Goal: Information Seeking & Learning: Learn about a topic

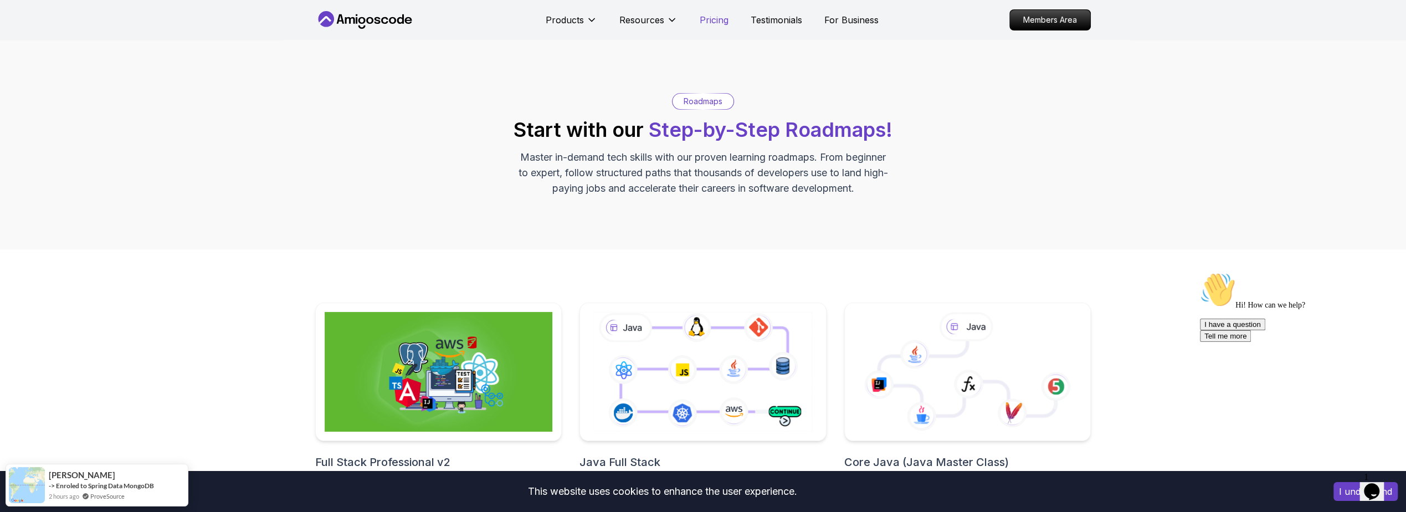
click at [724, 19] on p "Pricing" at bounding box center [713, 19] width 29 height 13
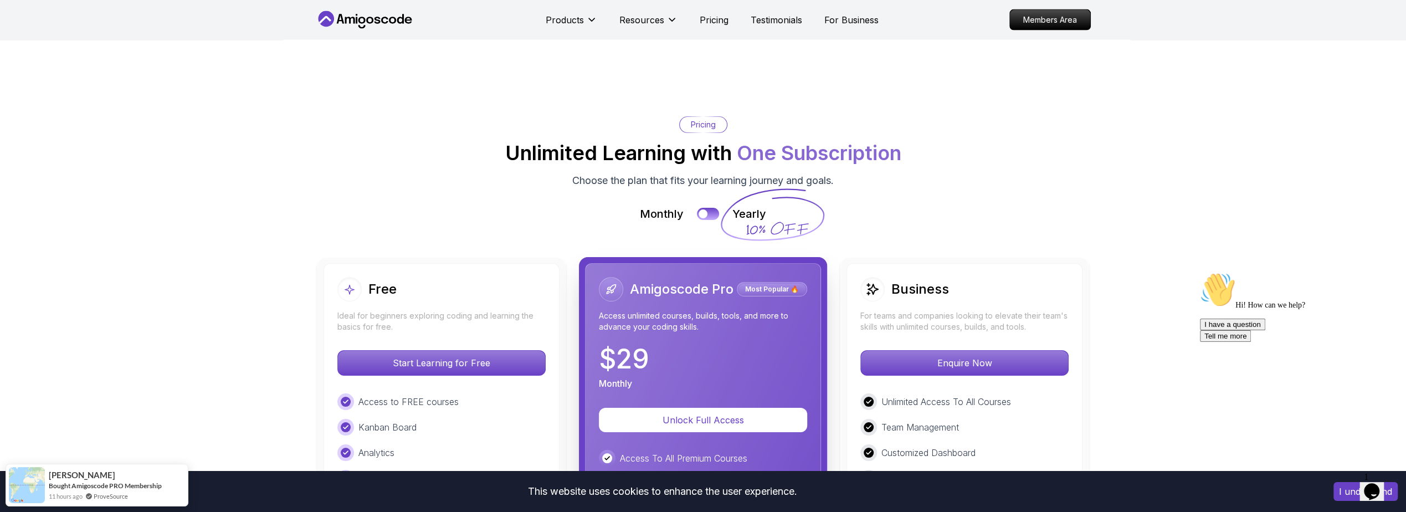
scroll to position [2323, 0]
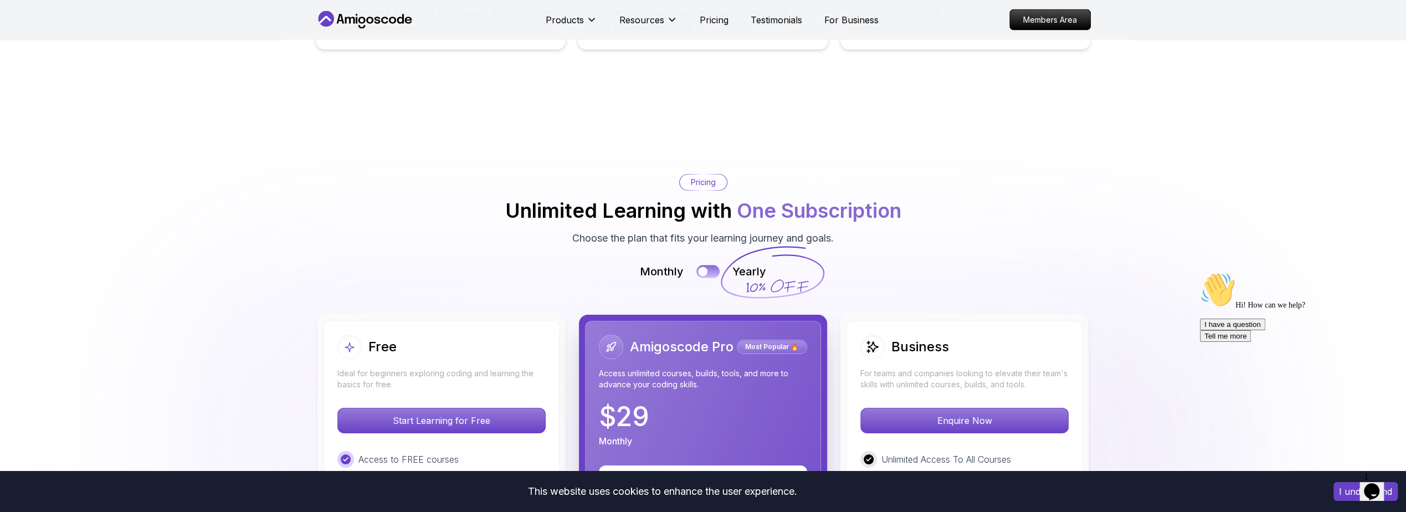
click at [709, 265] on button at bounding box center [707, 271] width 23 height 13
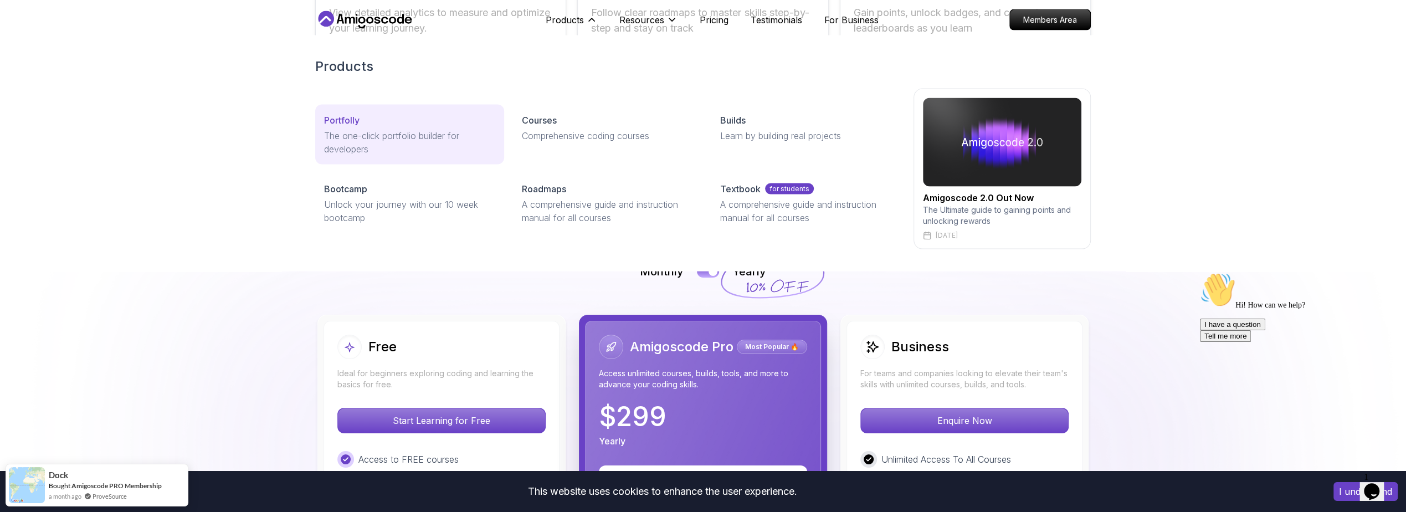
click at [407, 124] on div "Portfolly" at bounding box center [409, 120] width 171 height 13
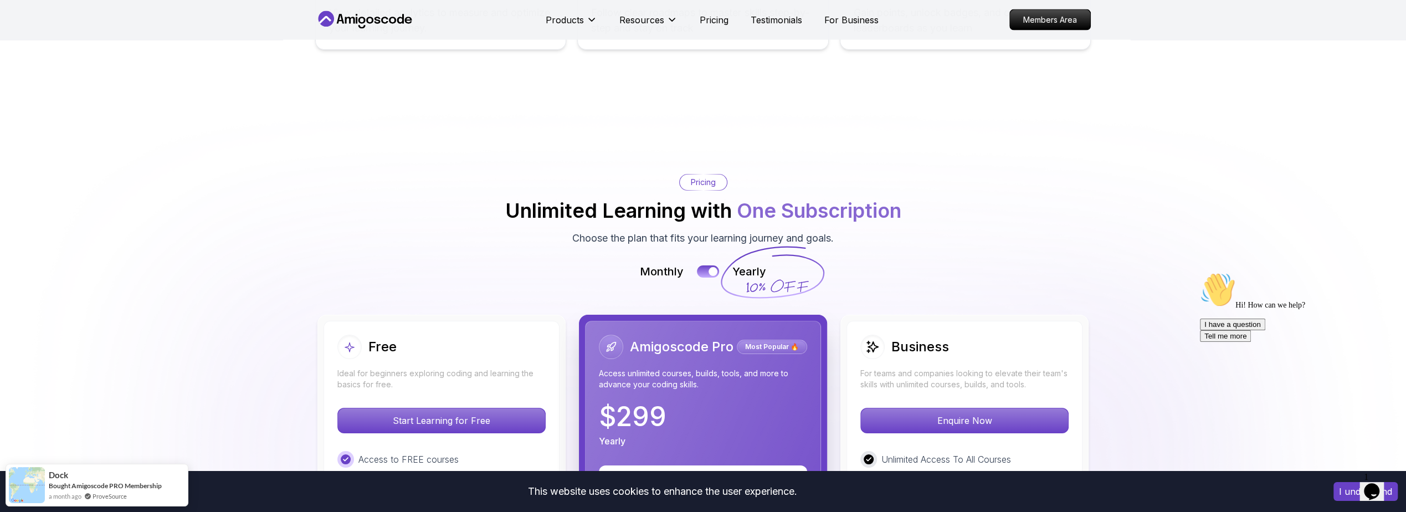
click at [1277, 465] on icon "$i18n('chat', 'chat_widget')" at bounding box center [1372, 491] width 16 height 17
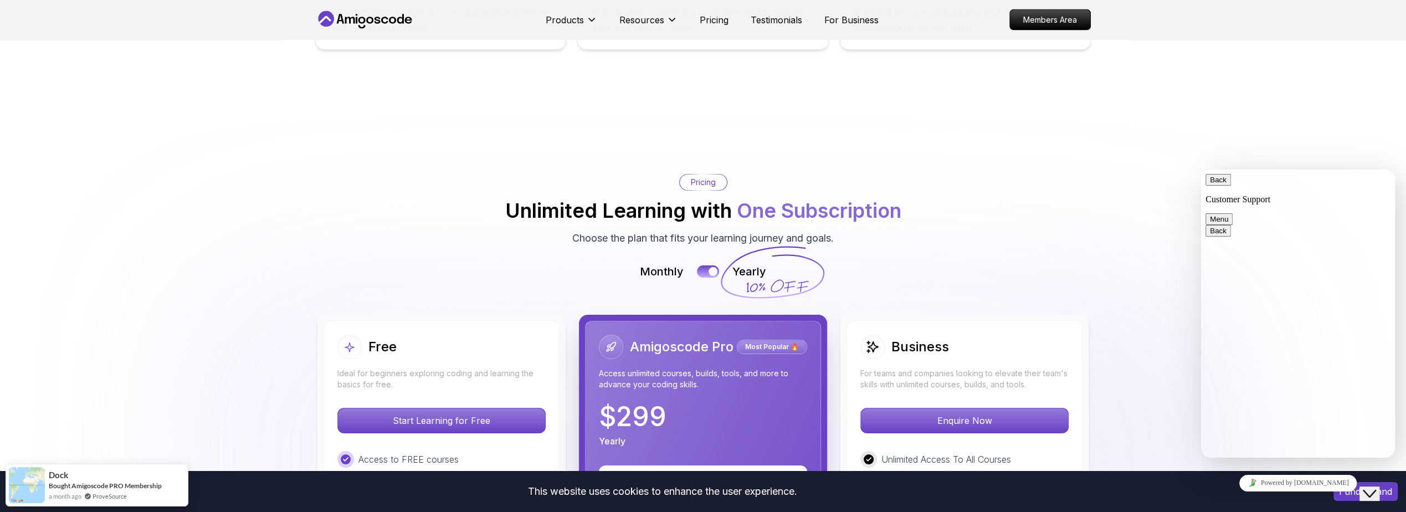
click at [1277, 136] on img at bounding box center [703, 503] width 1406 height 800
click at [1159, 265] on img at bounding box center [703, 503] width 1406 height 800
click at [1221, 185] on button "Back" at bounding box center [1217, 180] width 25 height 12
click at [1235, 146] on img at bounding box center [703, 503] width 1406 height 800
drag, startPoint x: 1376, startPoint y: 487, endPoint x: 1398, endPoint y: 512, distance: 33.0
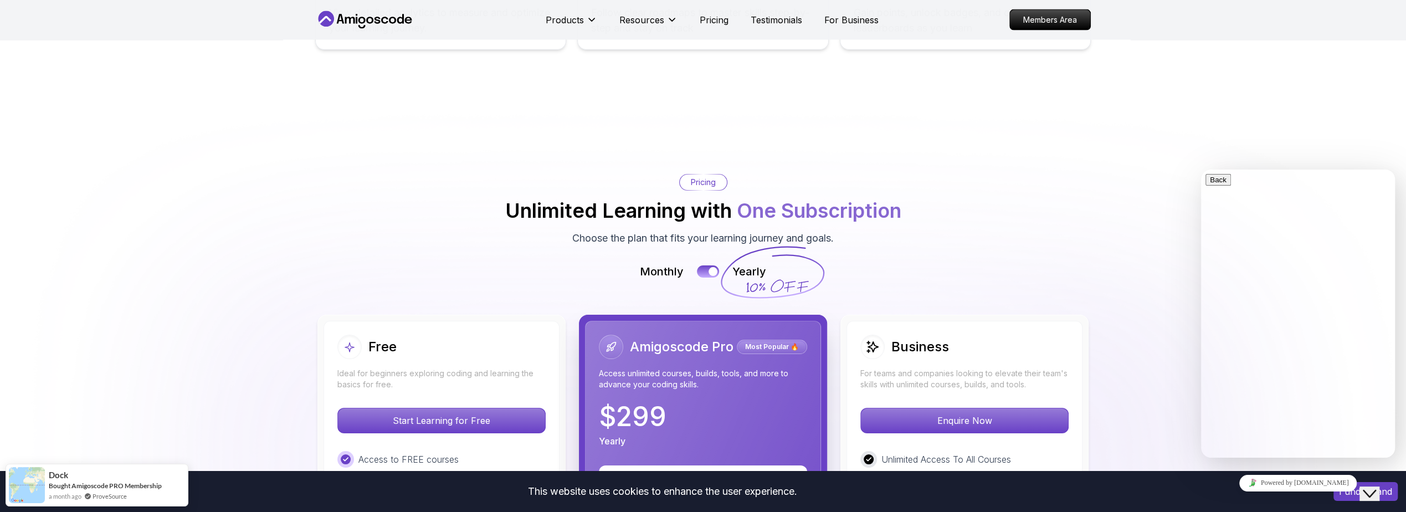
click at [1277, 465] on icon "Close Chat This icon closes the chat window." at bounding box center [1368, 493] width 13 height 13
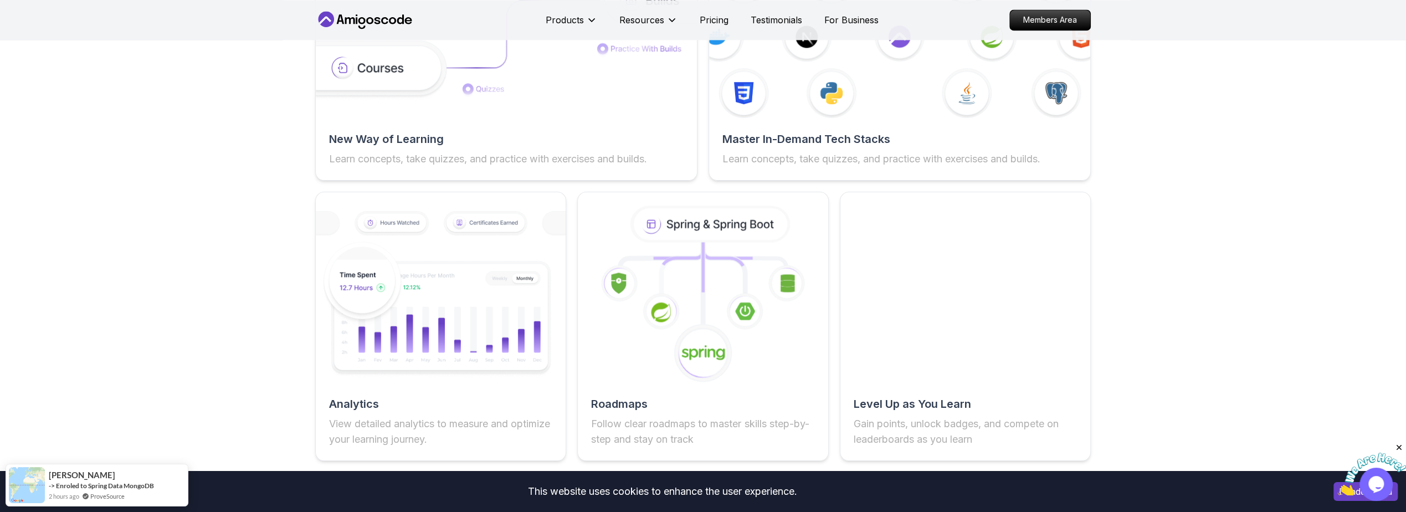
scroll to position [1898, 0]
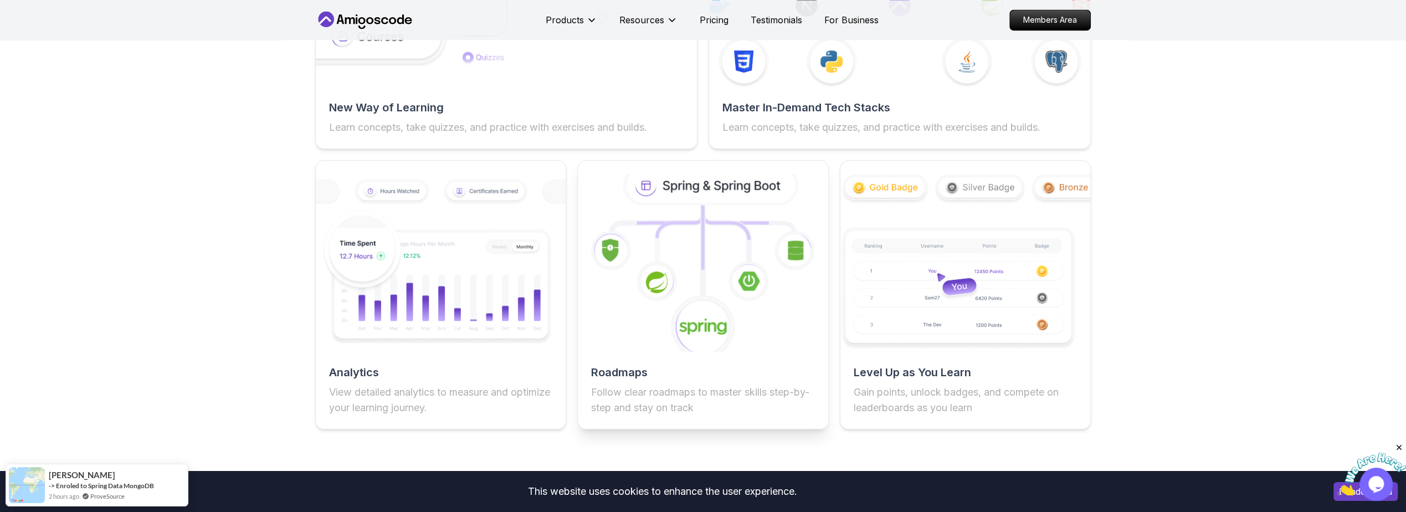
click at [698, 181] on icon at bounding box center [710, 185] width 169 height 36
click at [694, 296] on icon at bounding box center [702, 326] width 65 height 65
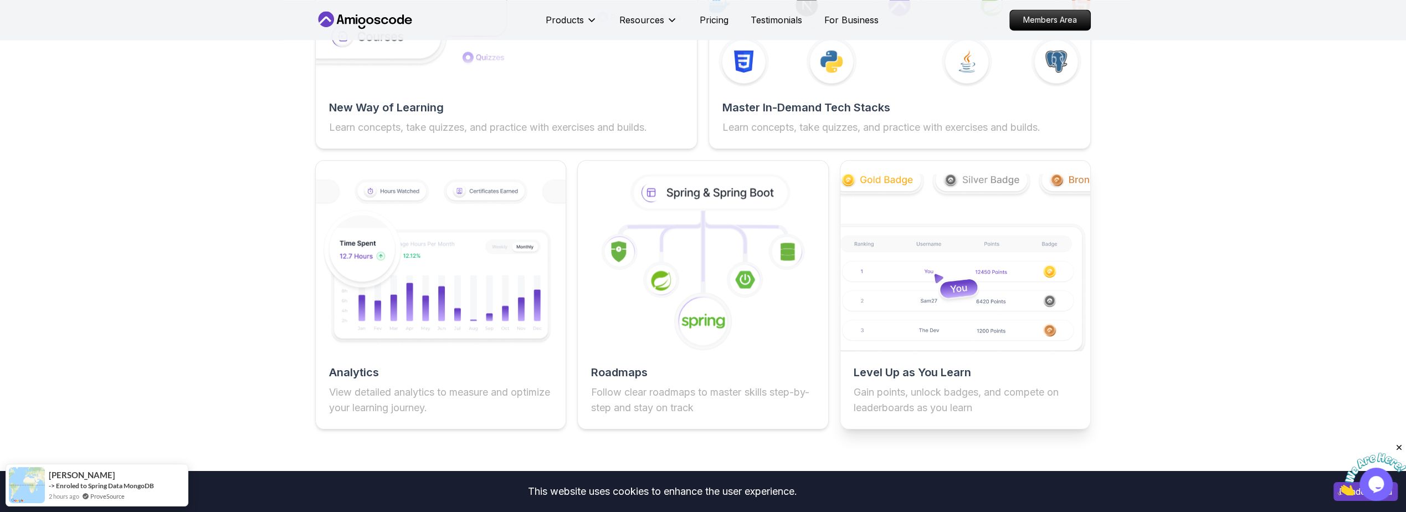
click at [963, 272] on img at bounding box center [964, 262] width 275 height 194
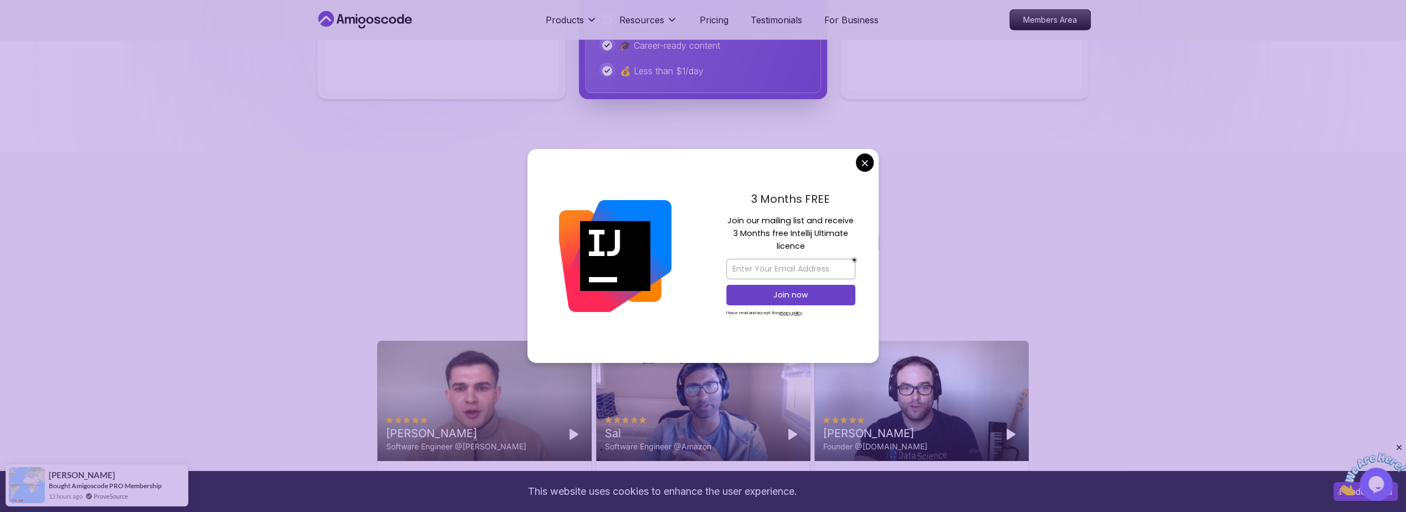
scroll to position [3028, 0]
click at [862, 162] on body "This website uses cookies to enhance the user experience. I understand Products…" at bounding box center [703, 217] width 1406 height 6491
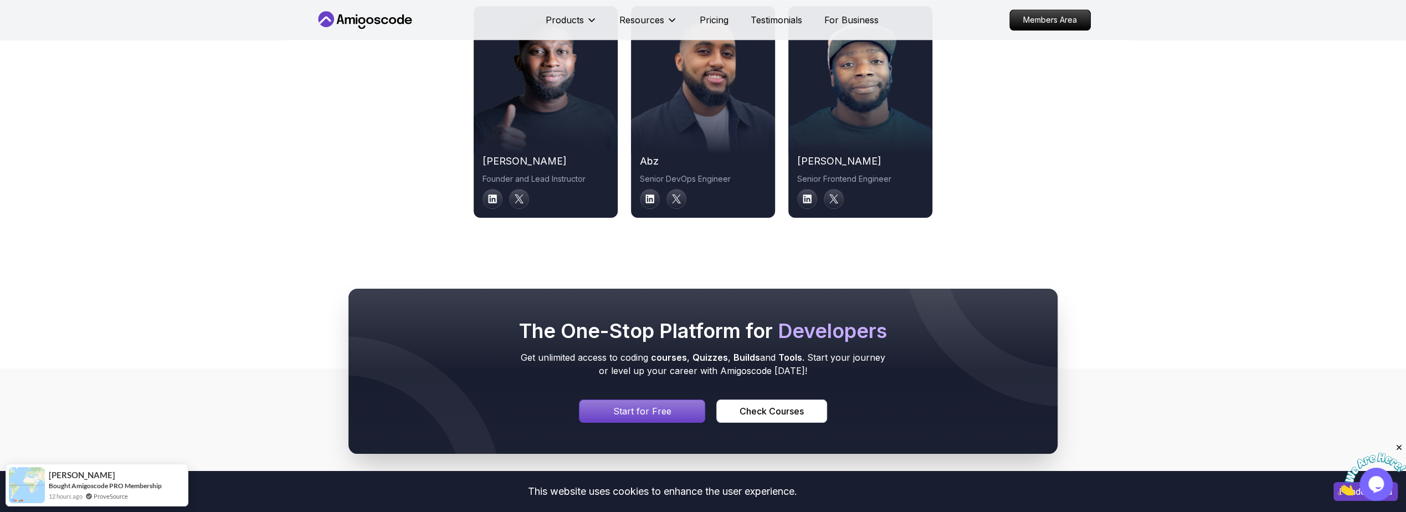
scroll to position [5487, 0]
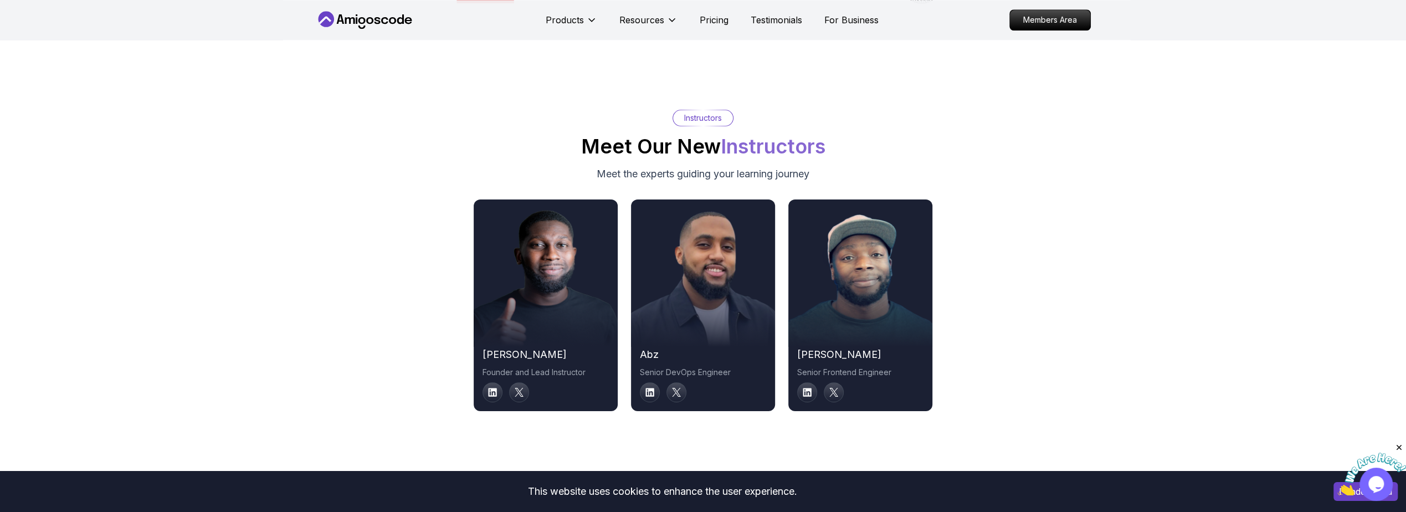
click at [1012, 231] on div "nelson Founder and Lead Instructor abz Senior DevOps Engineer richard Senior Fr…" at bounding box center [702, 305] width 775 height 212
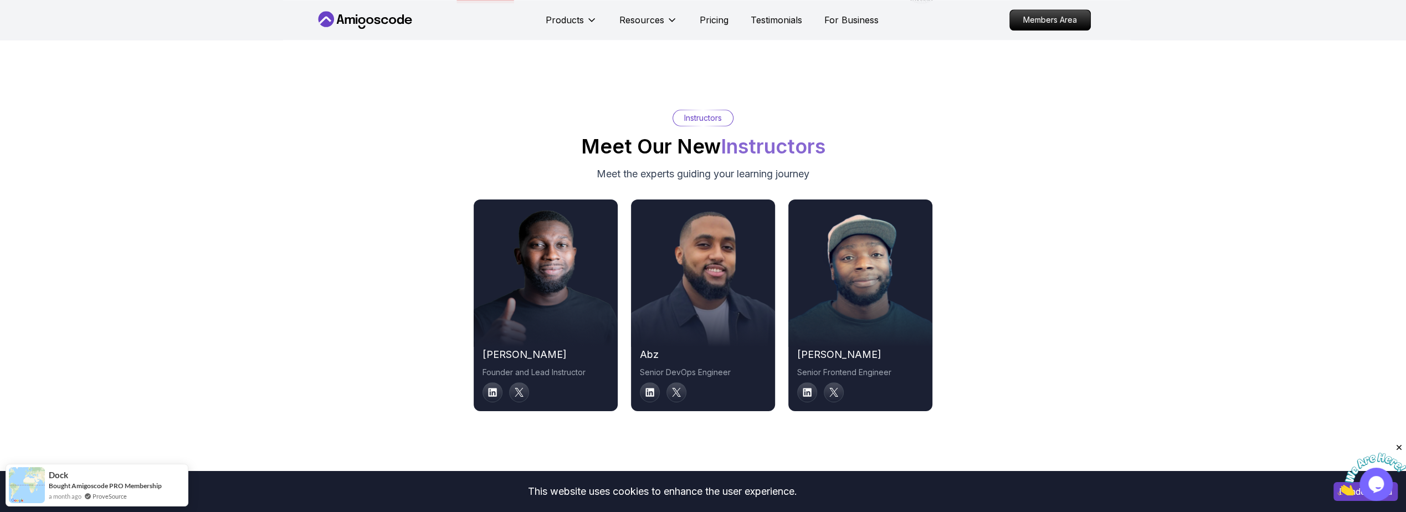
click at [1012, 230] on div "nelson Founder and Lead Instructor abz Senior DevOps Engineer richard Senior Fr…" at bounding box center [702, 305] width 775 height 212
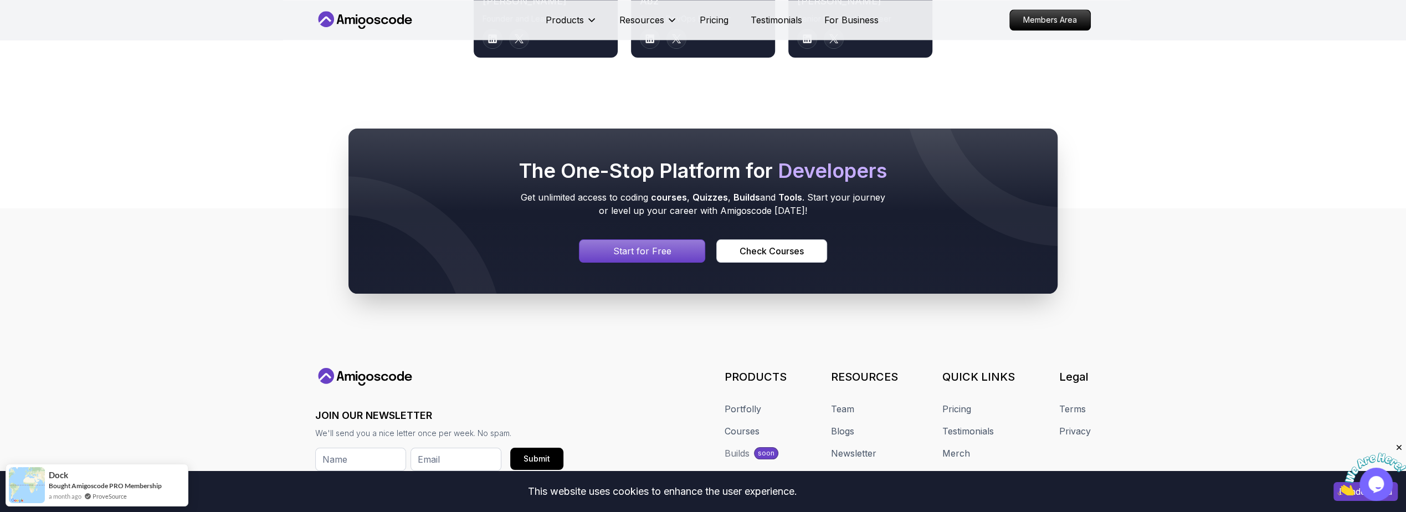
scroll to position [5971, 0]
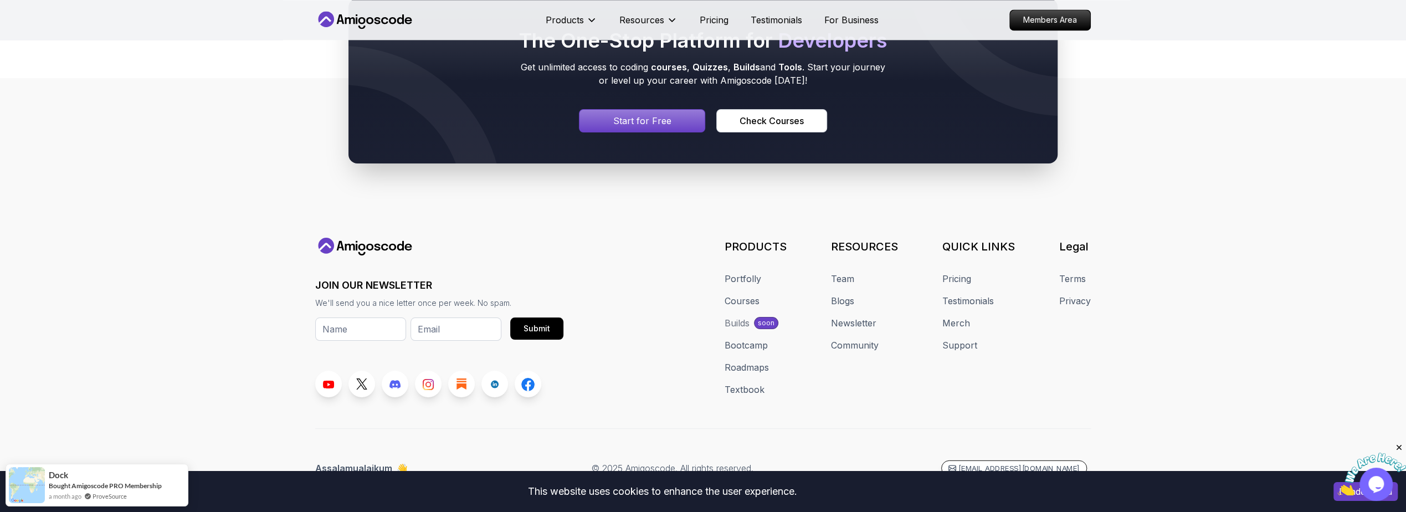
click at [1000, 463] on p "hello@amigoscode.com" at bounding box center [1018, 468] width 121 height 11
copy p "[EMAIL_ADDRESS][DOMAIN_NAME]"
drag, startPoint x: 1104, startPoint y: 457, endPoint x: 995, endPoint y: 459, distance: 108.6
click at [996, 459] on footer "JOIN OUR NEWSLETTER We'll send you a nice letter once per week. No spam. Submit…" at bounding box center [703, 299] width 1406 height 443
click at [1054, 21] on p "Members Area" at bounding box center [1050, 20] width 76 height 19
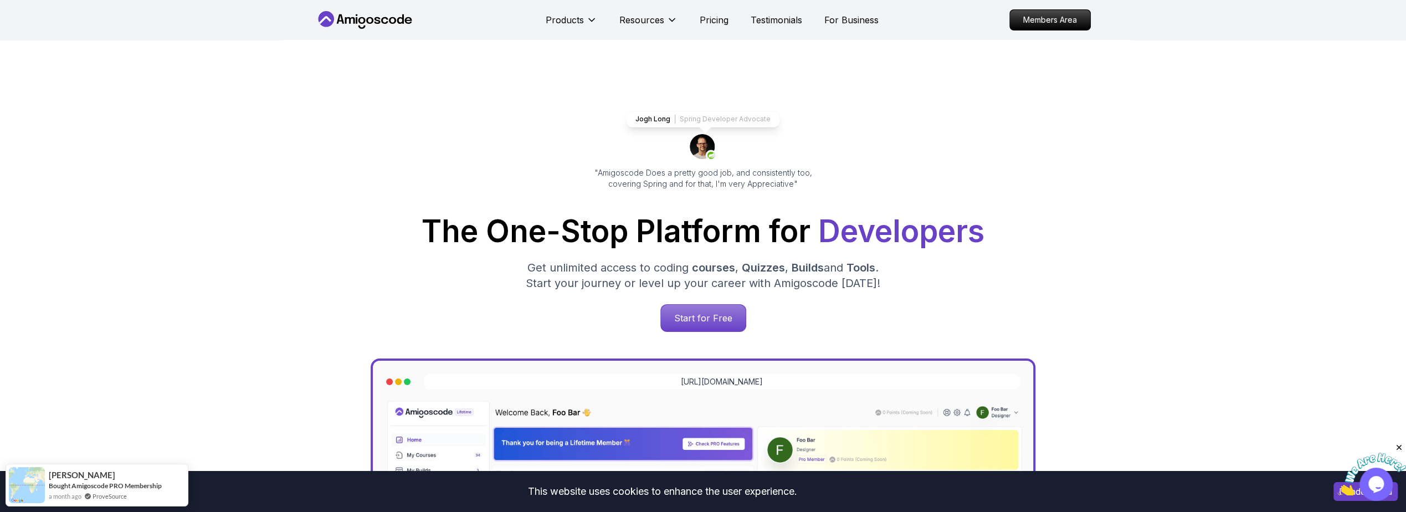
click at [384, 18] on icon at bounding box center [365, 20] width 100 height 18
click at [357, 16] on icon at bounding box center [365, 20] width 100 height 18
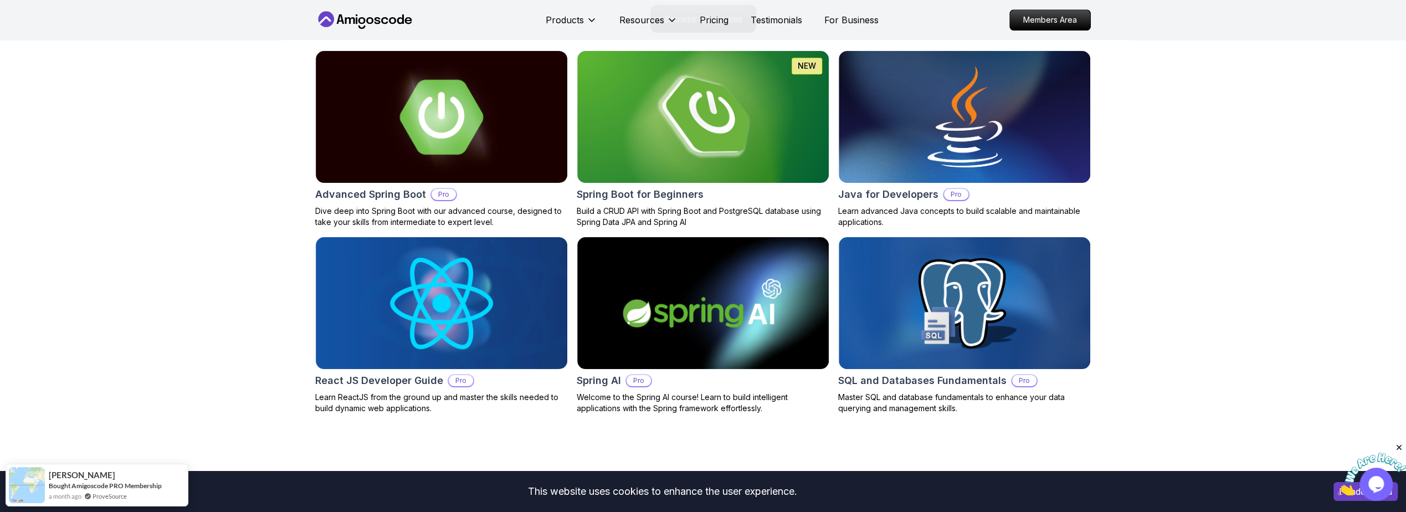
scroll to position [997, 0]
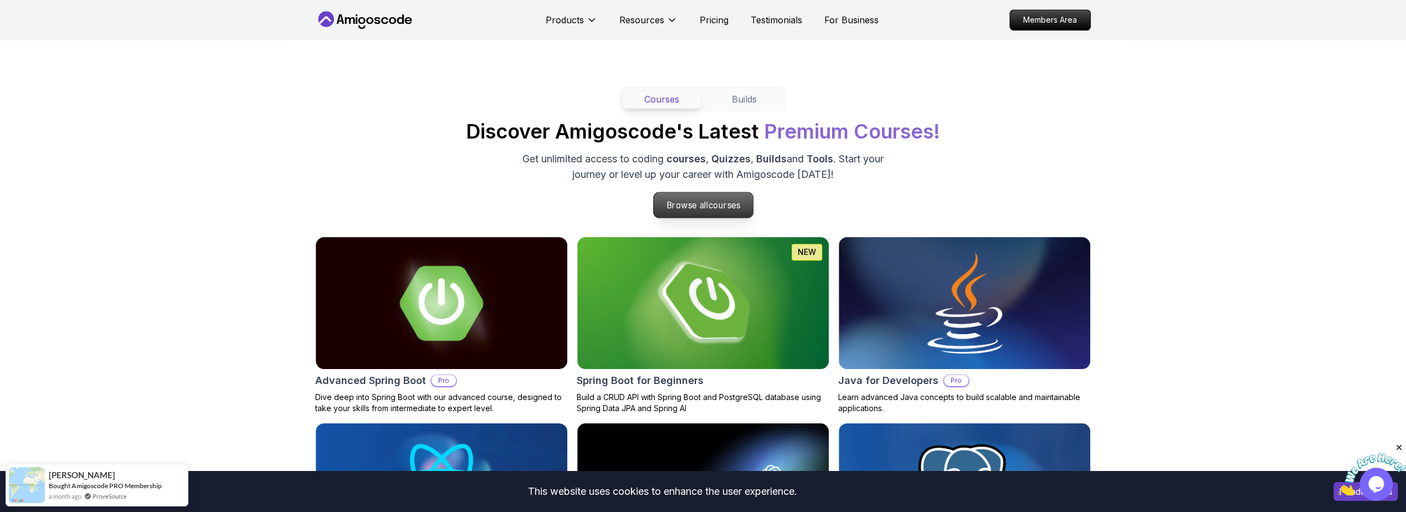
click at [689, 206] on p "Browse all courses" at bounding box center [703, 204] width 100 height 25
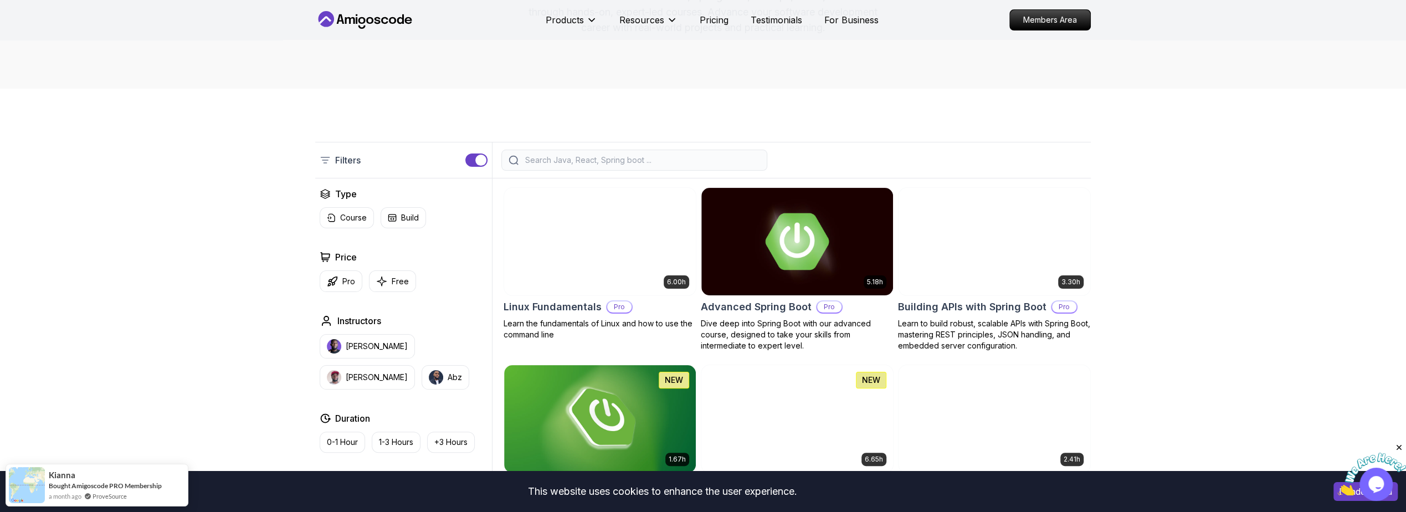
scroll to position [199, 0]
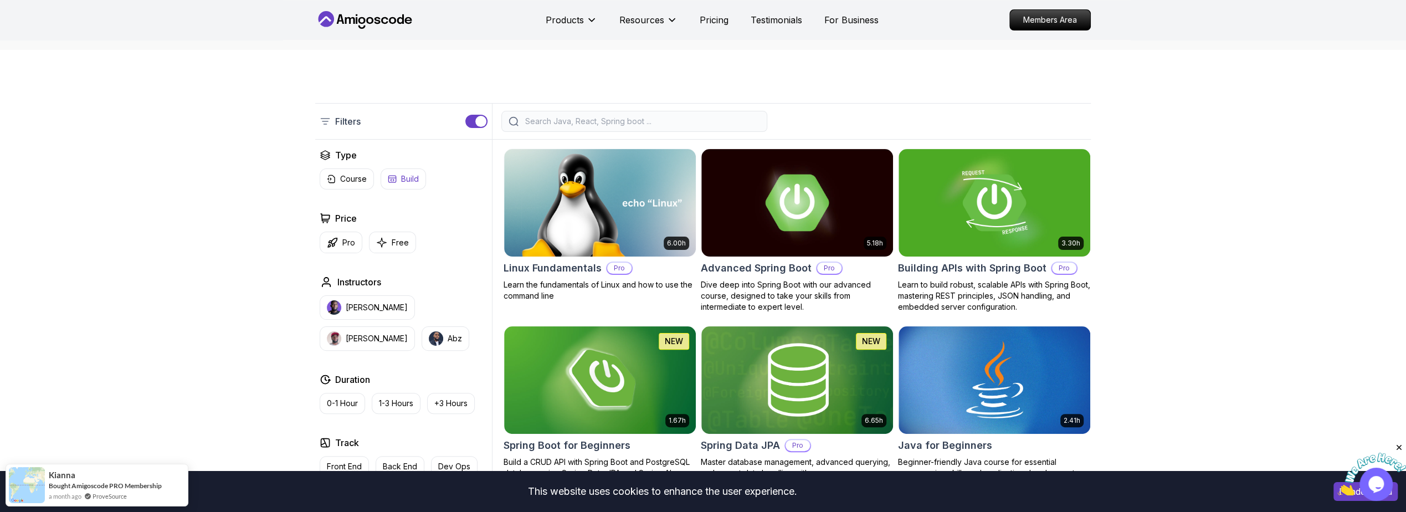
click at [412, 177] on p "Build" at bounding box center [410, 178] width 18 height 11
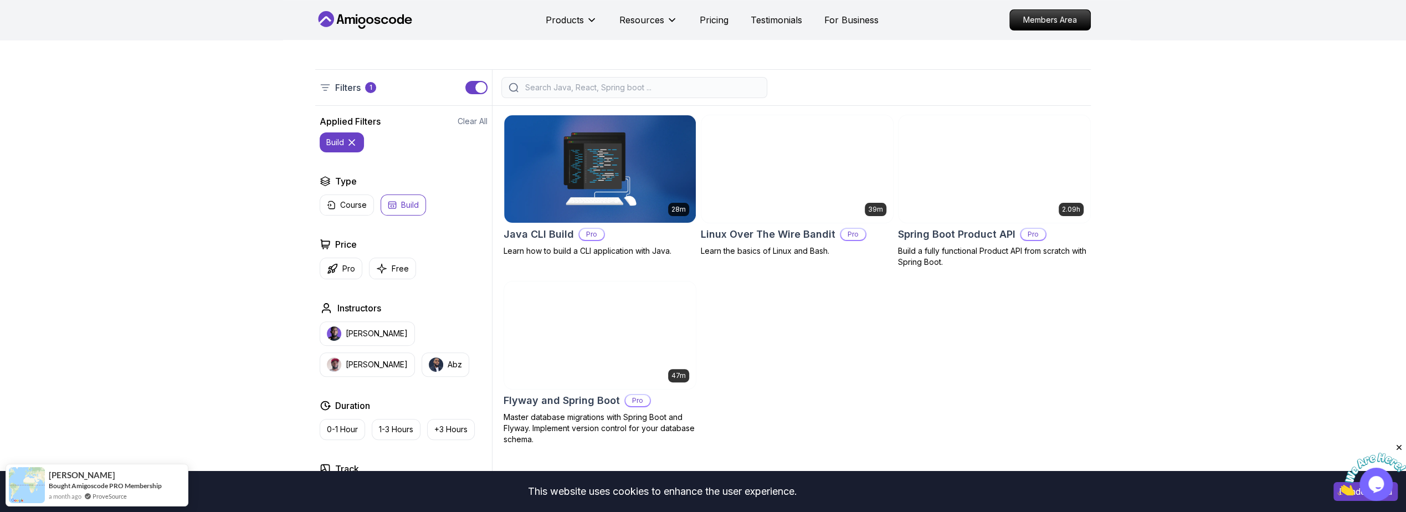
scroll to position [266, 0]
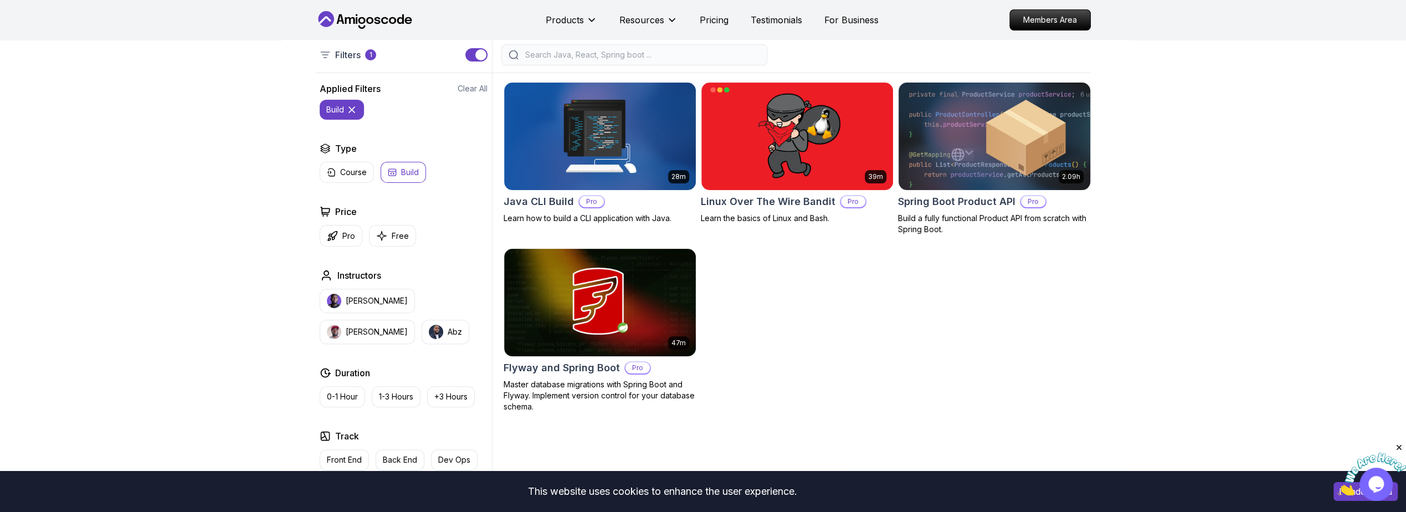
click at [971, 199] on h2 "Spring Boot Product API" at bounding box center [956, 202] width 117 height 16
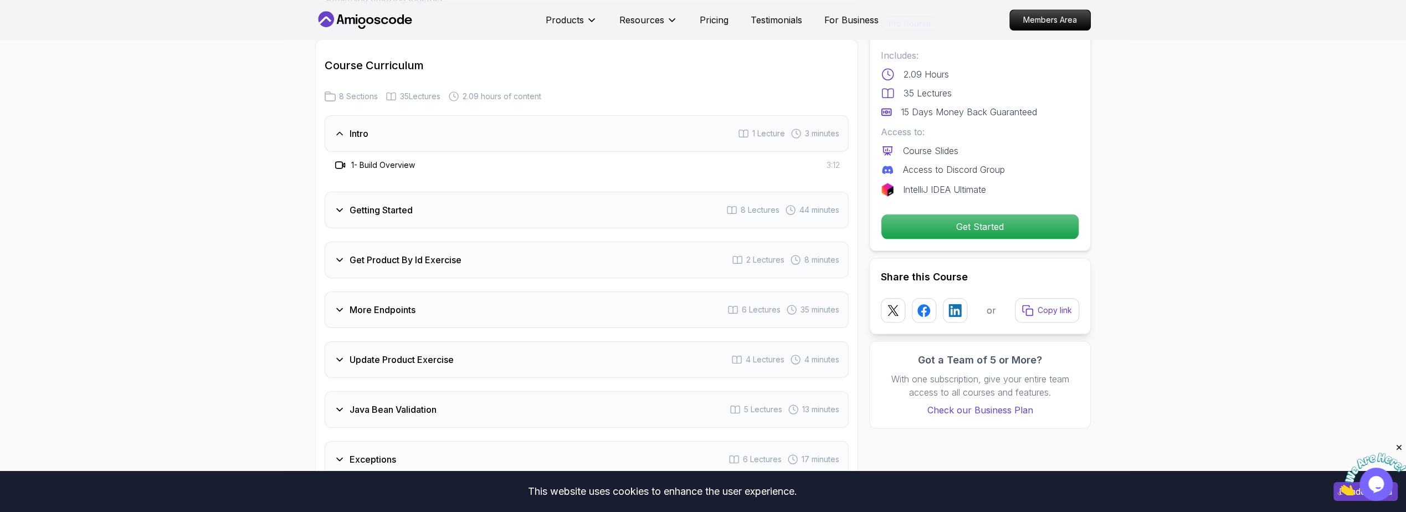
scroll to position [1395, 0]
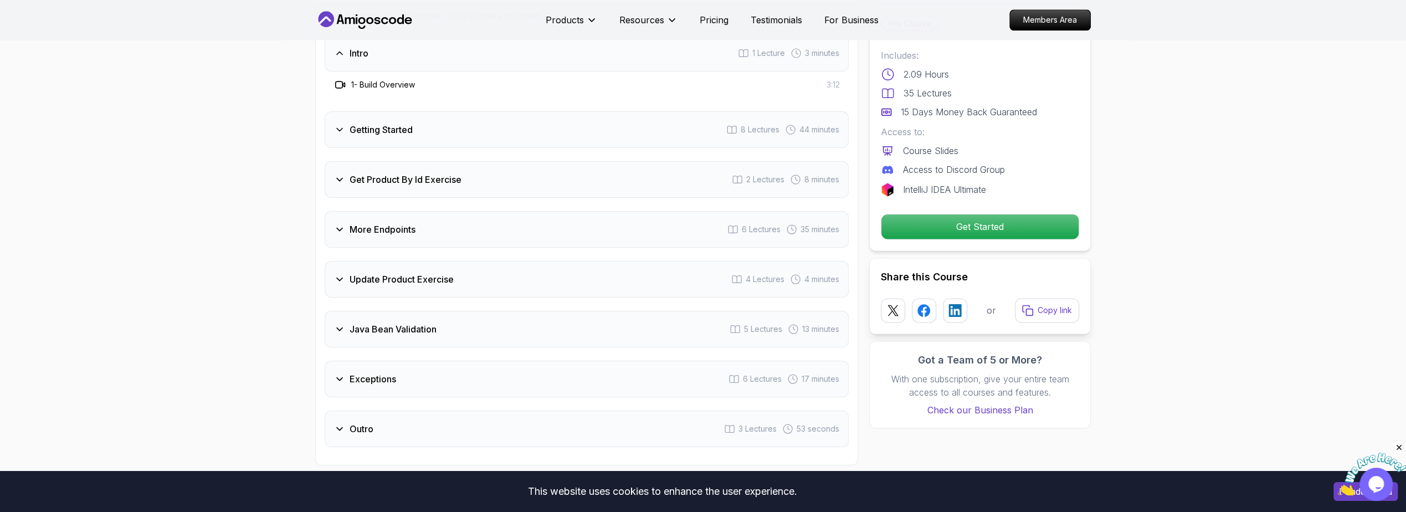
click at [367, 223] on h3 "More Endpoints" at bounding box center [382, 229] width 66 height 13
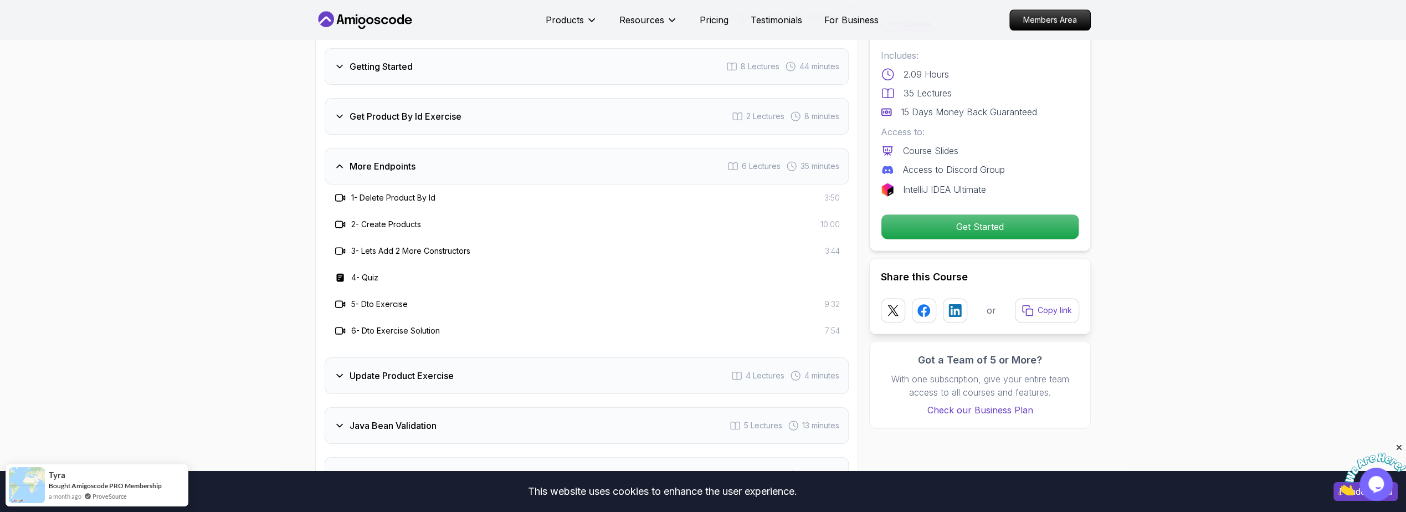
scroll to position [1661, 0]
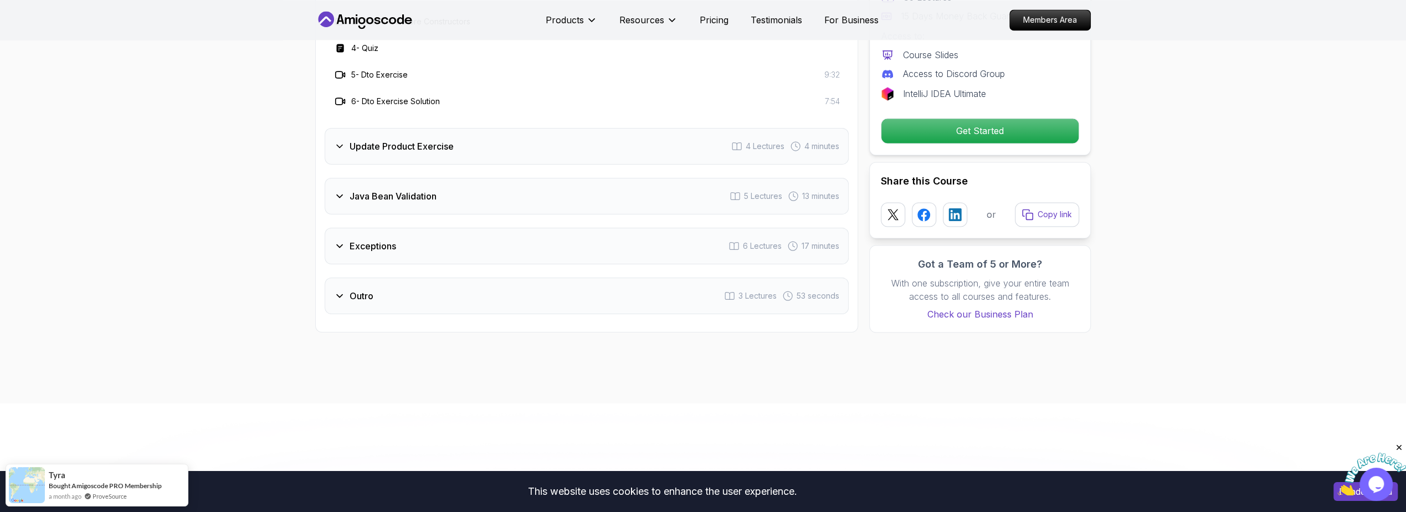
click at [388, 189] on h3 "Java Bean Validation" at bounding box center [392, 195] width 87 height 13
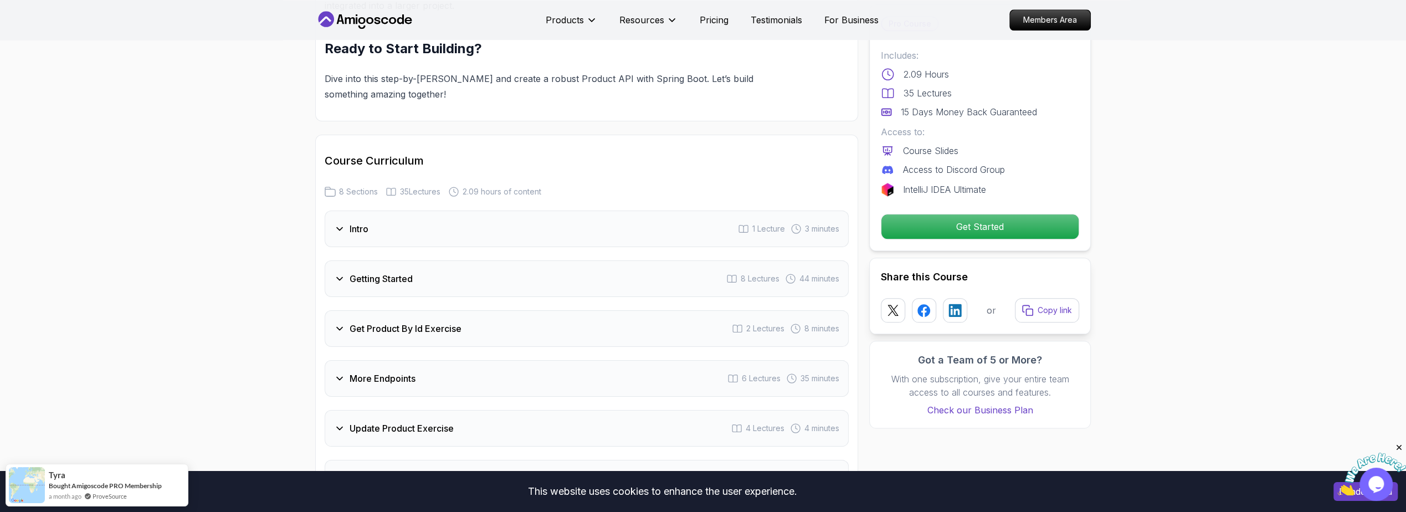
scroll to position [1196, 0]
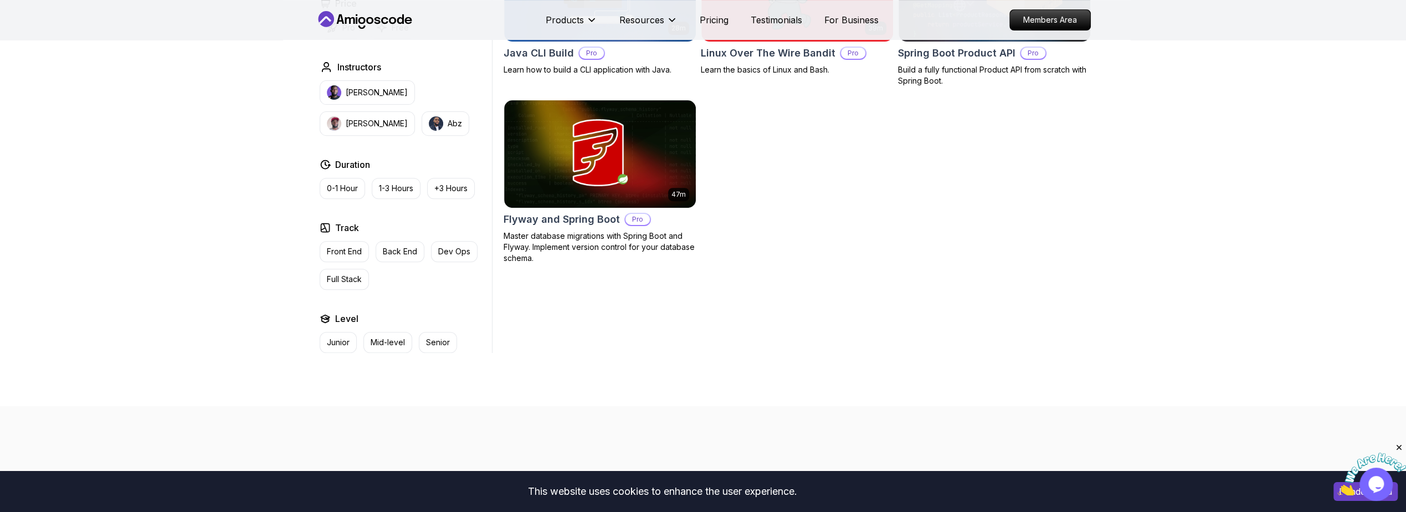
scroll to position [266, 0]
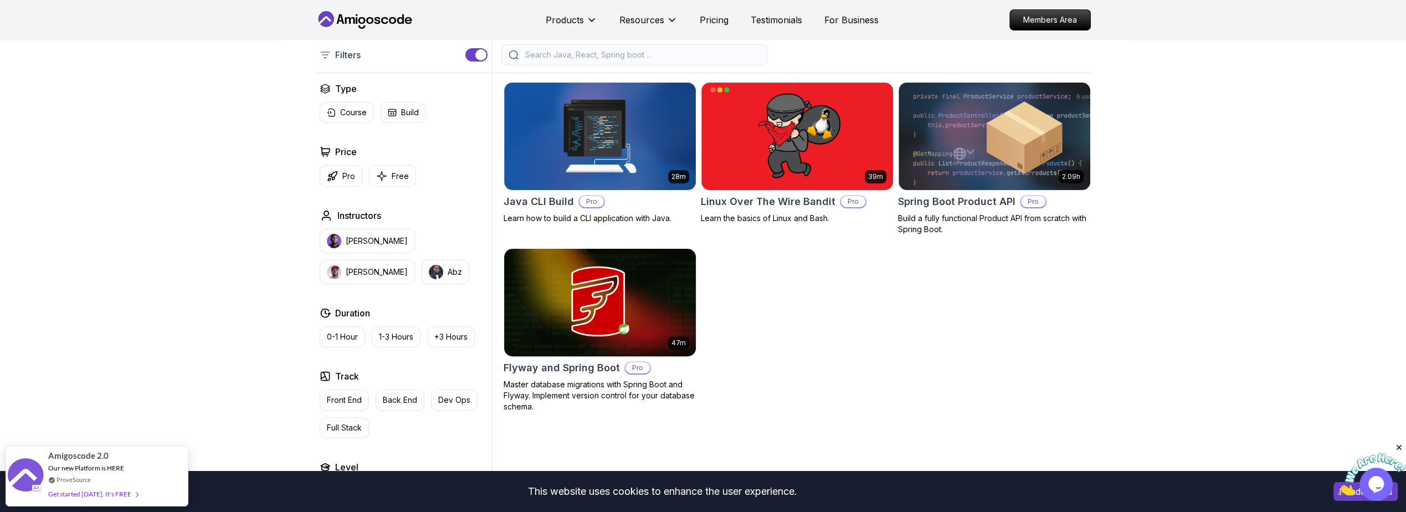
click at [569, 365] on h2 "Flyway and Spring Boot" at bounding box center [561, 368] width 116 height 16
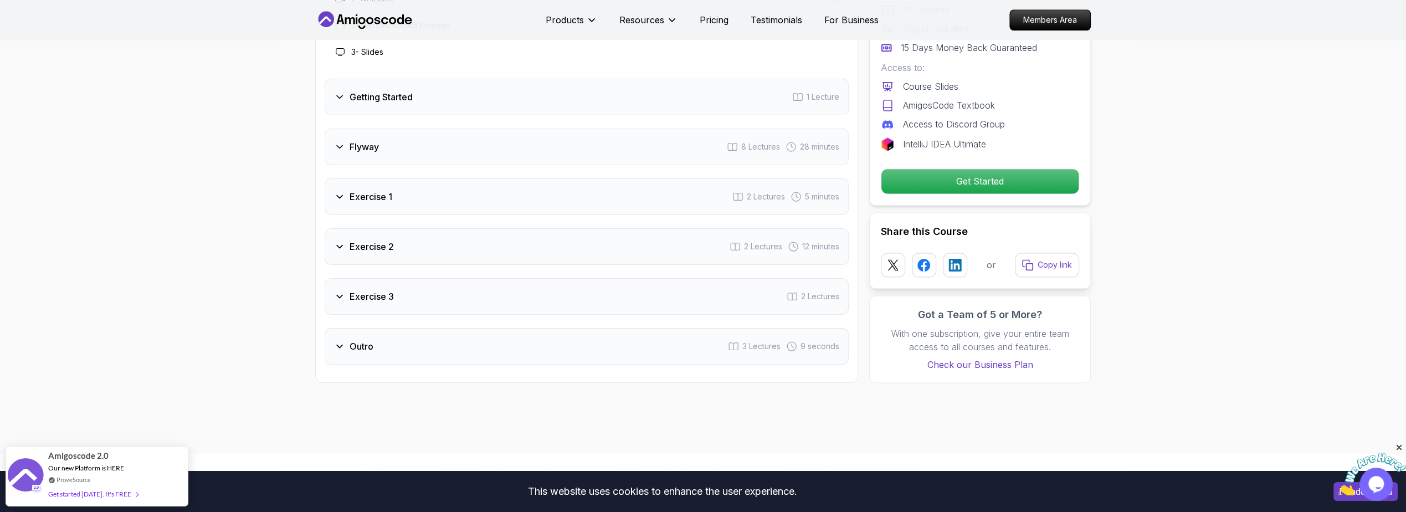
scroll to position [1462, 0]
click at [397, 150] on div "Flyway 8 Lectures 28 minutes" at bounding box center [587, 145] width 524 height 37
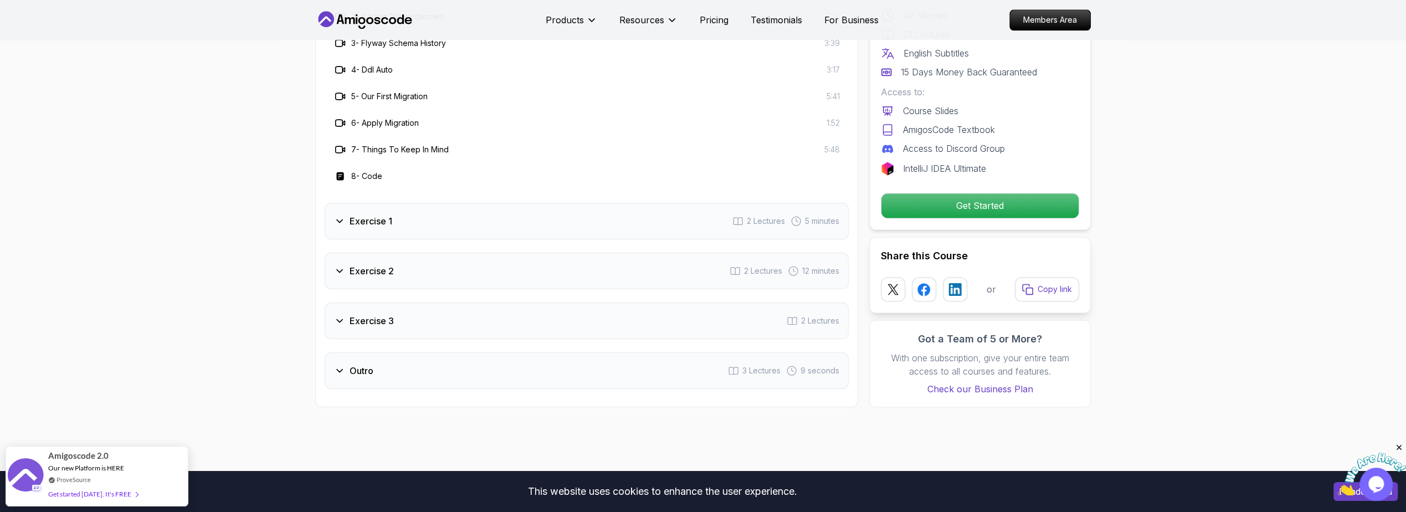
scroll to position [1794, 0]
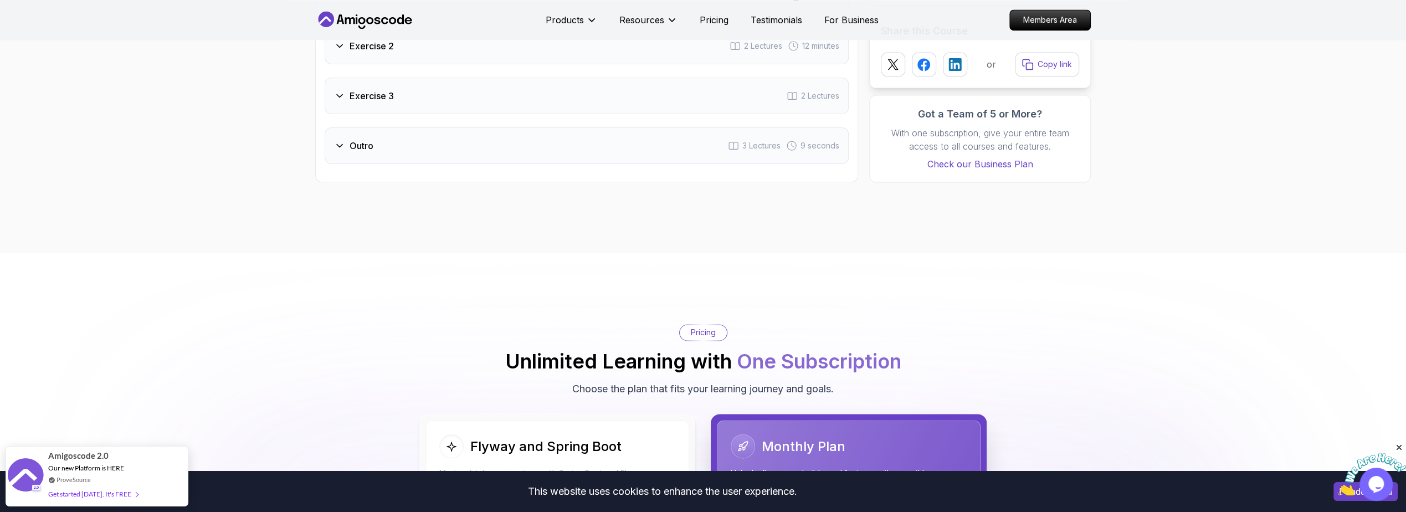
click at [374, 146] on div "Outro 3 Lectures 9 seconds" at bounding box center [587, 145] width 524 height 37
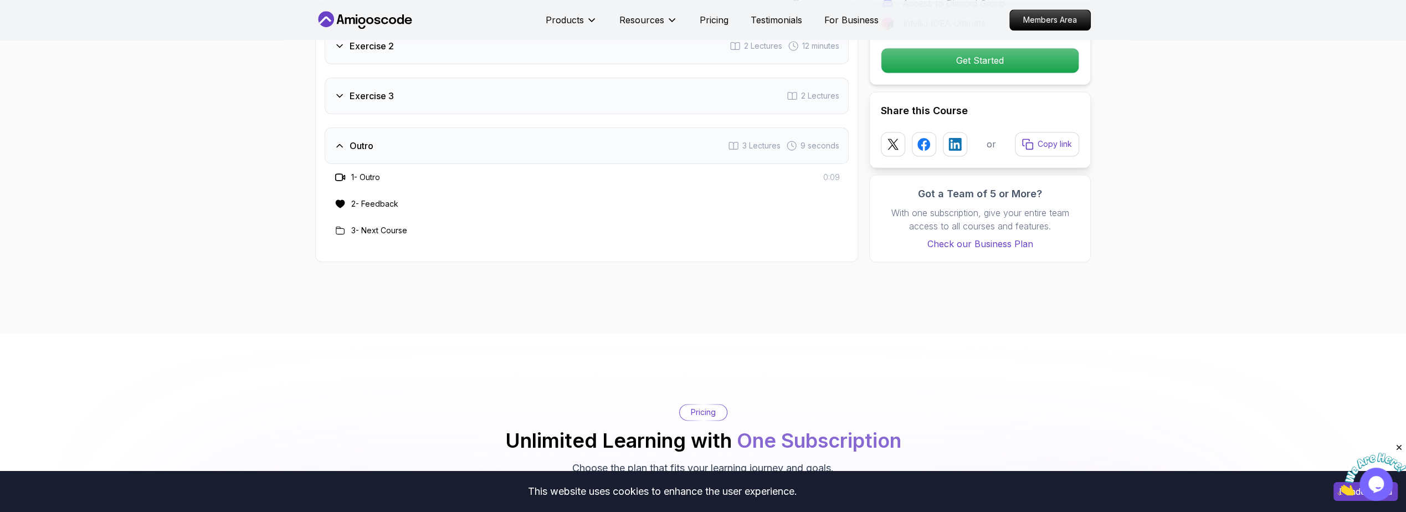
click at [394, 97] on div "Exercise 3 2 Lectures" at bounding box center [587, 96] width 524 height 37
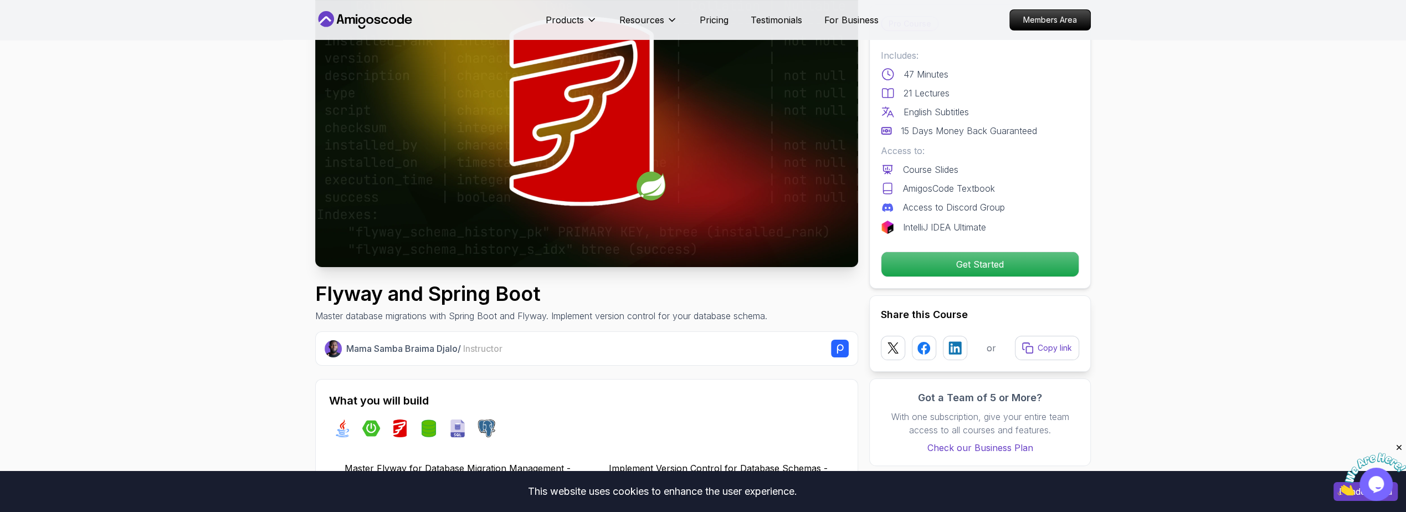
scroll to position [199, 0]
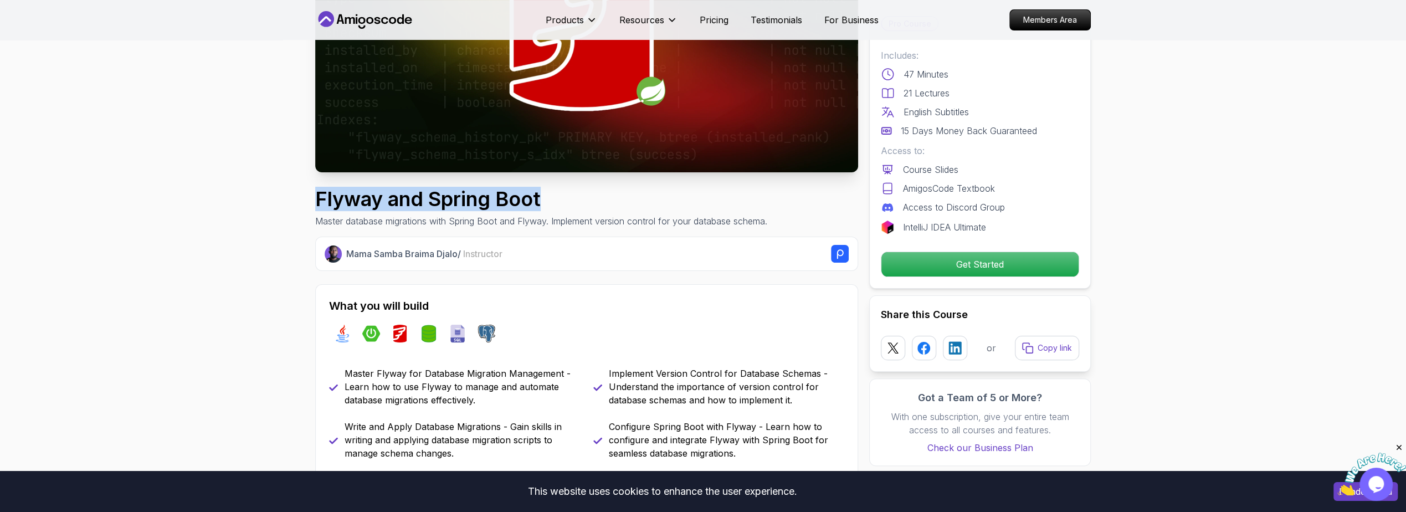
drag, startPoint x: 547, startPoint y: 196, endPoint x: 310, endPoint y: 199, distance: 237.1
copy h1 "Flyway and Spring Boot"
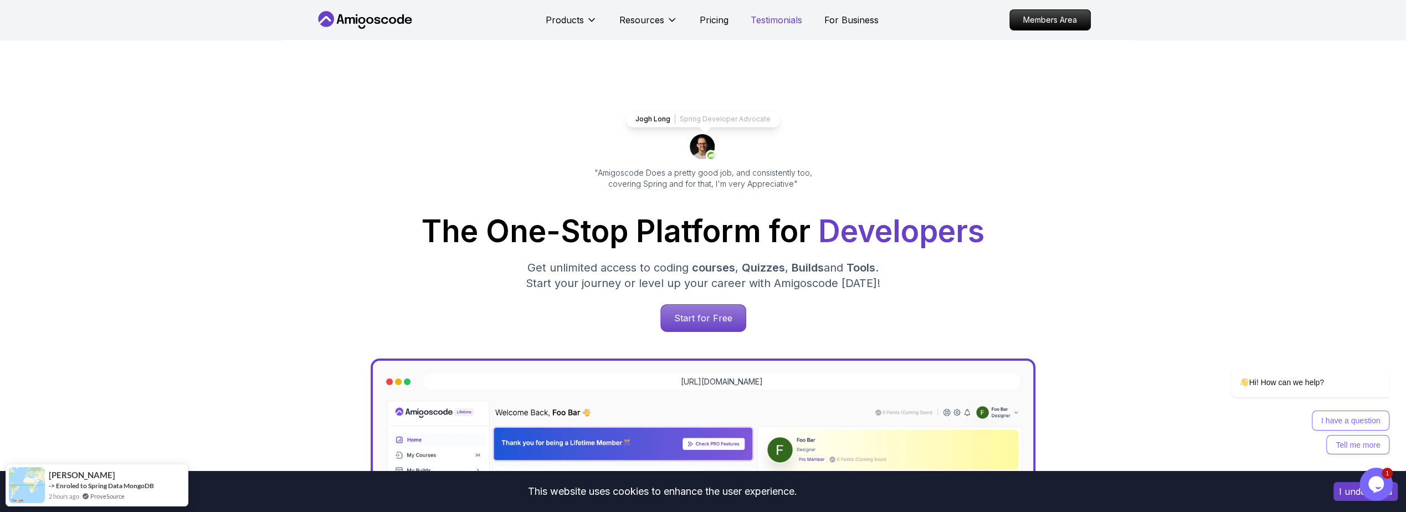
click at [758, 19] on p "Testimonials" at bounding box center [776, 19] width 52 height 13
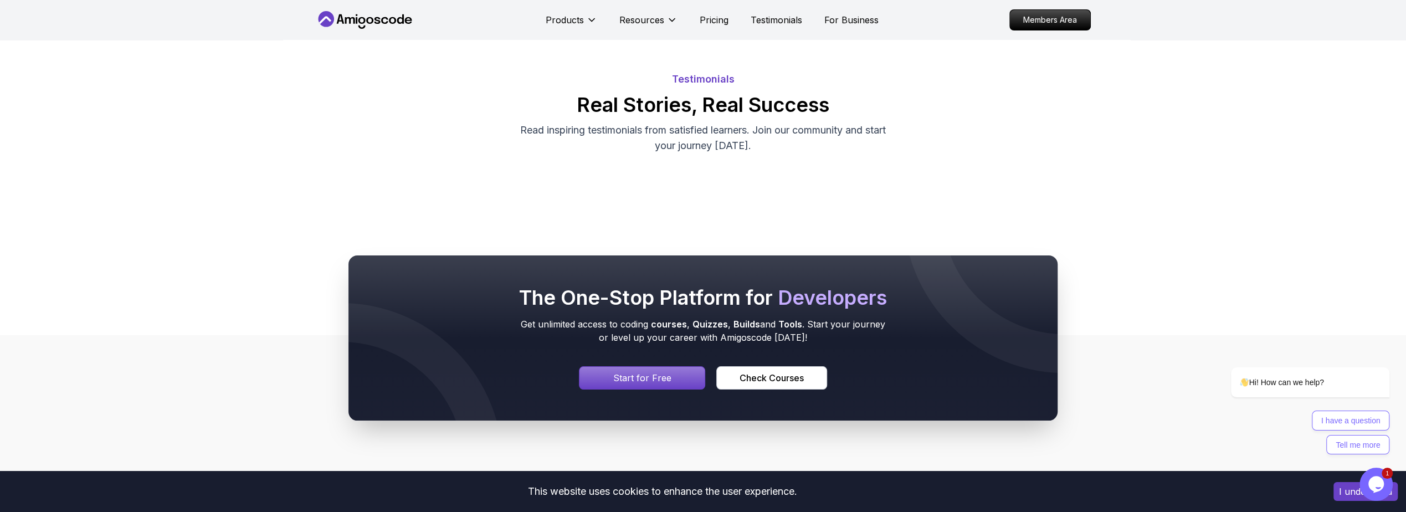
scroll to position [66, 0]
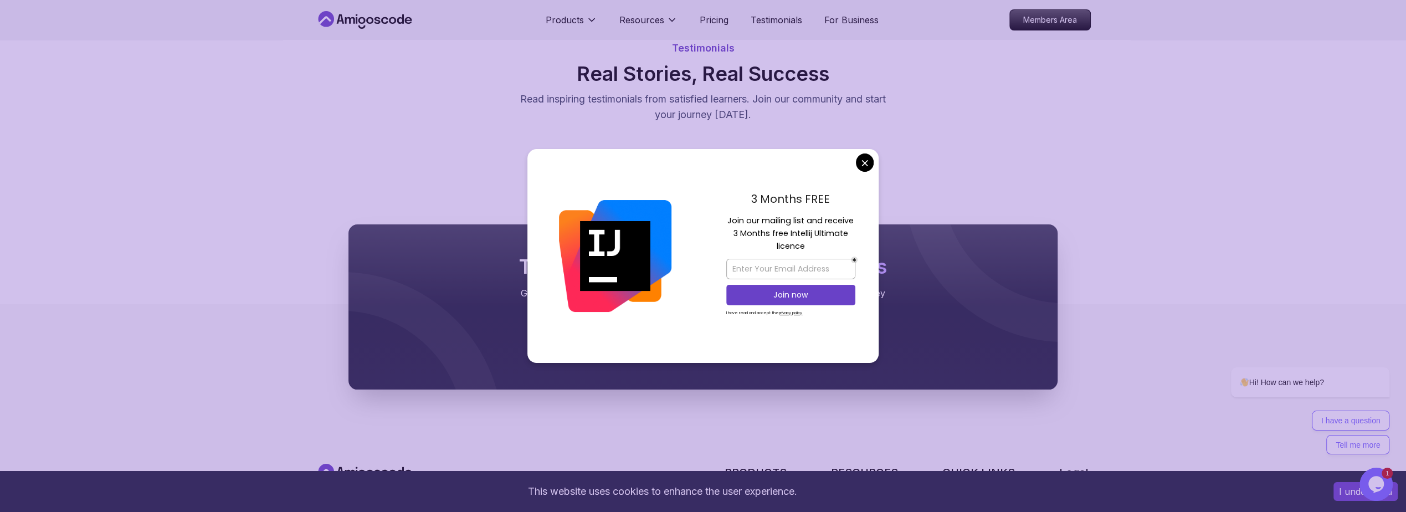
click at [865, 159] on body "This website uses cookies to enhance the user experience. I understand Products…" at bounding box center [703, 340] width 1406 height 812
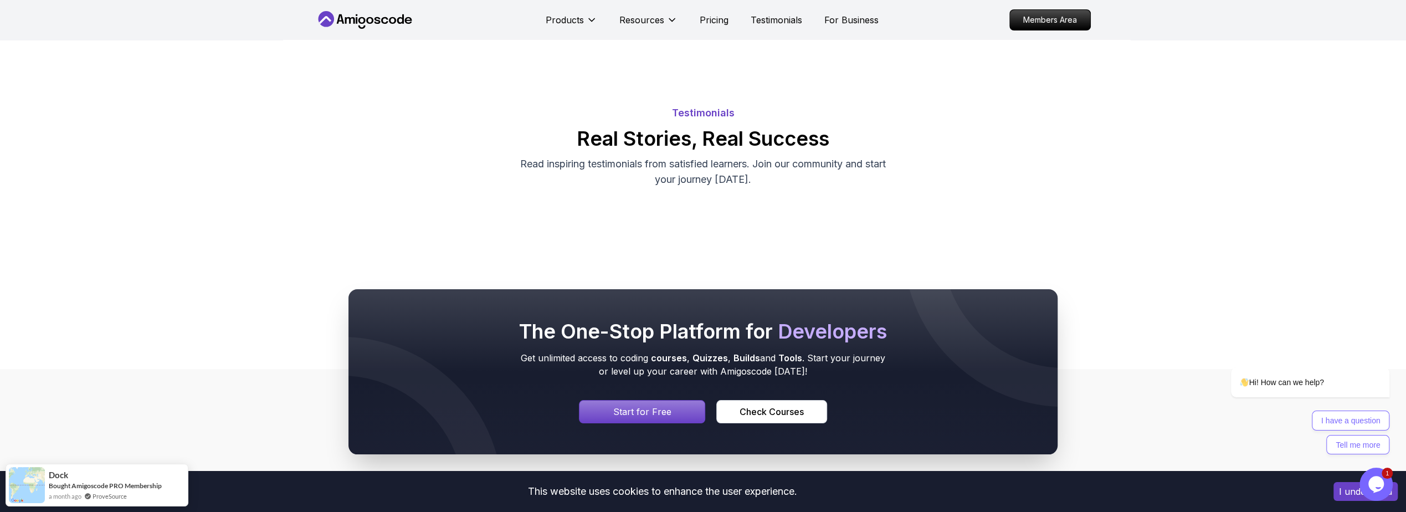
scroll to position [0, 0]
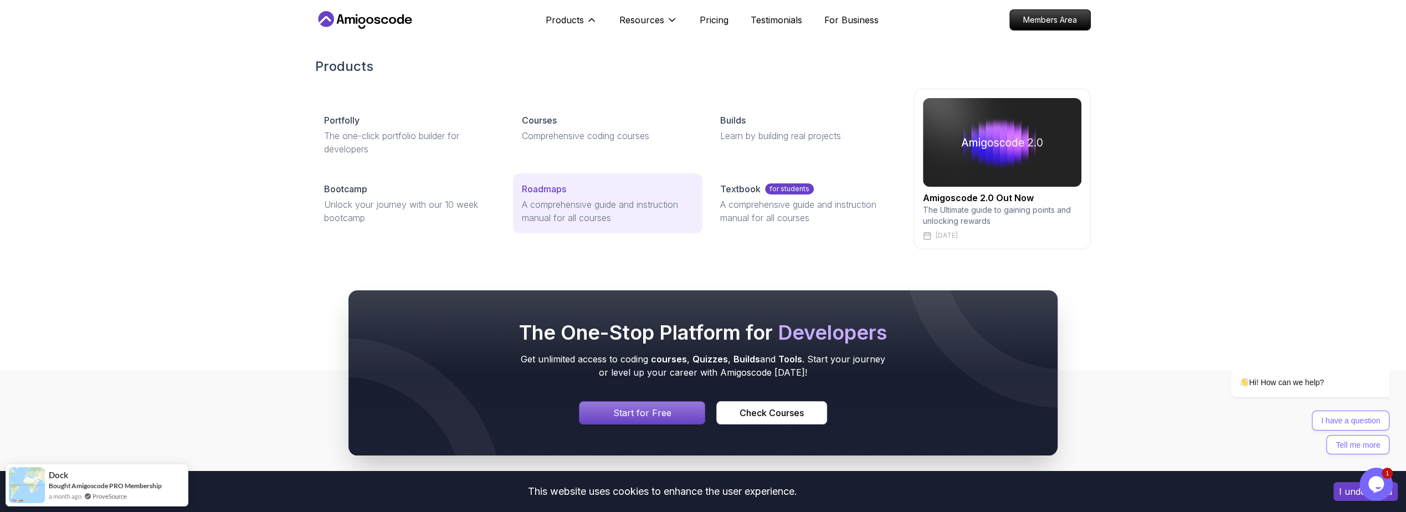
click at [569, 191] on div "Roadmaps" at bounding box center [607, 188] width 171 height 13
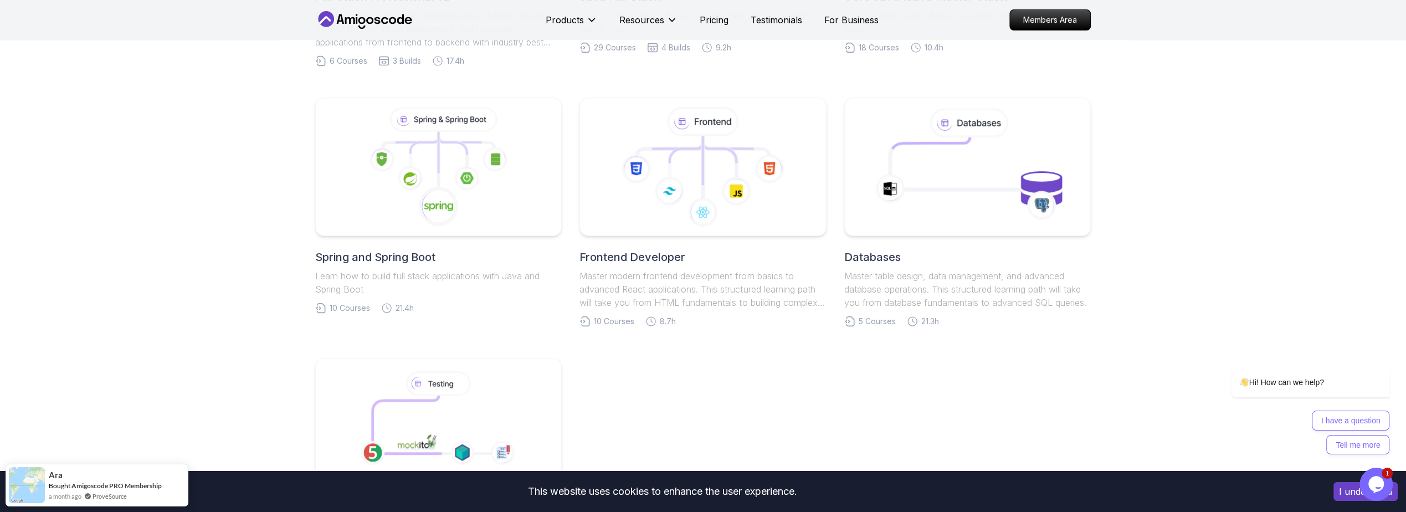
scroll to position [665, 0]
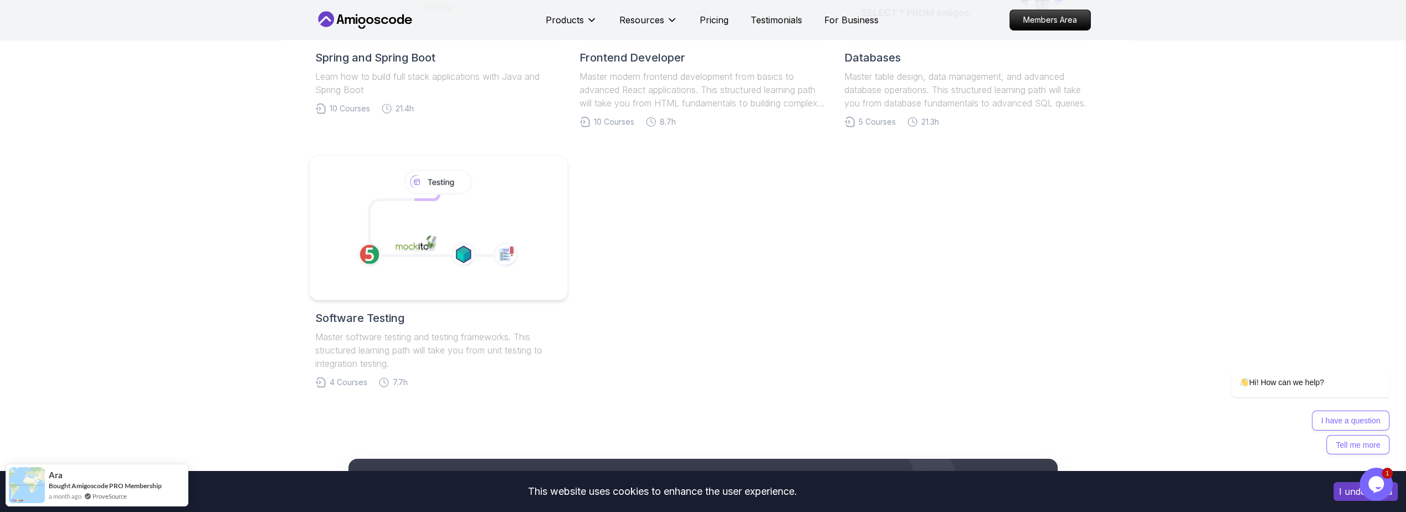
click at [466, 255] on icon at bounding box center [463, 254] width 25 height 25
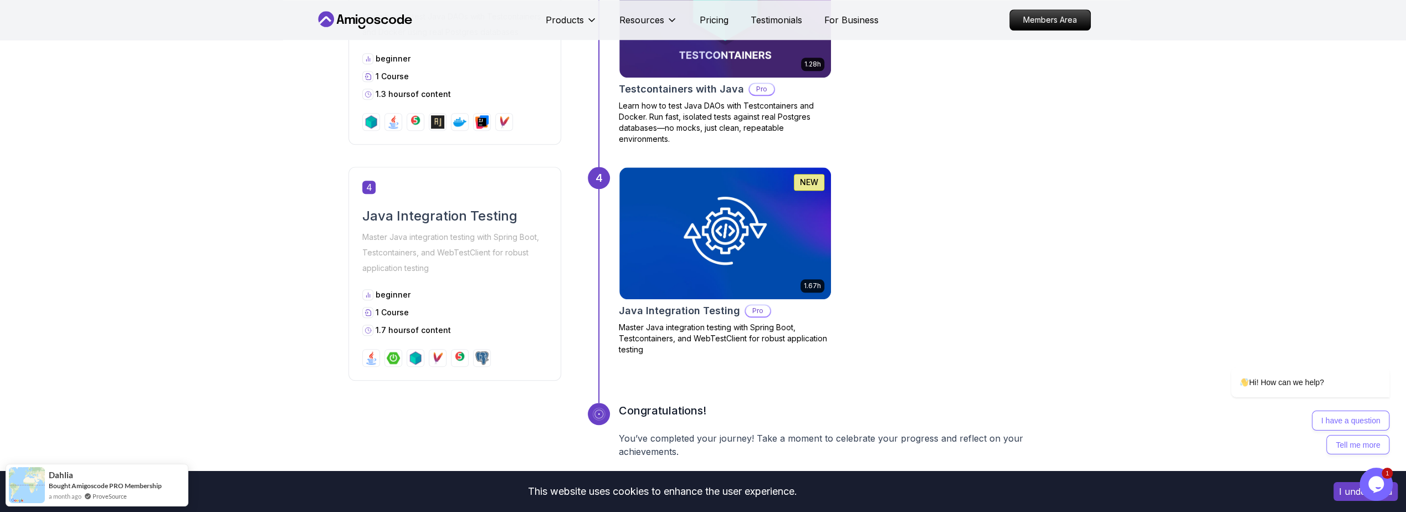
scroll to position [1196, 0]
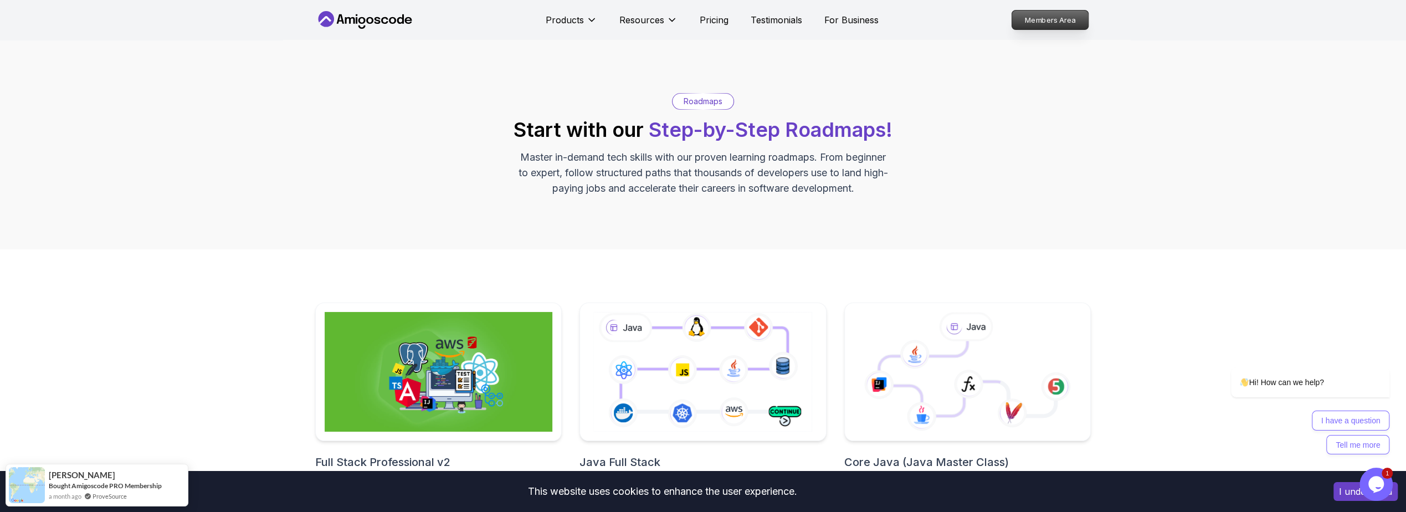
click at [1038, 14] on p "Members Area" at bounding box center [1050, 20] width 76 height 19
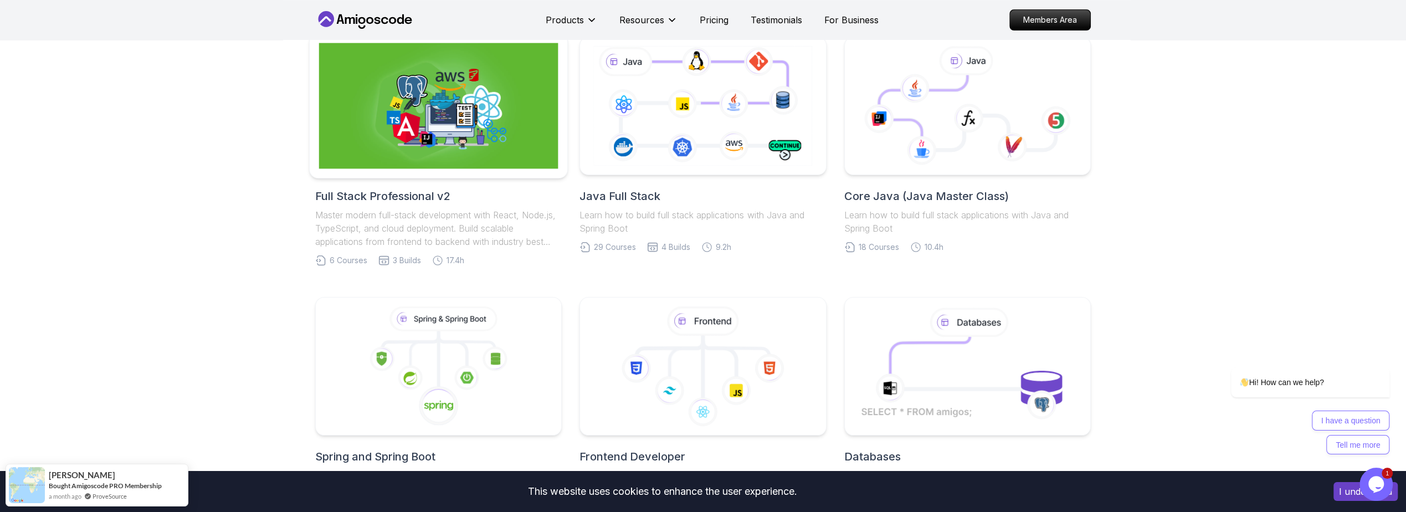
click at [473, 136] on img at bounding box center [438, 106] width 239 height 126
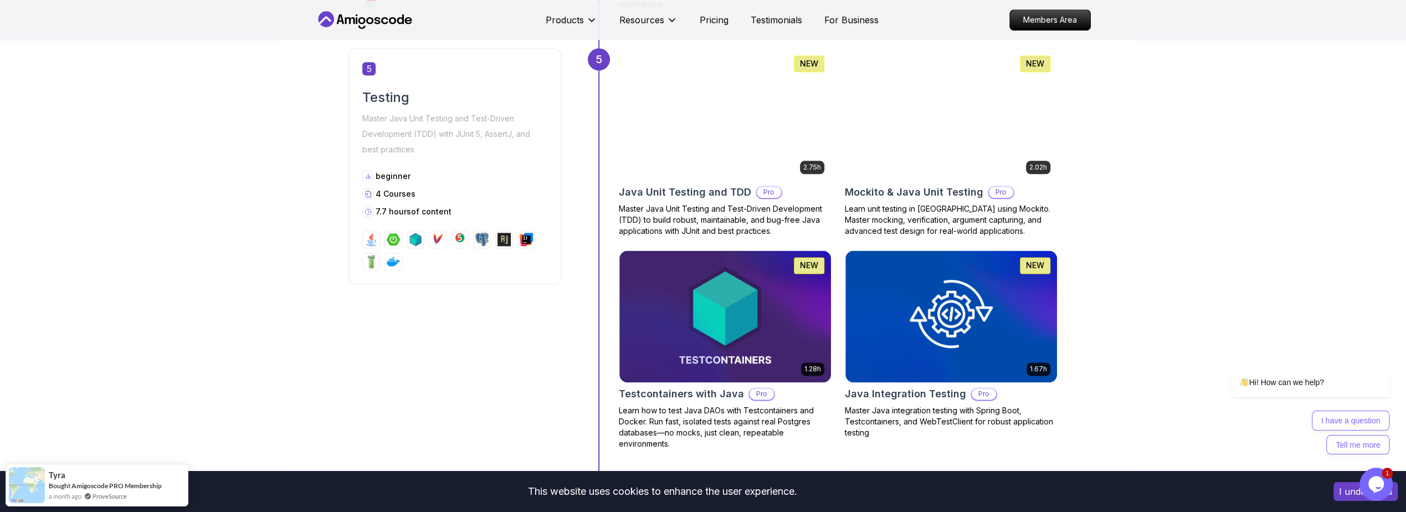
scroll to position [1462, 0]
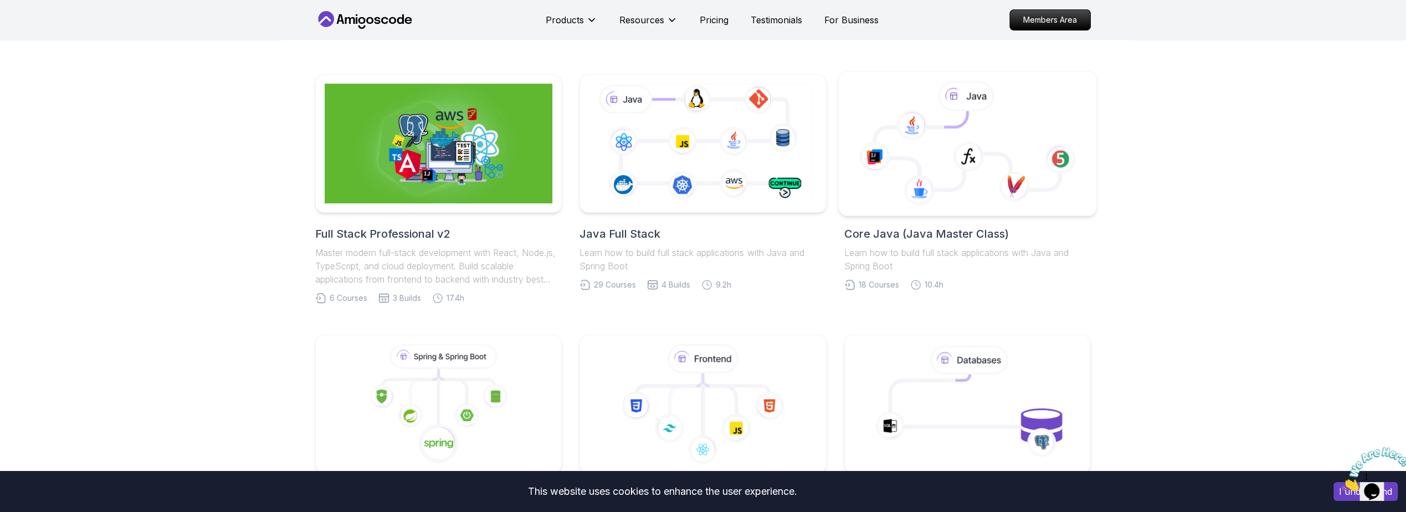
scroll to position [199, 0]
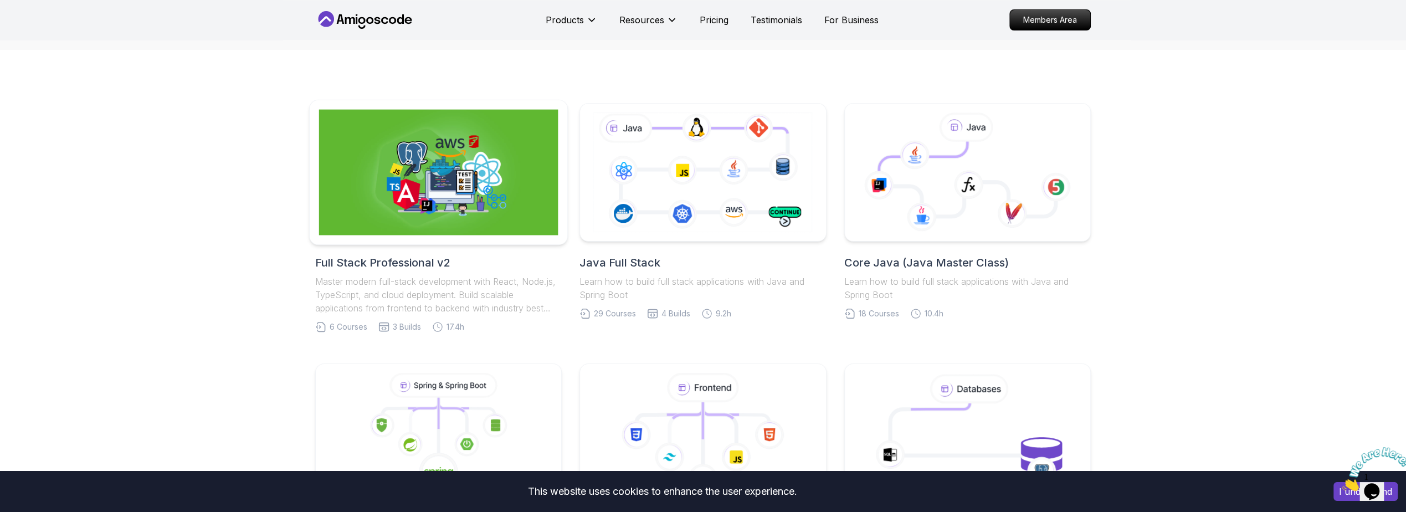
click at [439, 199] on img at bounding box center [438, 173] width 239 height 126
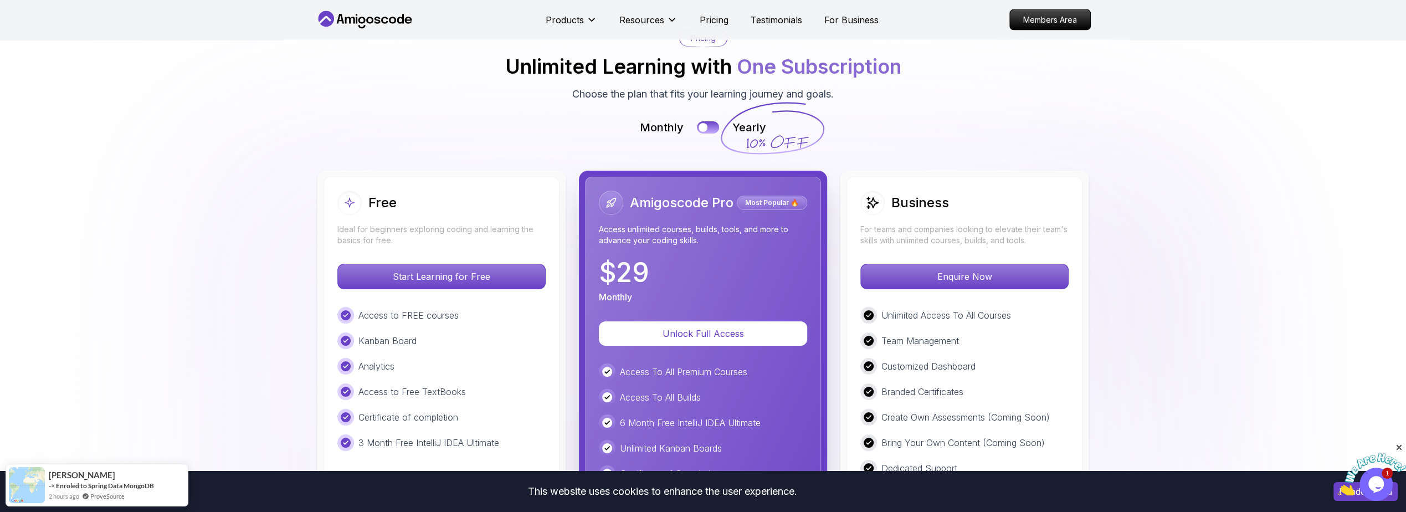
scroll to position [2501, 0]
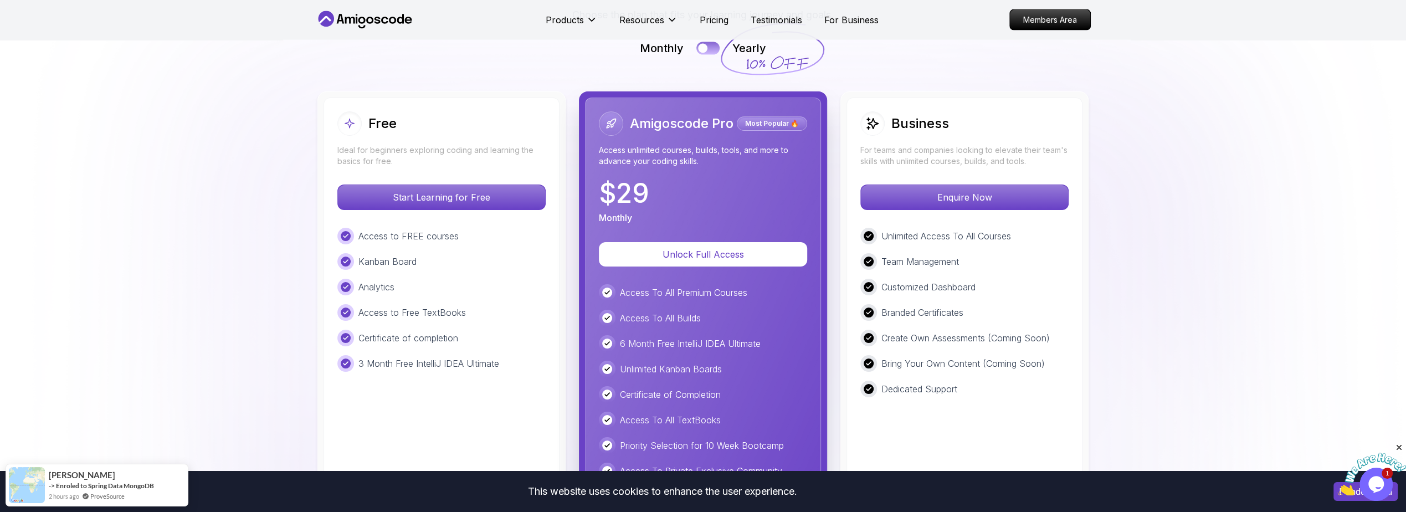
click at [707, 45] on button at bounding box center [707, 48] width 23 height 13
click at [727, 312] on div "Access To All Builds" at bounding box center [703, 318] width 208 height 17
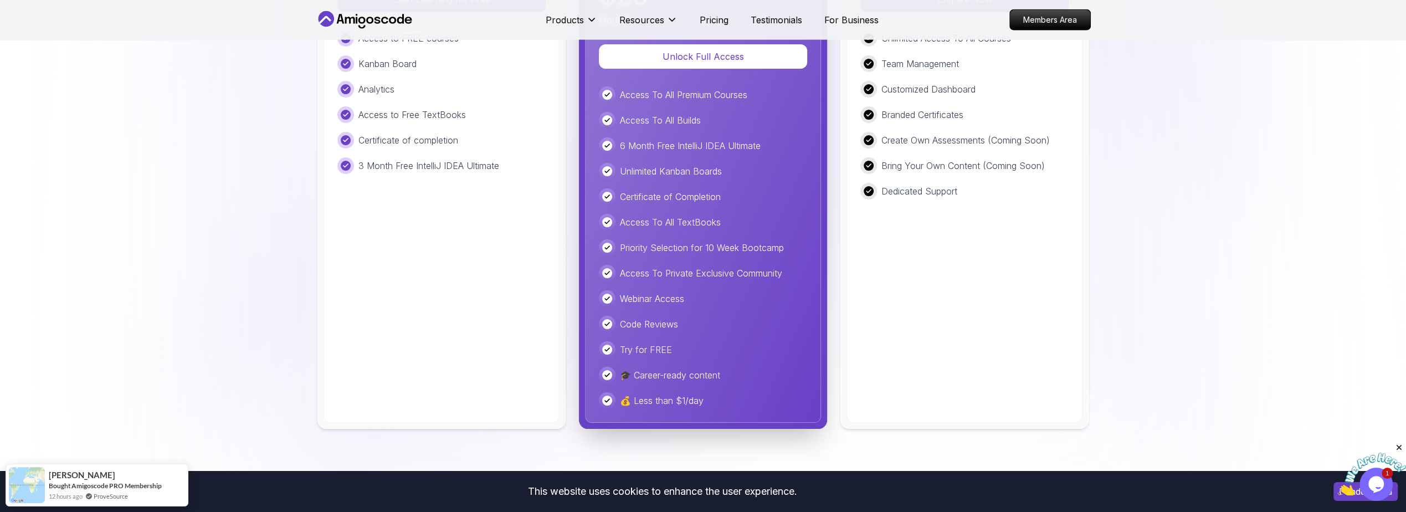
scroll to position [2700, 0]
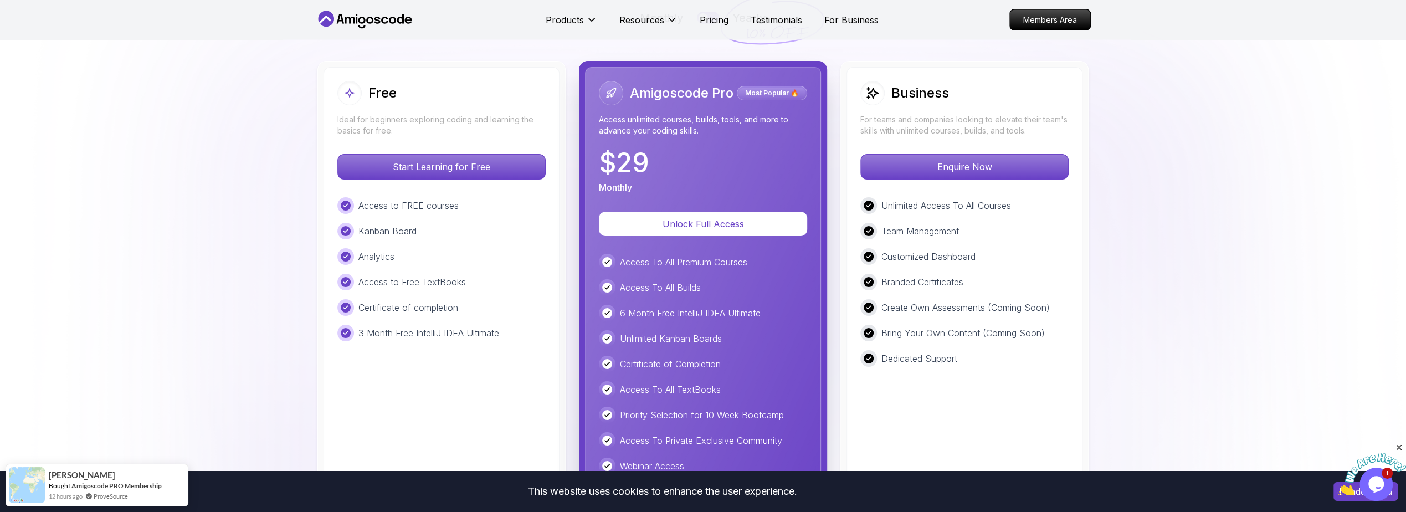
scroll to position [2434, 0]
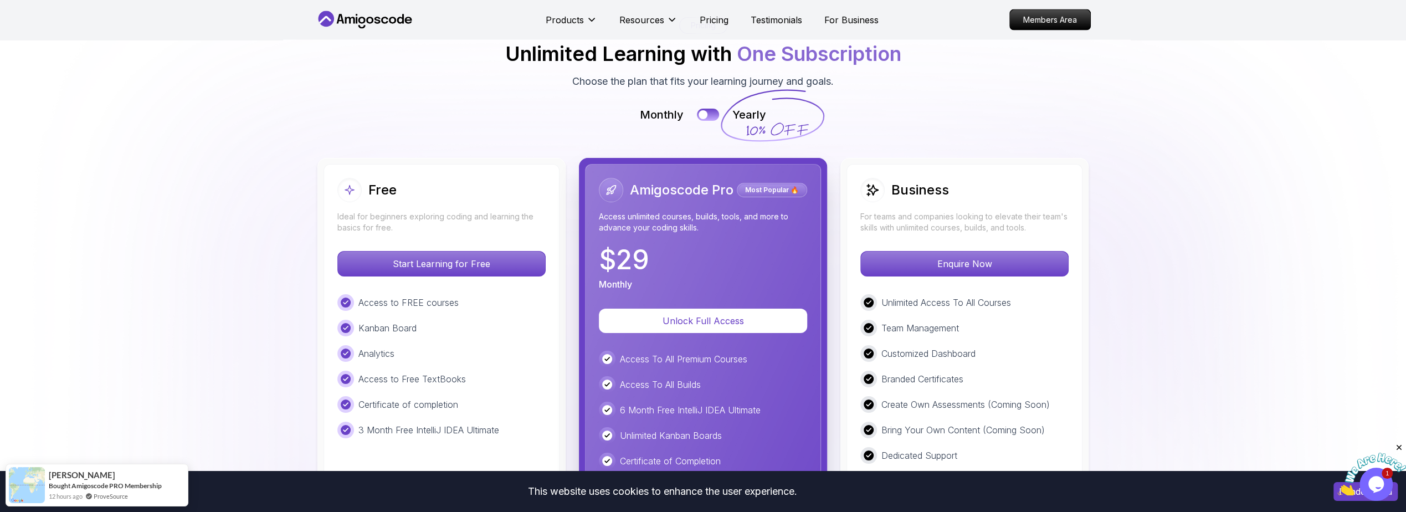
click at [676, 251] on div "$ 29 Monthly" at bounding box center [703, 268] width 208 height 44
click at [680, 315] on p "Unlock Full Access" at bounding box center [702, 320] width 173 height 13
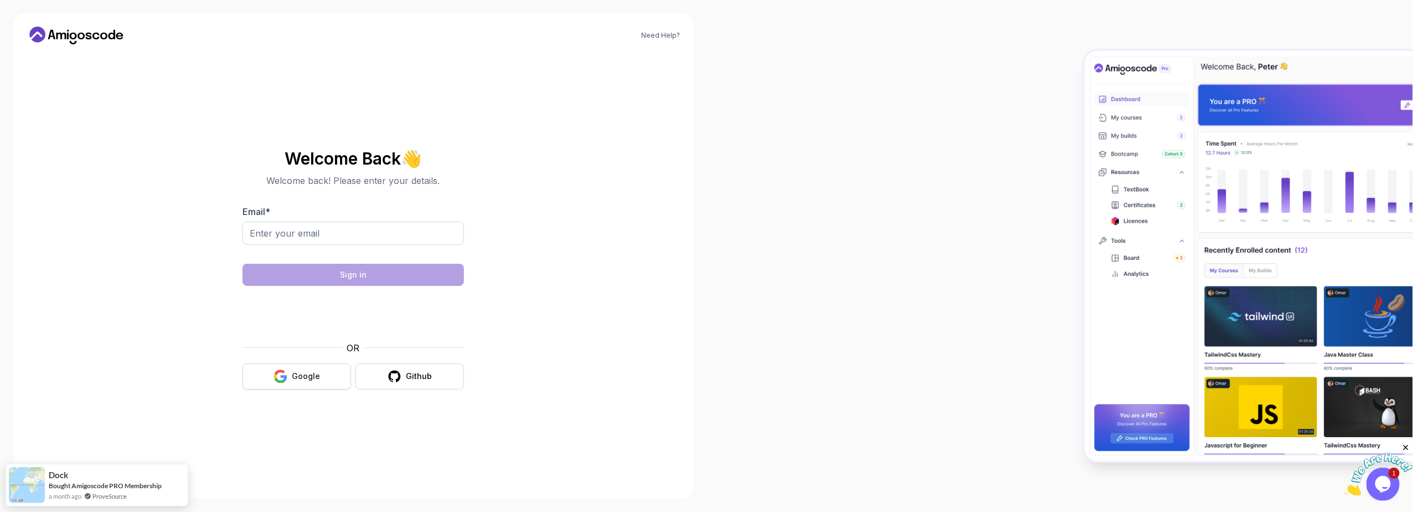
click at [297, 377] on div "Google" at bounding box center [306, 376] width 28 height 11
click at [292, 371] on div "Google" at bounding box center [306, 376] width 28 height 11
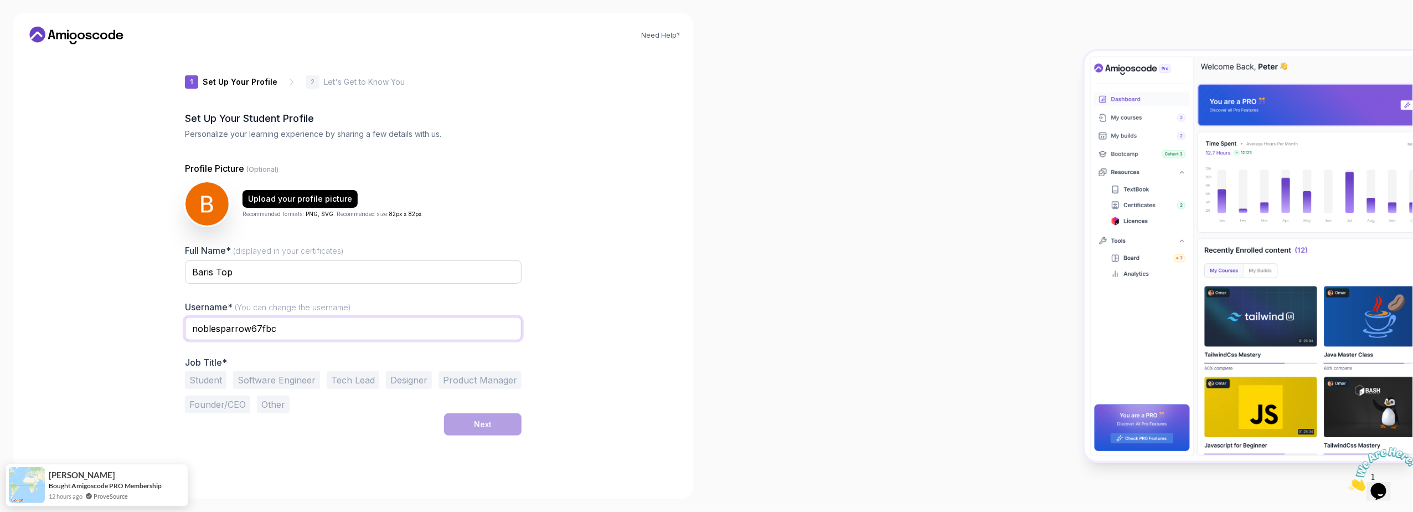
click at [310, 330] on input "noblesparrow67fbc" at bounding box center [353, 328] width 337 height 23
type input "baris1892"
click at [102, 359] on div "Need Help? 1 Set Up Your Profile 1 Set Up Your Profile 2 Let's Get to Know You …" at bounding box center [353, 255] width 680 height 485
click at [259, 378] on button "Software Engineer" at bounding box center [276, 380] width 87 height 18
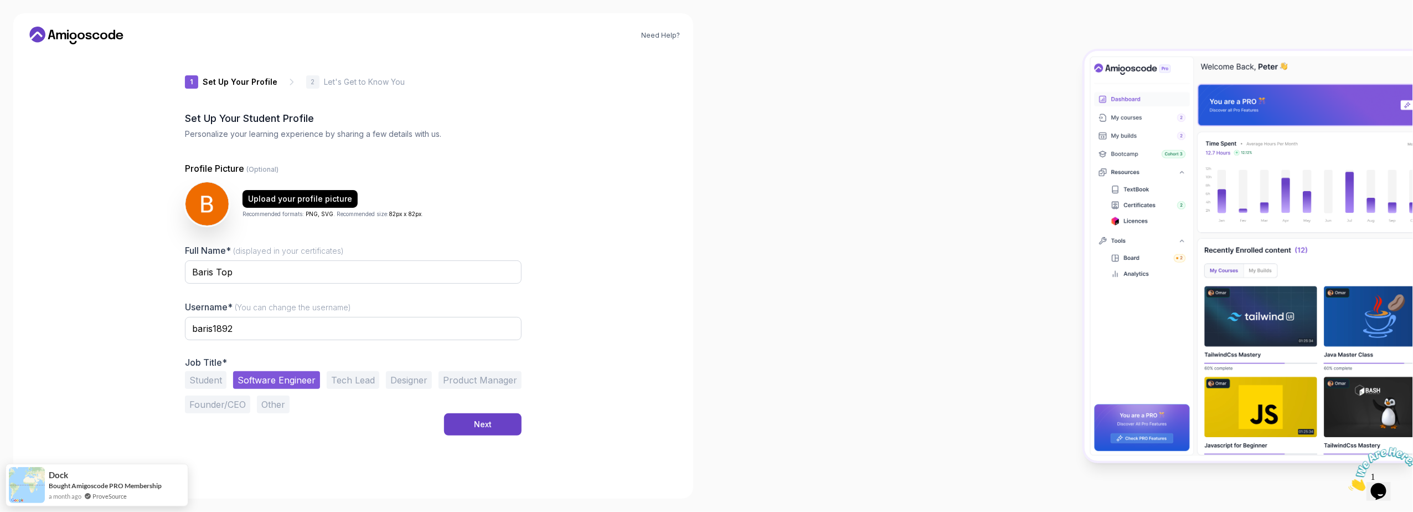
click at [352, 382] on button "Tech Lead" at bounding box center [353, 380] width 53 height 18
click at [282, 379] on button "Software Engineer" at bounding box center [276, 380] width 87 height 18
click at [482, 425] on div "Next" at bounding box center [483, 424] width 18 height 11
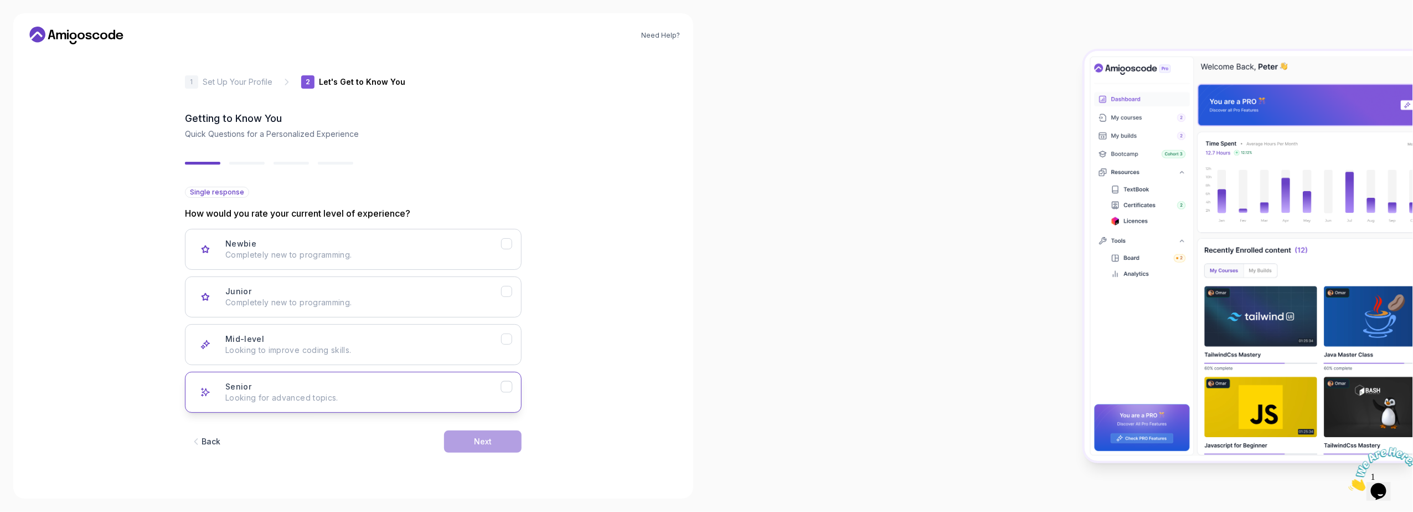
click at [376, 378] on button "Senior Looking for advanced topics." at bounding box center [353, 392] width 337 height 41
click at [415, 341] on div "Mid-level Looking to improve coding skills." at bounding box center [363, 344] width 276 height 22
click at [428, 384] on div "Senior Looking for advanced topics." at bounding box center [363, 392] width 276 height 22
click at [469, 436] on button "Next" at bounding box center [483, 441] width 78 height 22
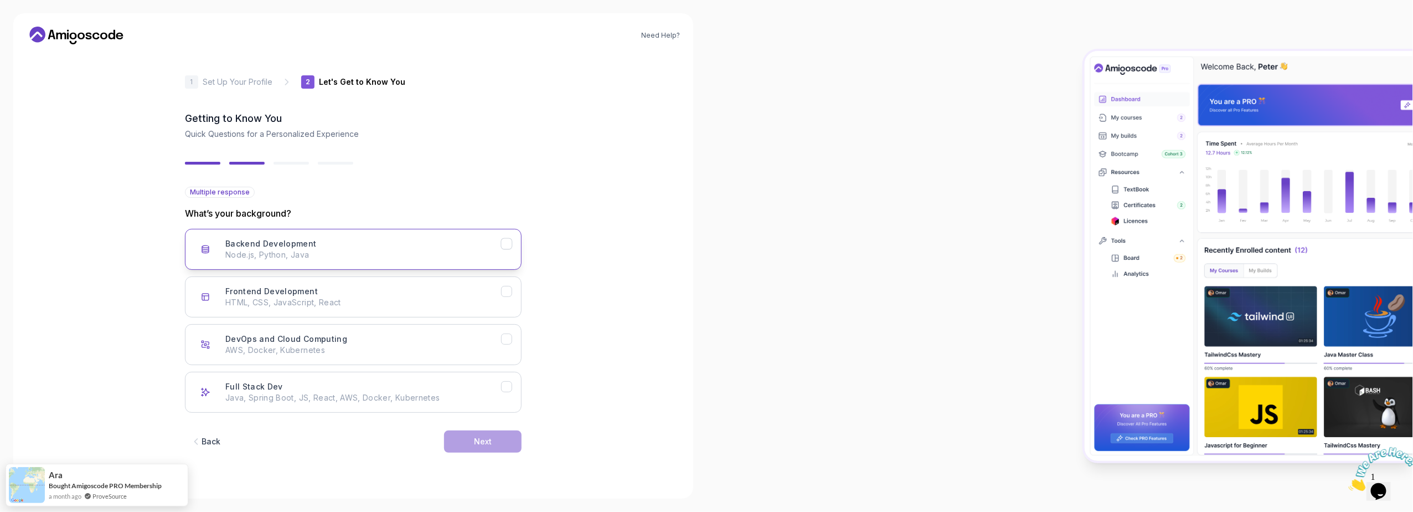
click at [383, 246] on div "Backend Development Node.js, Python, Java" at bounding box center [363, 249] width 276 height 22
click at [383, 292] on div "Frontend Development HTML, CSS, JavaScript, React" at bounding box center [363, 297] width 276 height 22
click at [398, 338] on div "DevOps and Cloud Computing AWS, Docker, Kubernetes" at bounding box center [363, 344] width 276 height 22
click at [400, 384] on div "Full Stack Dev Java, Spring Boot, JS, React, AWS, Docker, Kubernetes" at bounding box center [363, 392] width 276 height 22
click at [555, 327] on div "Need Help? 2 Let's Get to Know You 1 Set Up Your Profile 2 Let's Get to Know Yo…" at bounding box center [353, 255] width 680 height 485
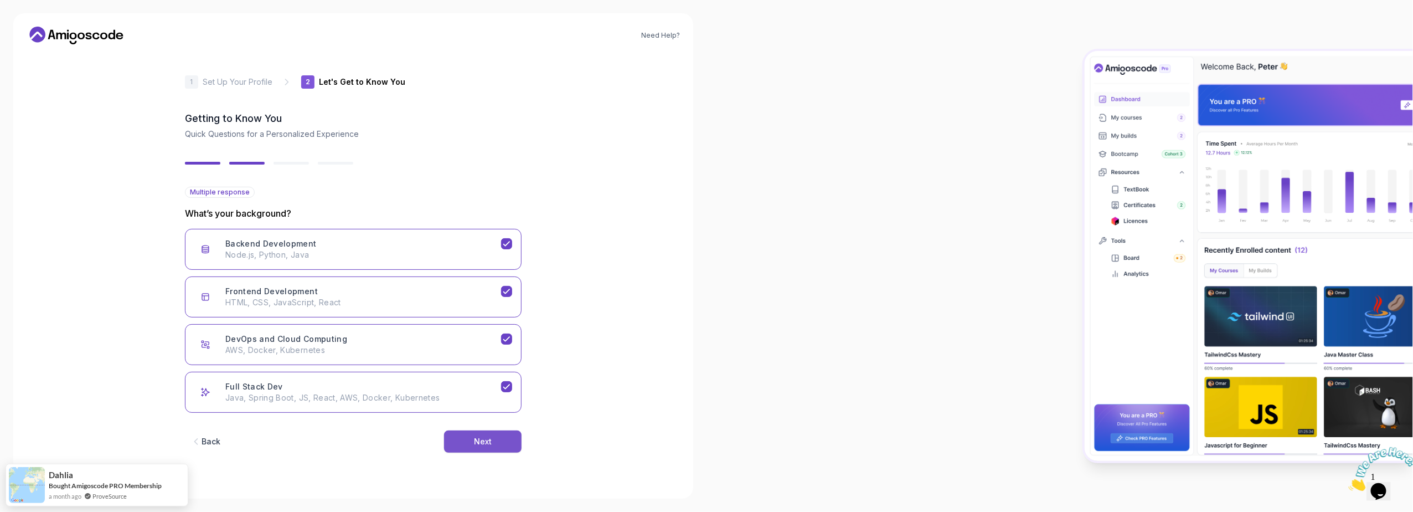
click at [508, 440] on button "Next" at bounding box center [483, 441] width 78 height 22
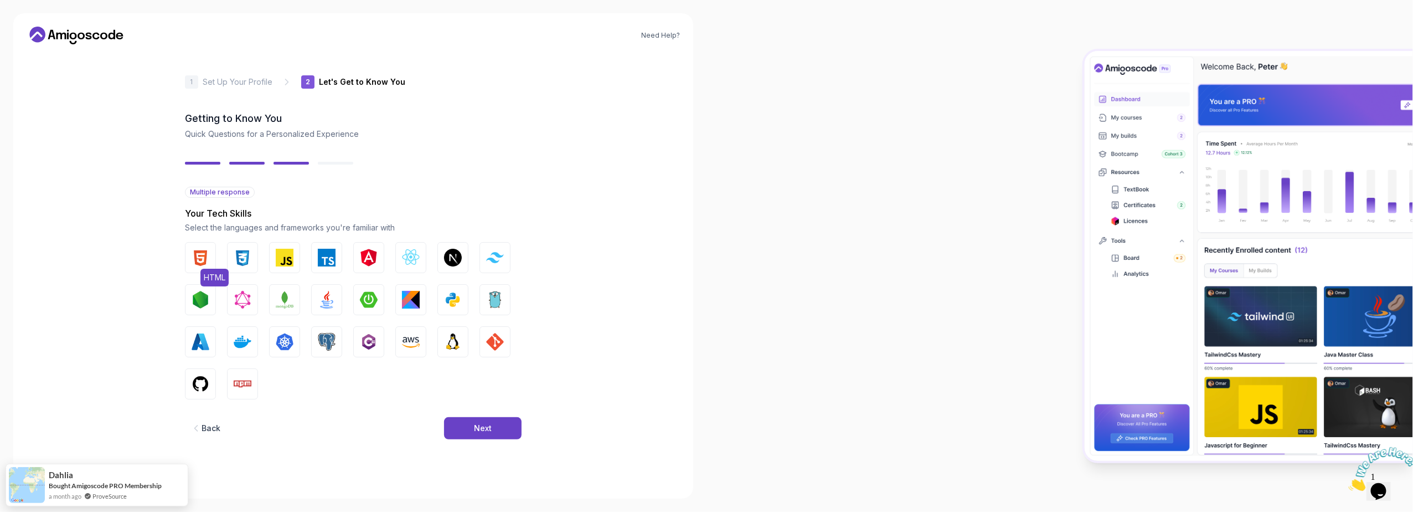
click at [203, 256] on img "button" at bounding box center [201, 258] width 18 height 18
click at [236, 256] on img "button" at bounding box center [243, 258] width 18 height 18
drag, startPoint x: 287, startPoint y: 256, endPoint x: 320, endPoint y: 256, distance: 32.7
click at [287, 256] on img "button" at bounding box center [285, 258] width 18 height 18
click at [324, 256] on img "button" at bounding box center [327, 258] width 18 height 18
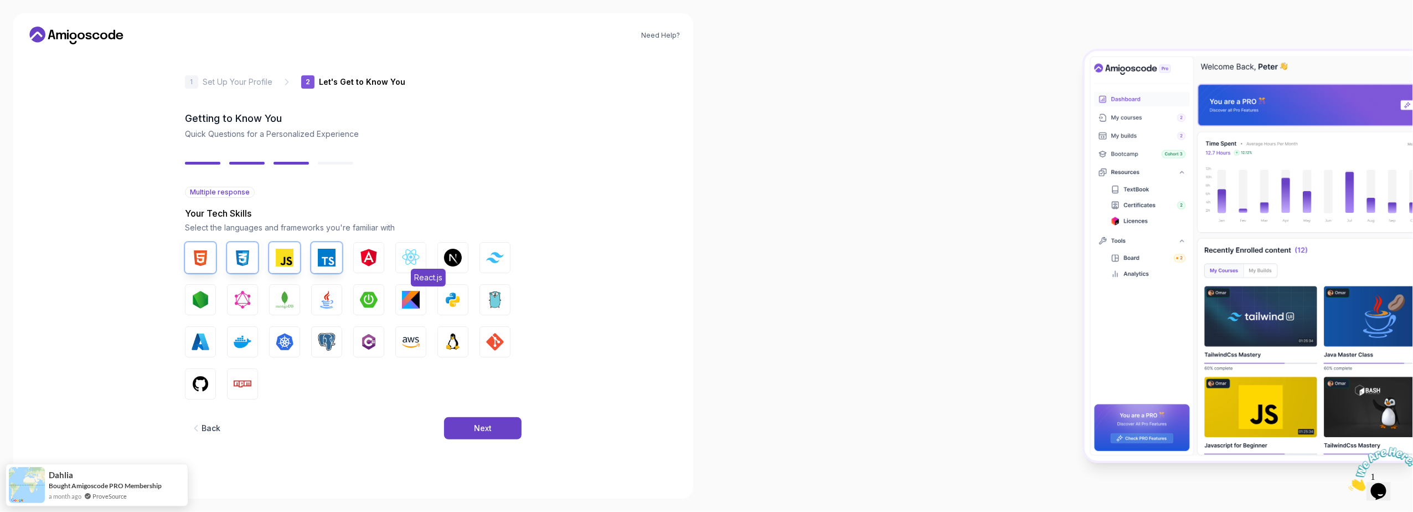
click at [410, 259] on img "button" at bounding box center [411, 258] width 18 height 18
click at [452, 260] on img "button" at bounding box center [453, 258] width 18 height 18
click at [496, 251] on button "Tailwind CSS" at bounding box center [495, 257] width 31 height 31
drag, startPoint x: 316, startPoint y: 300, endPoint x: 370, endPoint y: 301, distance: 53.7
click at [317, 301] on button "Java" at bounding box center [326, 299] width 31 height 31
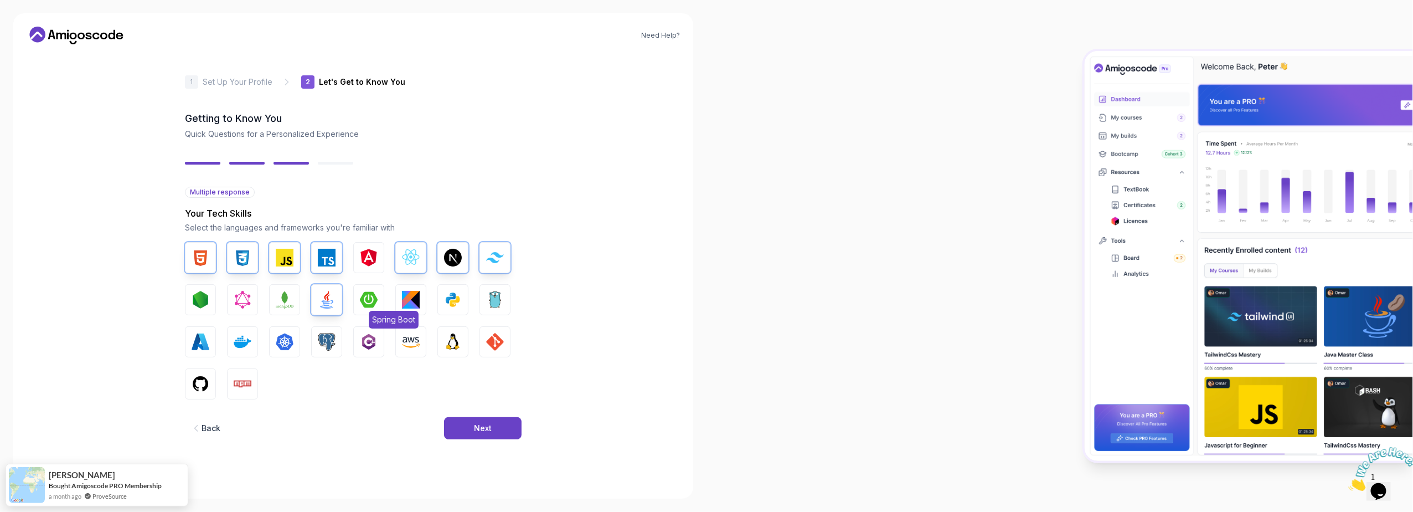
click at [374, 301] on img "button" at bounding box center [369, 300] width 18 height 18
drag, startPoint x: 245, startPoint y: 337, endPoint x: 260, endPoint y: 337, distance: 15.0
click at [245, 337] on img "button" at bounding box center [243, 342] width 18 height 18
drag, startPoint x: 284, startPoint y: 336, endPoint x: 291, endPoint y: 336, distance: 7.2
click at [284, 336] on img "button" at bounding box center [285, 342] width 18 height 18
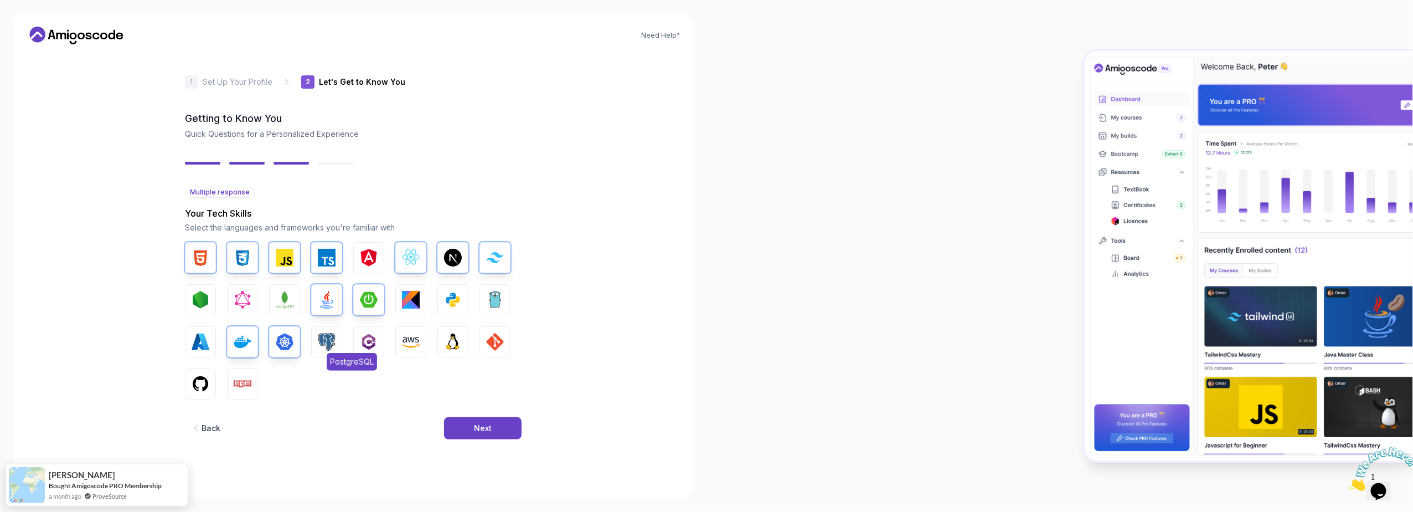
drag, startPoint x: 336, startPoint y: 339, endPoint x: 342, endPoint y: 339, distance: 6.1
click at [336, 339] on button "PostgreSQL" at bounding box center [326, 341] width 31 height 31
drag, startPoint x: 450, startPoint y: 341, endPoint x: 501, endPoint y: 340, distance: 51.5
click at [450, 341] on img "button" at bounding box center [453, 342] width 18 height 18
click at [503, 340] on img "button" at bounding box center [495, 342] width 18 height 18
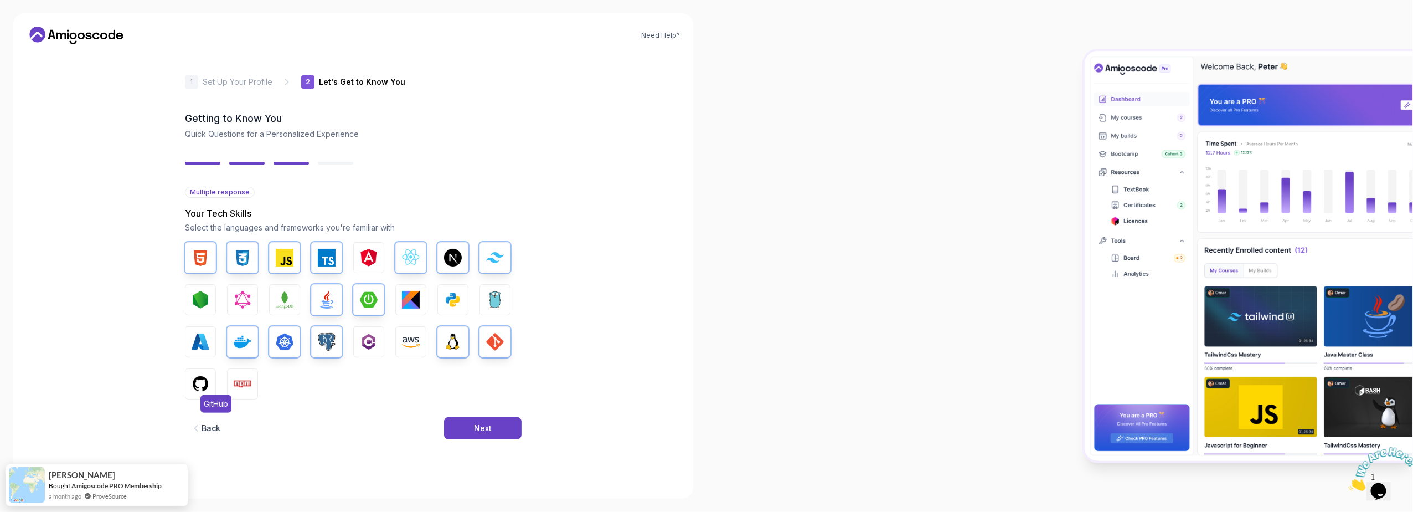
click at [202, 386] on img "button" at bounding box center [201, 384] width 18 height 18
click at [233, 384] on button "Npm" at bounding box center [242, 383] width 31 height 31
click at [489, 426] on div "Next" at bounding box center [483, 428] width 18 height 11
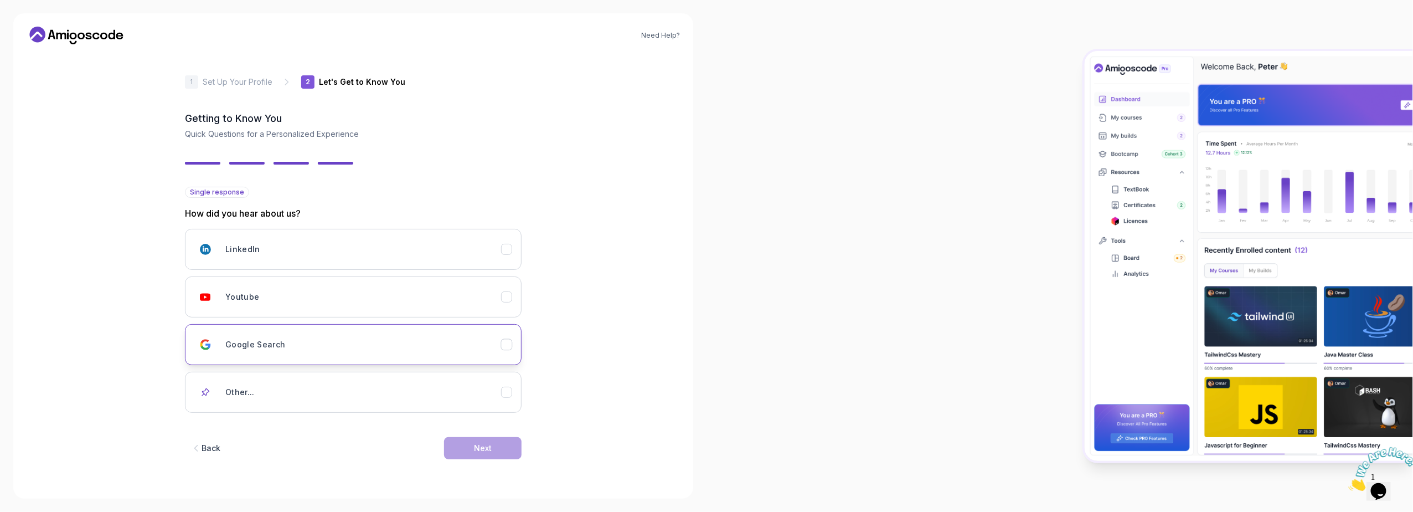
click at [367, 339] on div "Google Search" at bounding box center [363, 344] width 276 height 22
click at [495, 305] on div "Youtube" at bounding box center [363, 297] width 276 height 22
click at [492, 340] on div "Google Search" at bounding box center [363, 344] width 276 height 22
click at [506, 294] on icon "Youtube" at bounding box center [507, 297] width 11 height 11
click at [499, 451] on button "Next" at bounding box center [483, 448] width 78 height 22
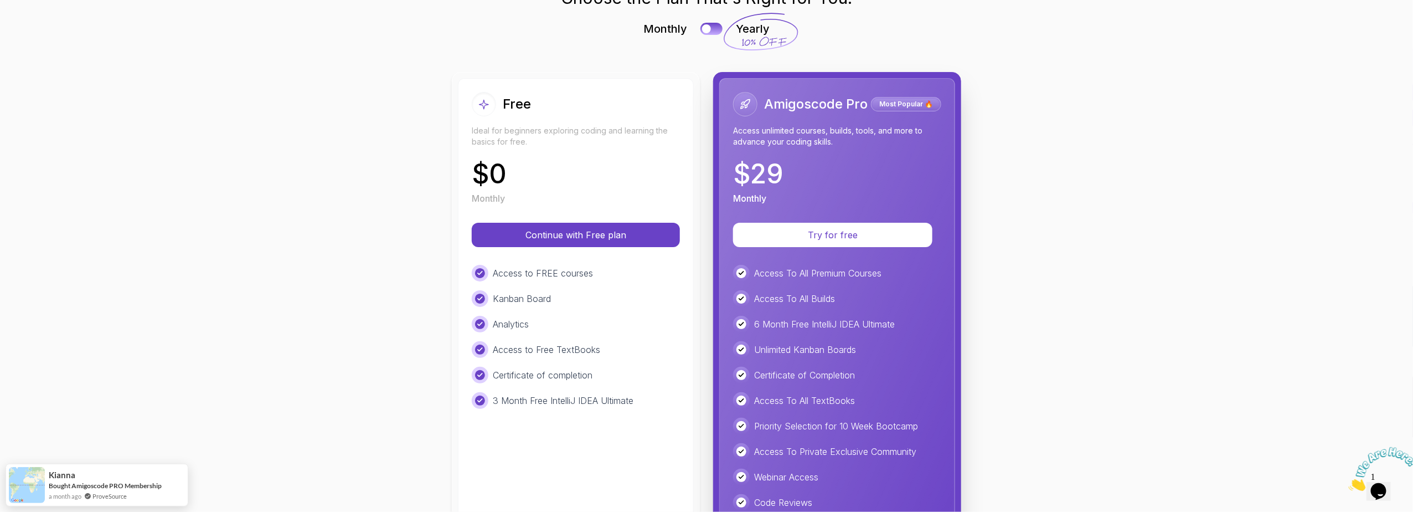
scroll to position [177, 0]
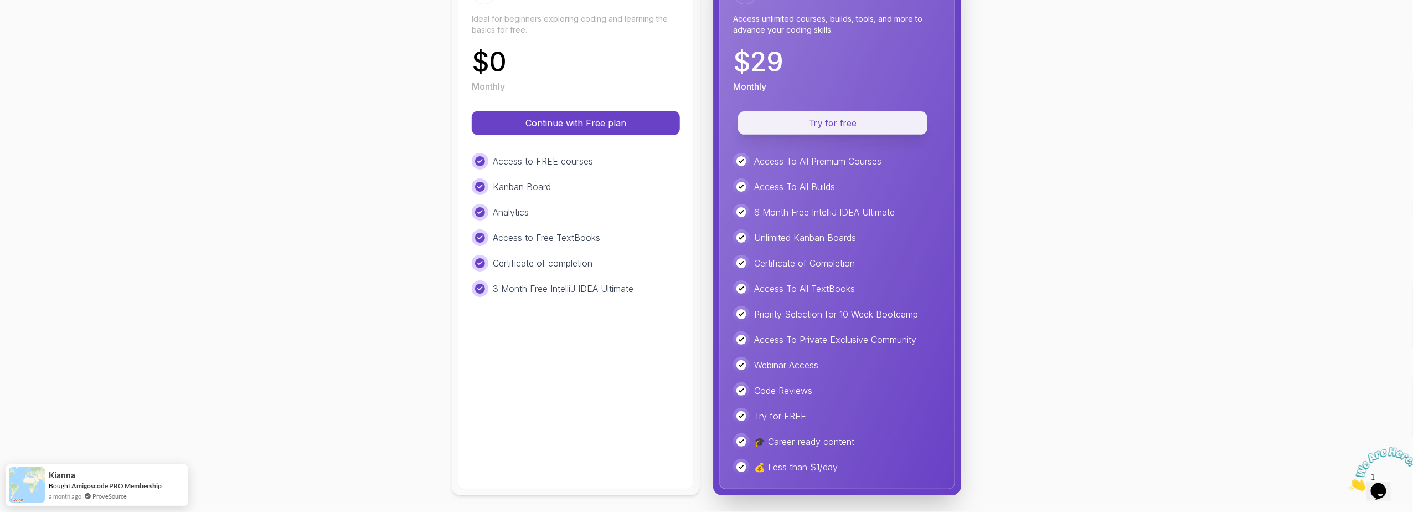
drag, startPoint x: 847, startPoint y: 124, endPoint x: 796, endPoint y: 128, distance: 50.5
click at [804, 124] on p "Try for free" at bounding box center [833, 123] width 164 height 13
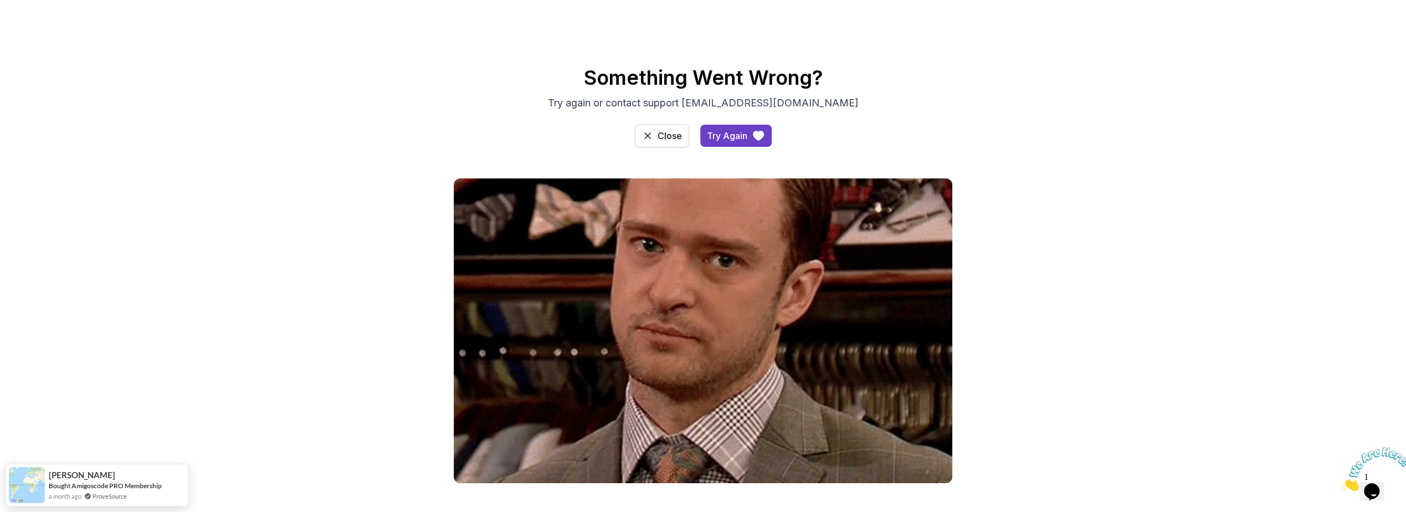
click at [657, 131] on div "Close" at bounding box center [669, 135] width 24 height 13
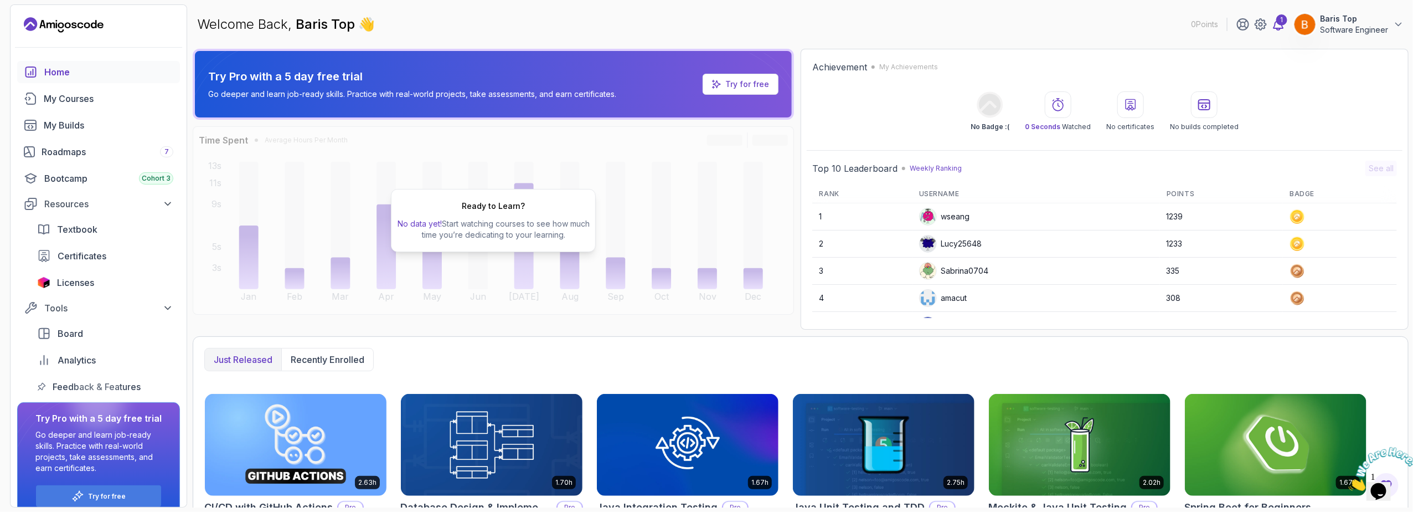
click at [1280, 25] on icon at bounding box center [1278, 24] width 13 height 13
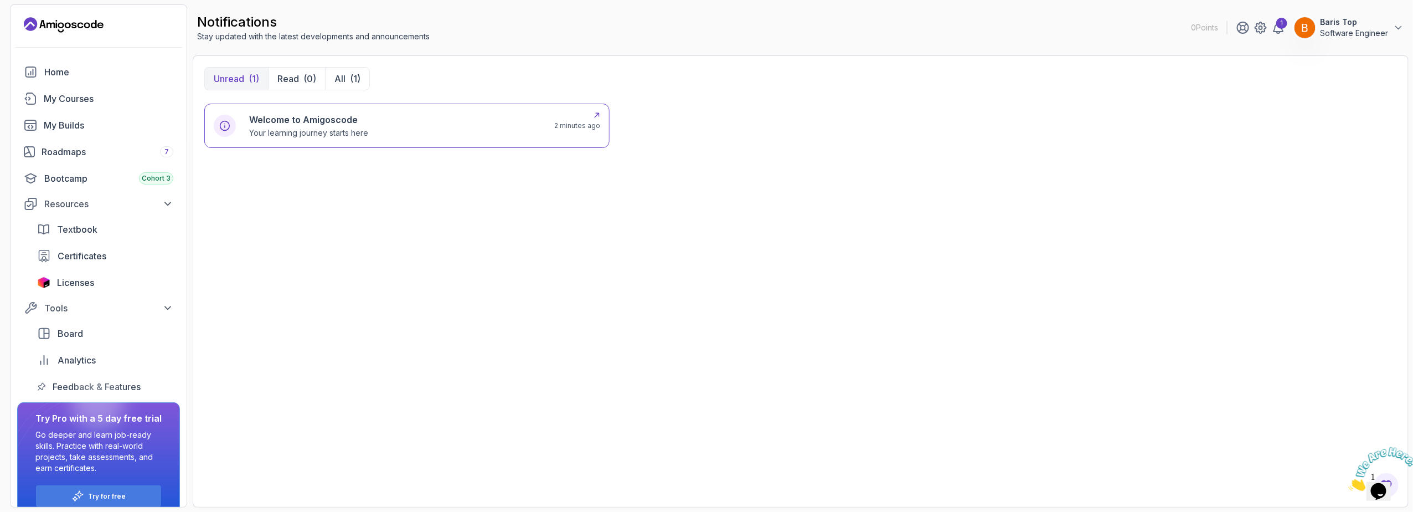
click at [413, 133] on div "Welcome to Amigoscode Your learning journey starts here" at bounding box center [395, 125] width 292 height 25
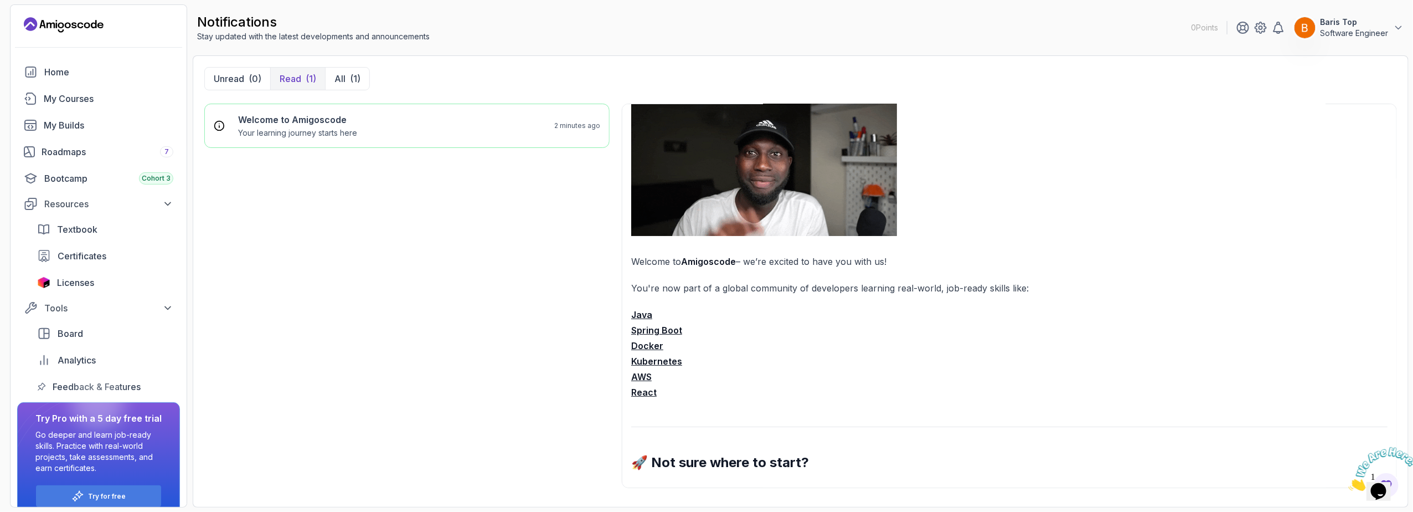
scroll to position [199, 0]
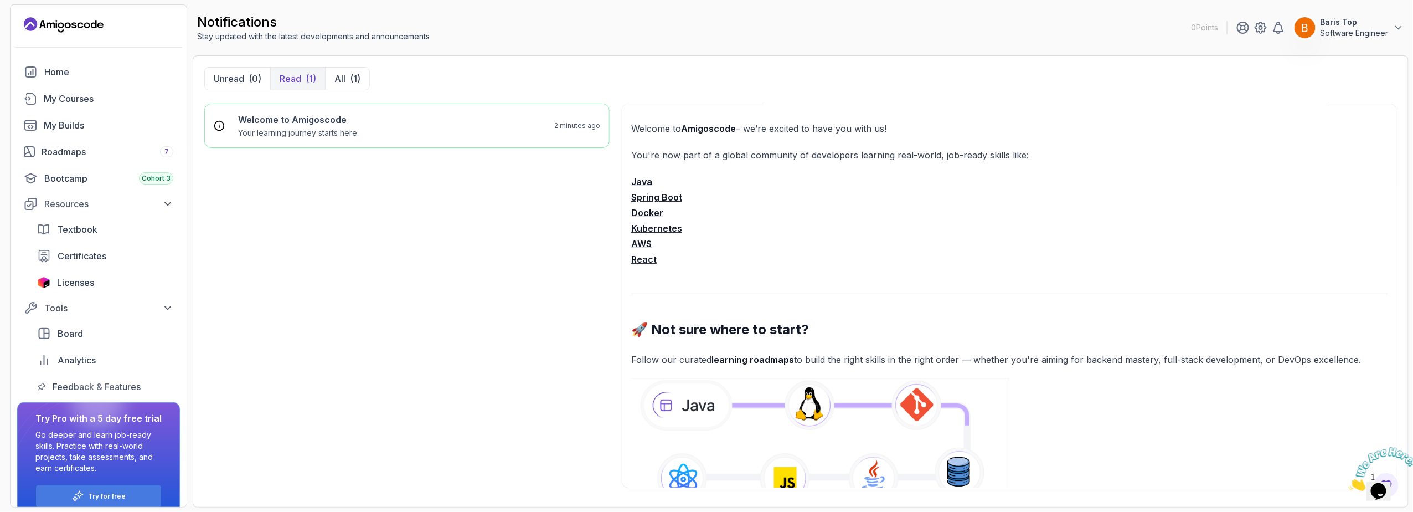
click at [645, 225] on strong "Kubernetes" at bounding box center [656, 228] width 51 height 11
click at [94, 96] on div "My Courses" at bounding box center [109, 98] width 130 height 13
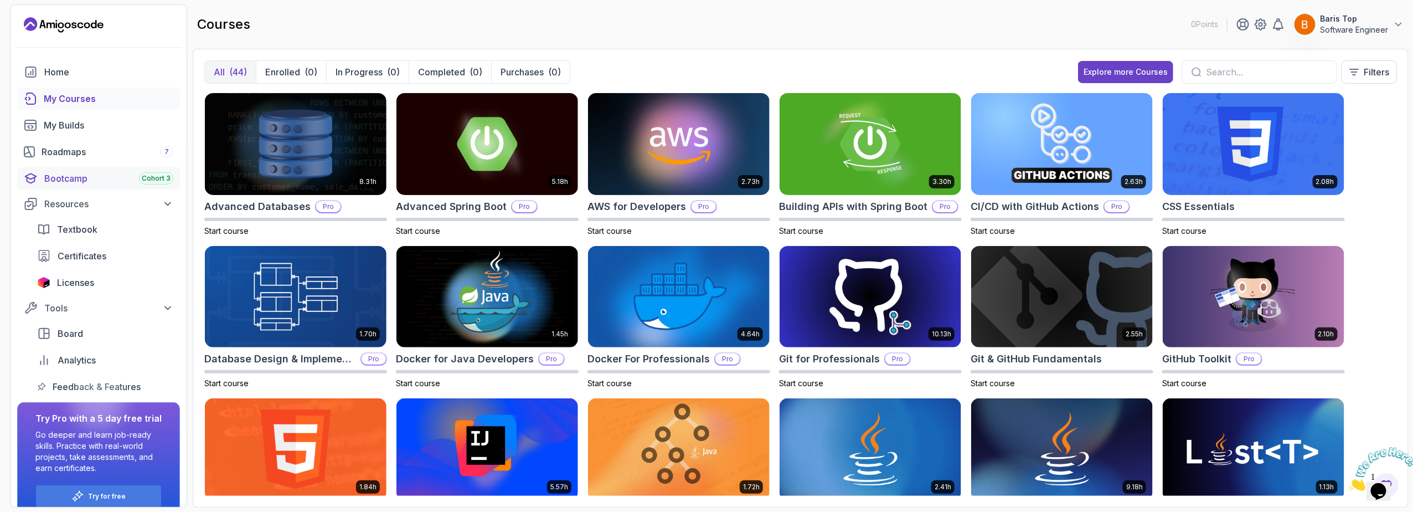
click at [107, 173] on div "Bootcamp Cohort 3" at bounding box center [108, 178] width 129 height 13
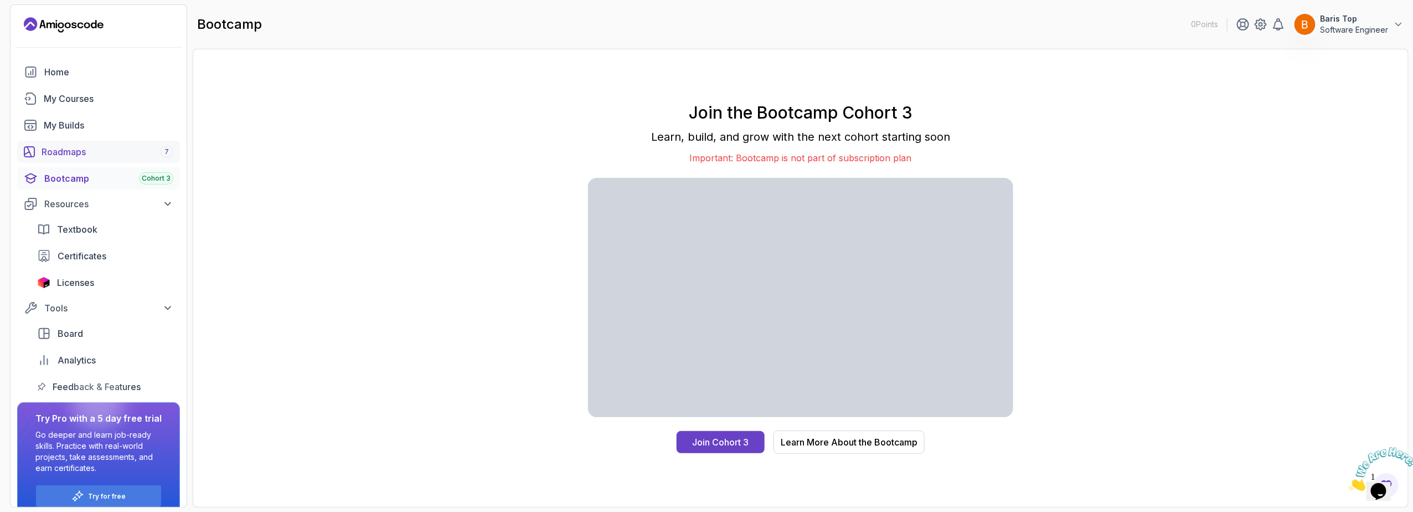
click at [138, 157] on div "Roadmaps 7" at bounding box center [108, 151] width 132 height 13
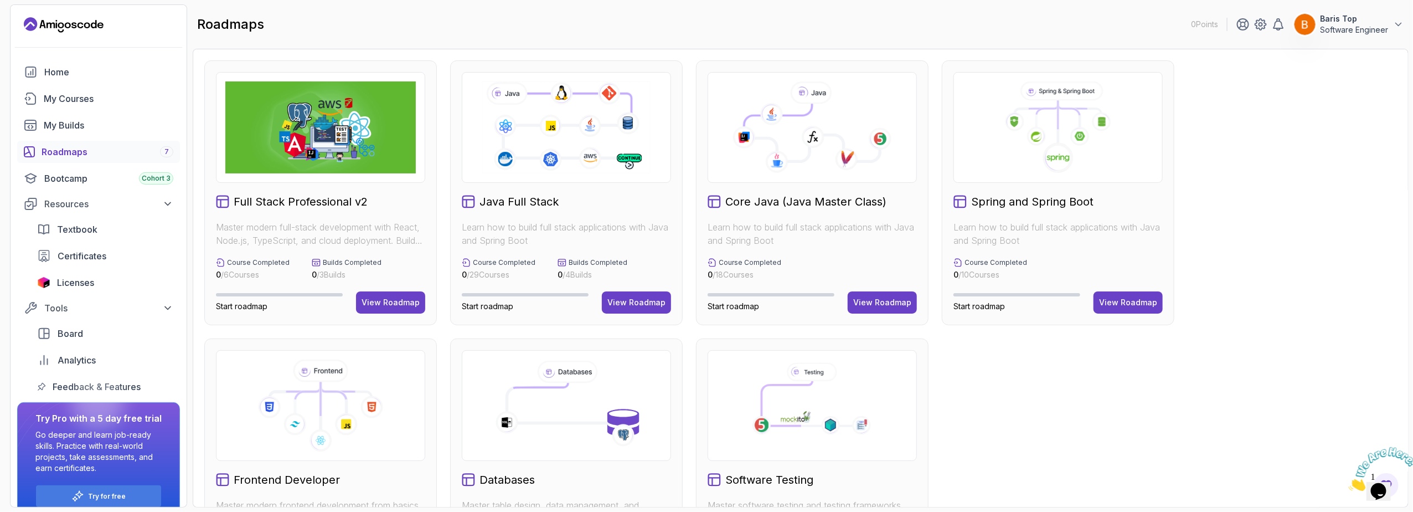
scroll to position [106, 0]
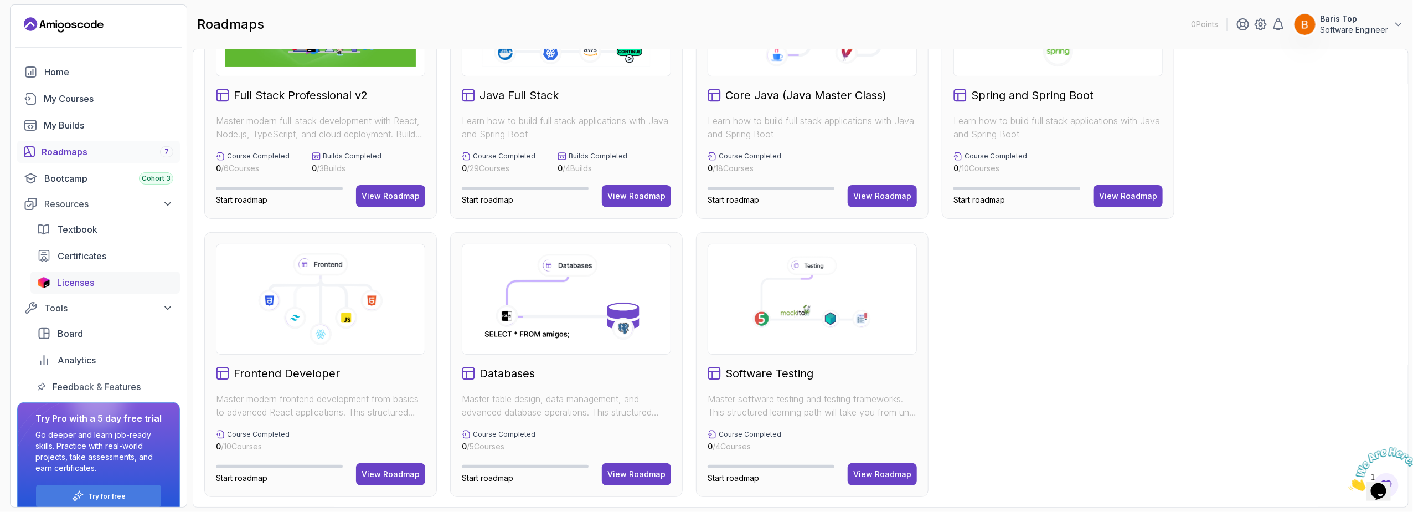
click at [131, 283] on div "Licenses" at bounding box center [115, 282] width 116 height 13
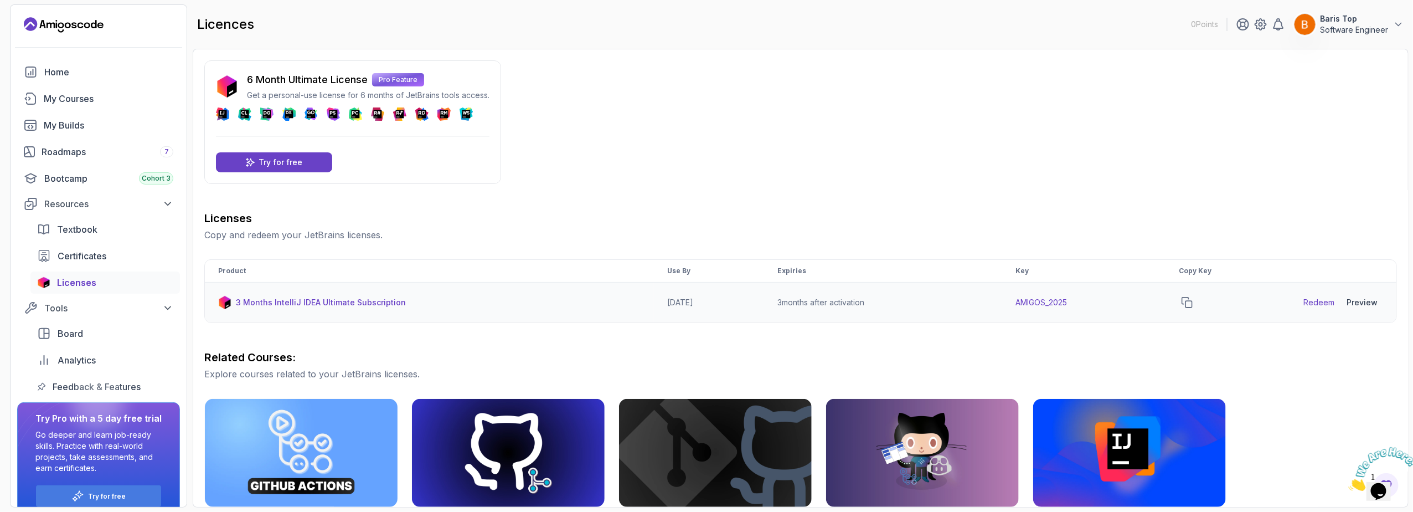
click at [1356, 302] on div "Preview" at bounding box center [1362, 302] width 31 height 11
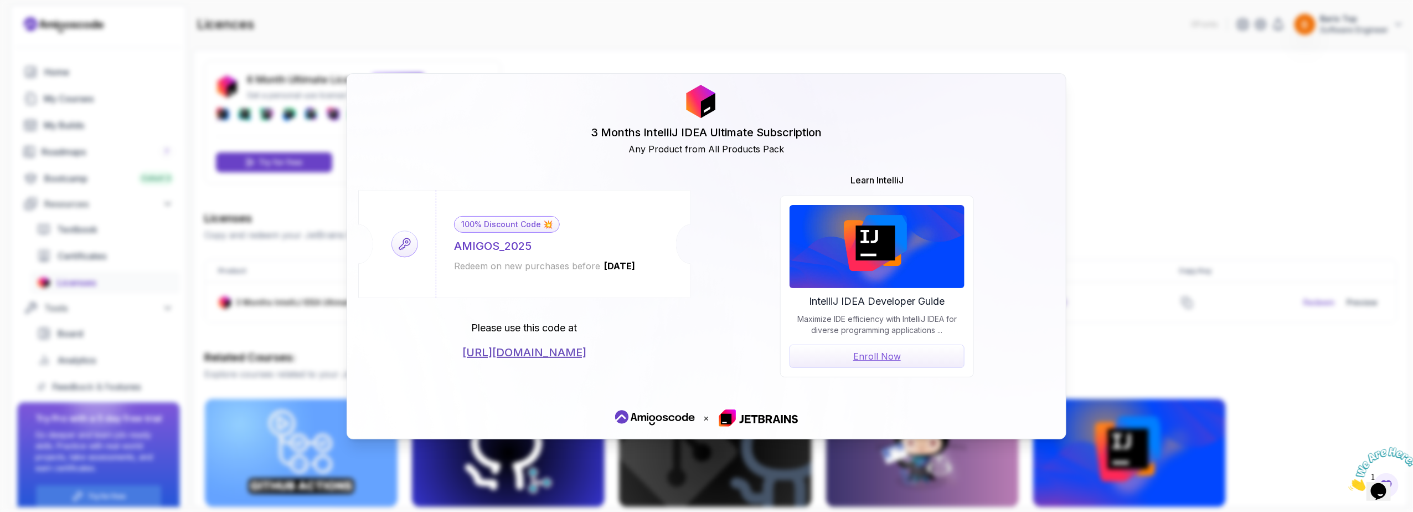
drag, startPoint x: 707, startPoint y: 417, endPoint x: 713, endPoint y: 419, distance: 6.9
click at [713, 419] on div "×" at bounding box center [706, 417] width 697 height 19
click at [708, 420] on div "×" at bounding box center [706, 417] width 697 height 19
click at [711, 419] on div "×" at bounding box center [706, 417] width 697 height 19
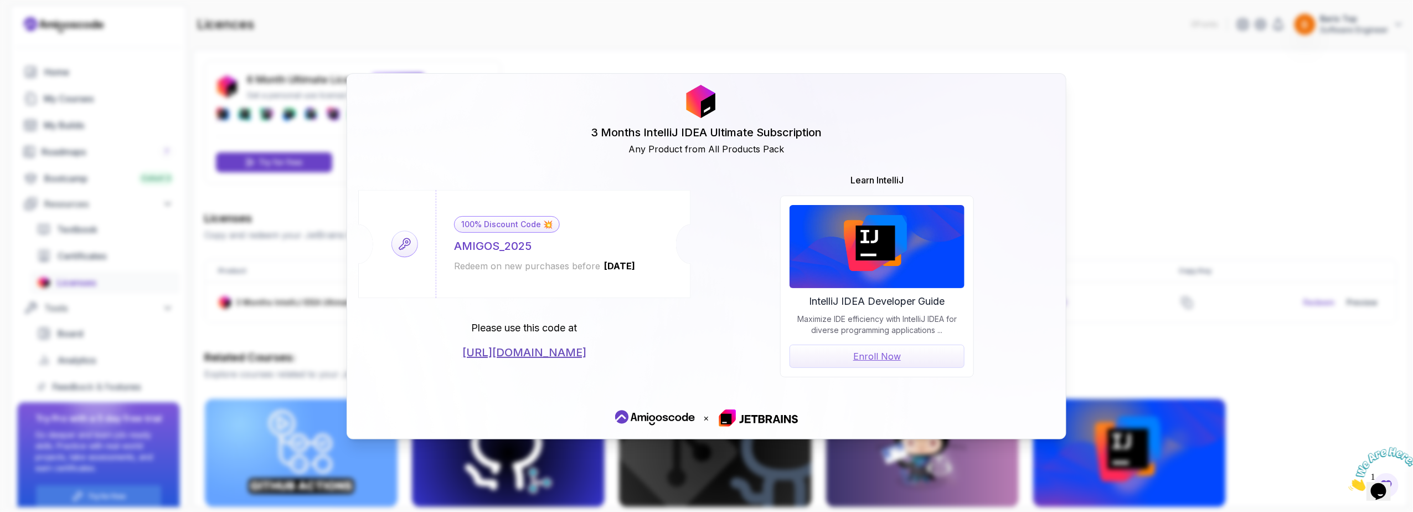
click at [817, 33] on div "3 Months IntelliJ IDEA Ultimate Subscription Any Product from All Products Pack…" at bounding box center [706, 256] width 1413 height 512
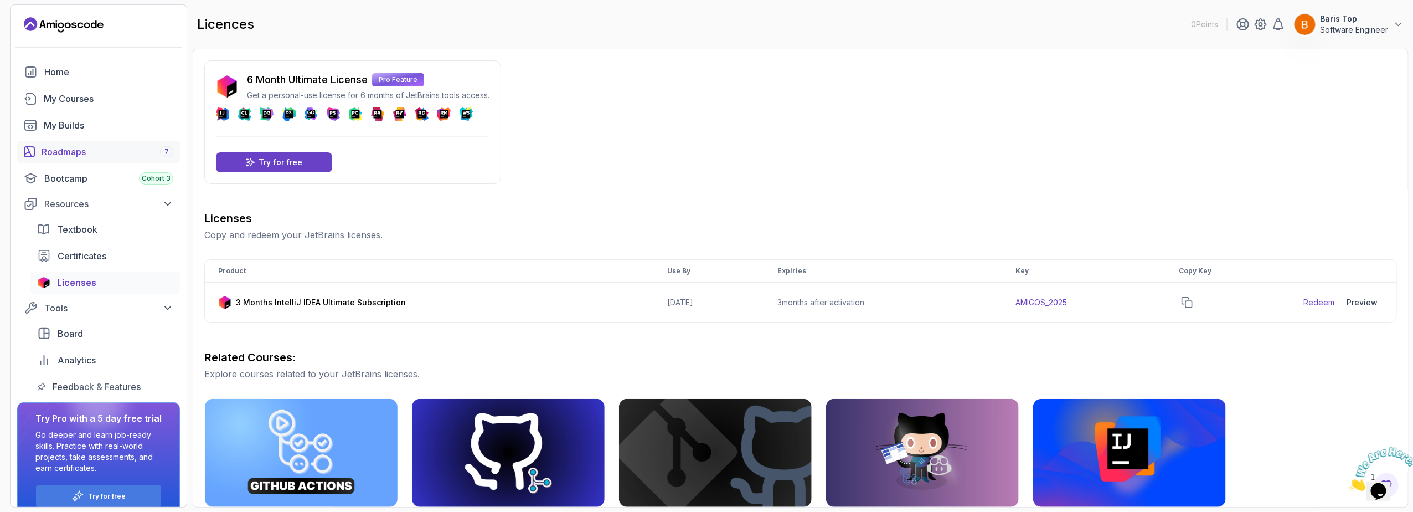
click at [105, 149] on div "Roadmaps 7" at bounding box center [108, 151] width 132 height 13
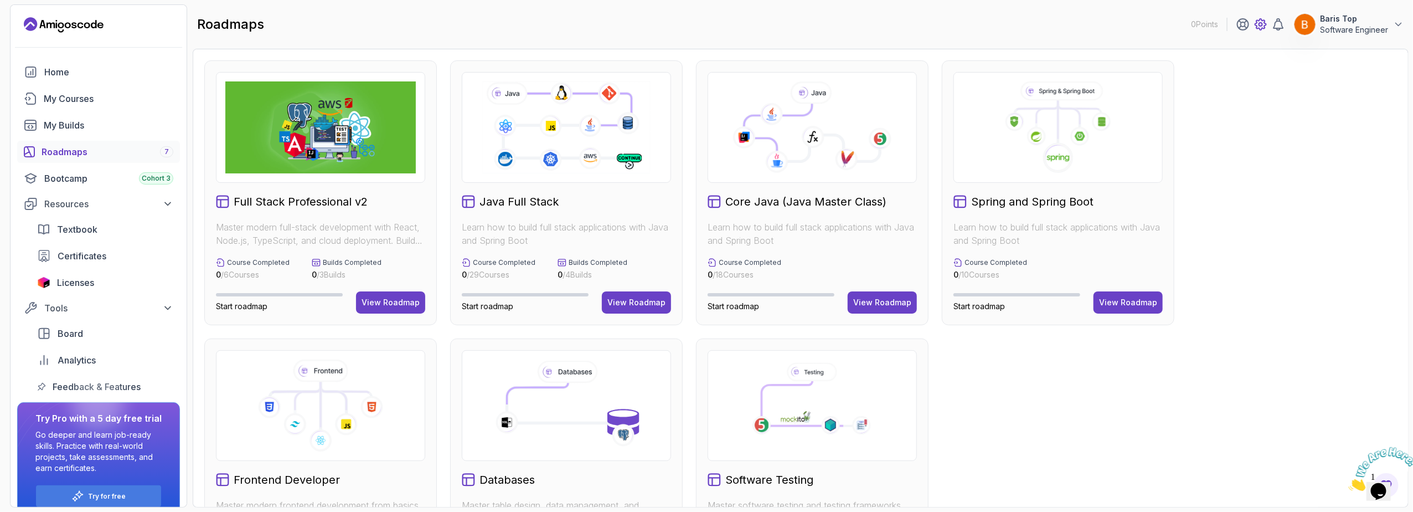
click at [1263, 22] on icon at bounding box center [1260, 24] width 13 height 13
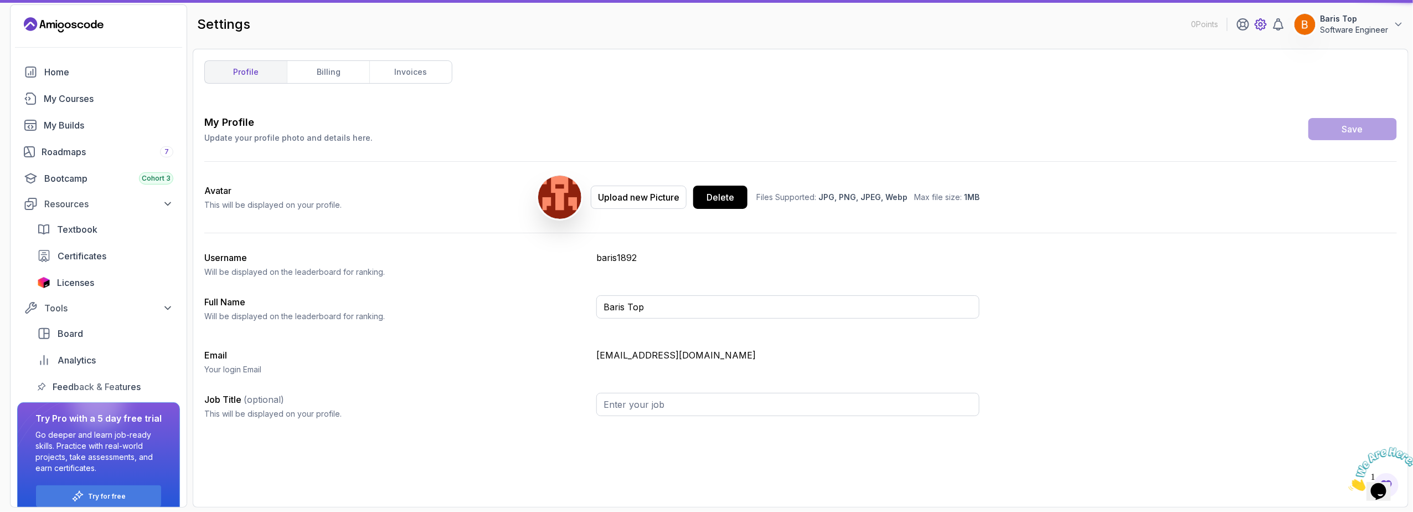
type input "Software Engineer"
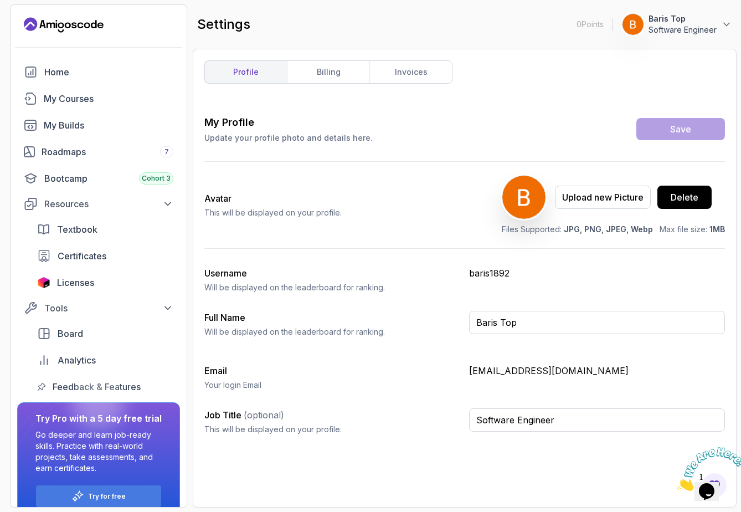
click at [444, 171] on div "Avatar This will be displayed on your profile. Upload new Picture Delete Files …" at bounding box center [464, 205] width 521 height 86
click at [576, 416] on input "Software Engineer" at bounding box center [597, 419] width 256 height 23
click at [540, 460] on div "My Profile Update your profile photo and details here. Save Avatar This will be…" at bounding box center [464, 305] width 521 height 381
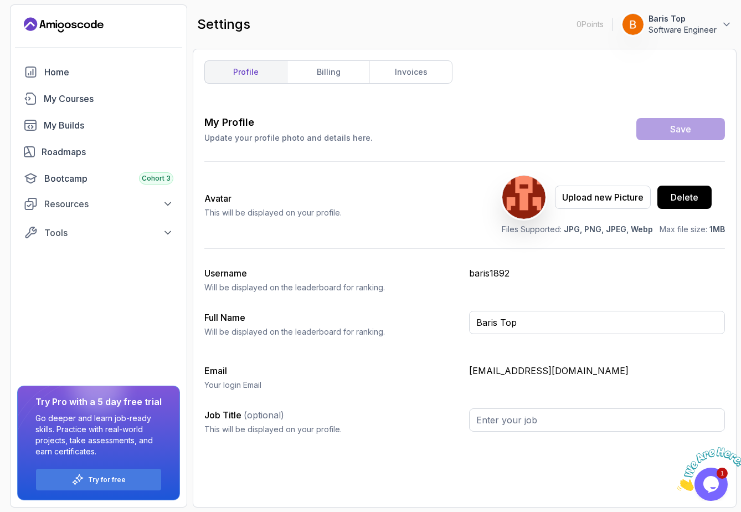
type input "Software Engineer"
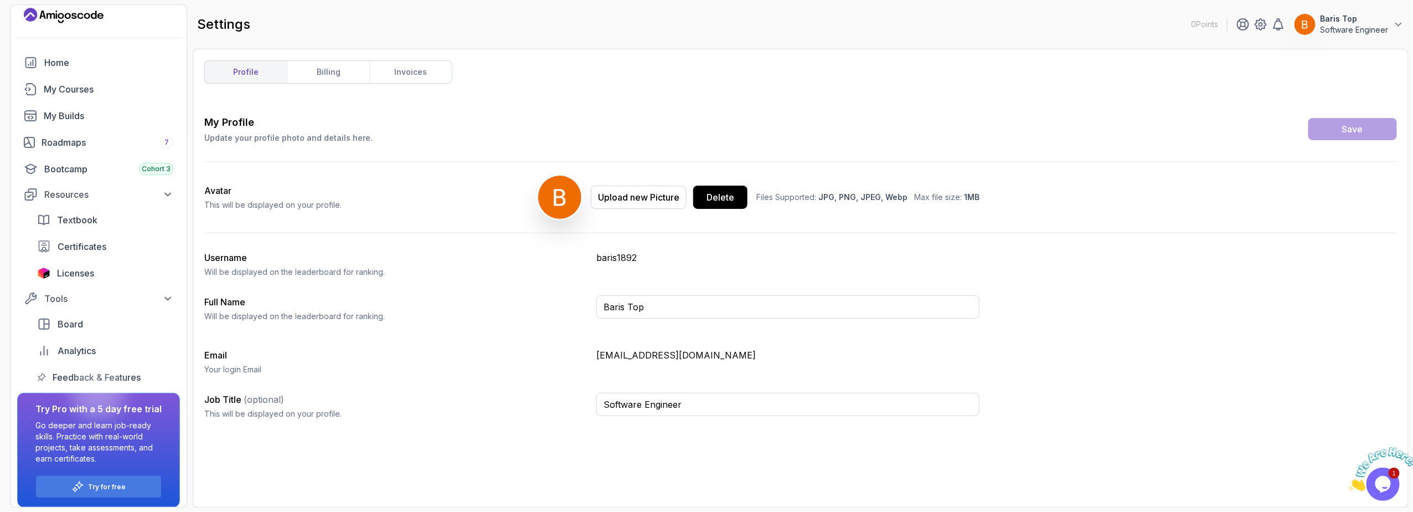
scroll to position [16, 0]
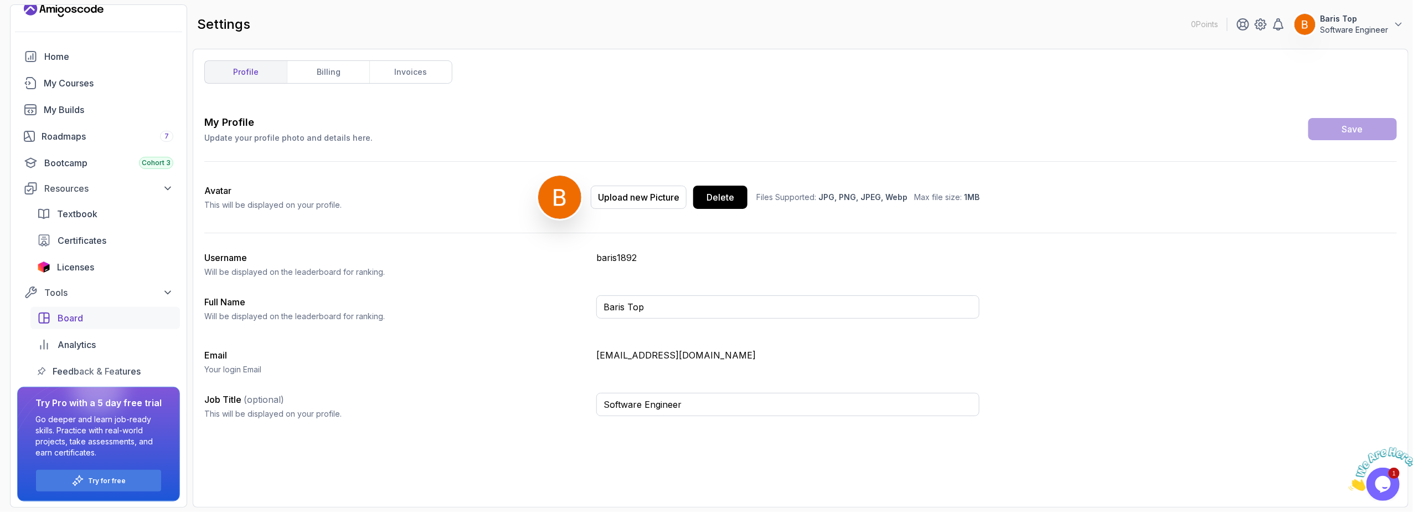
click at [112, 315] on div "Board" at bounding box center [116, 317] width 116 height 13
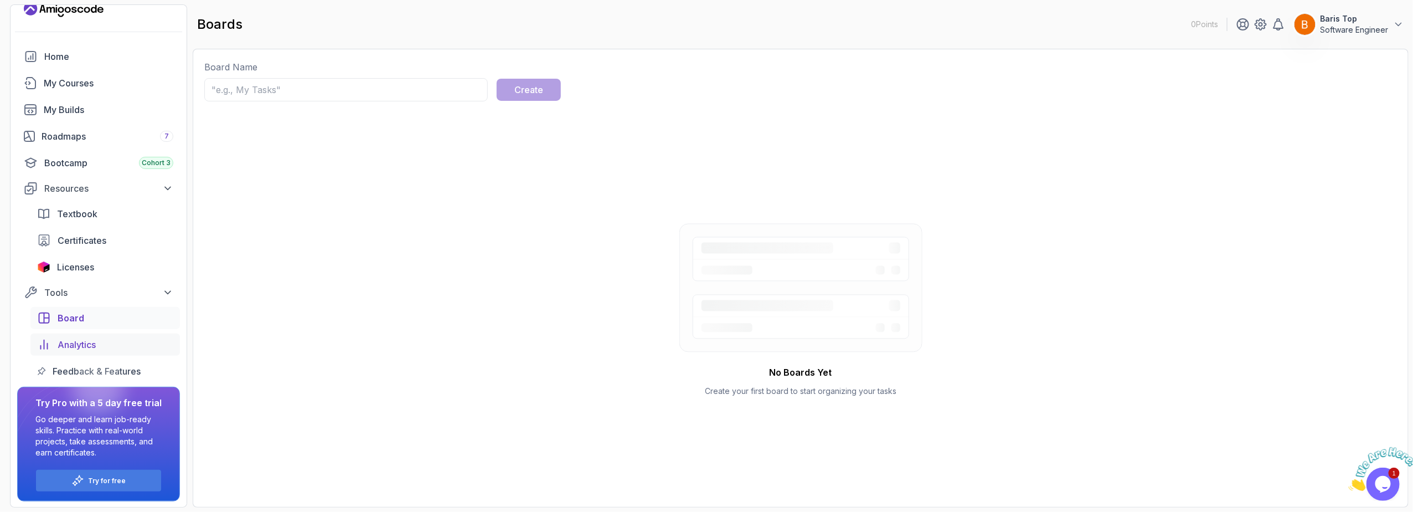
click at [99, 338] on div "Analytics" at bounding box center [116, 344] width 116 height 13
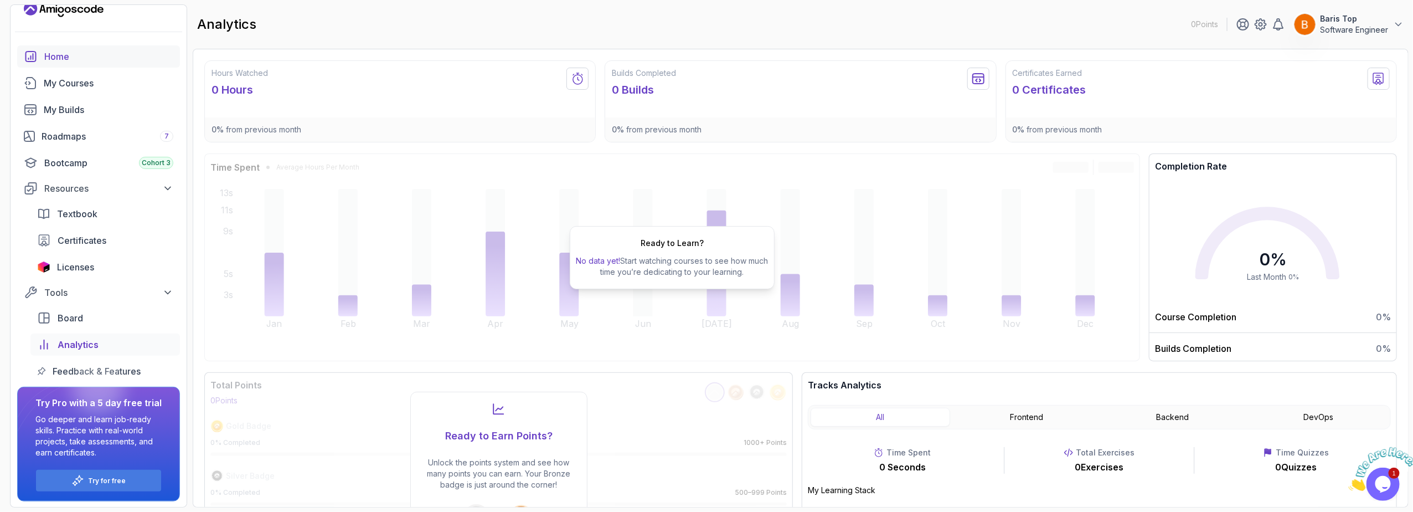
click at [112, 60] on div "Home" at bounding box center [108, 56] width 129 height 13
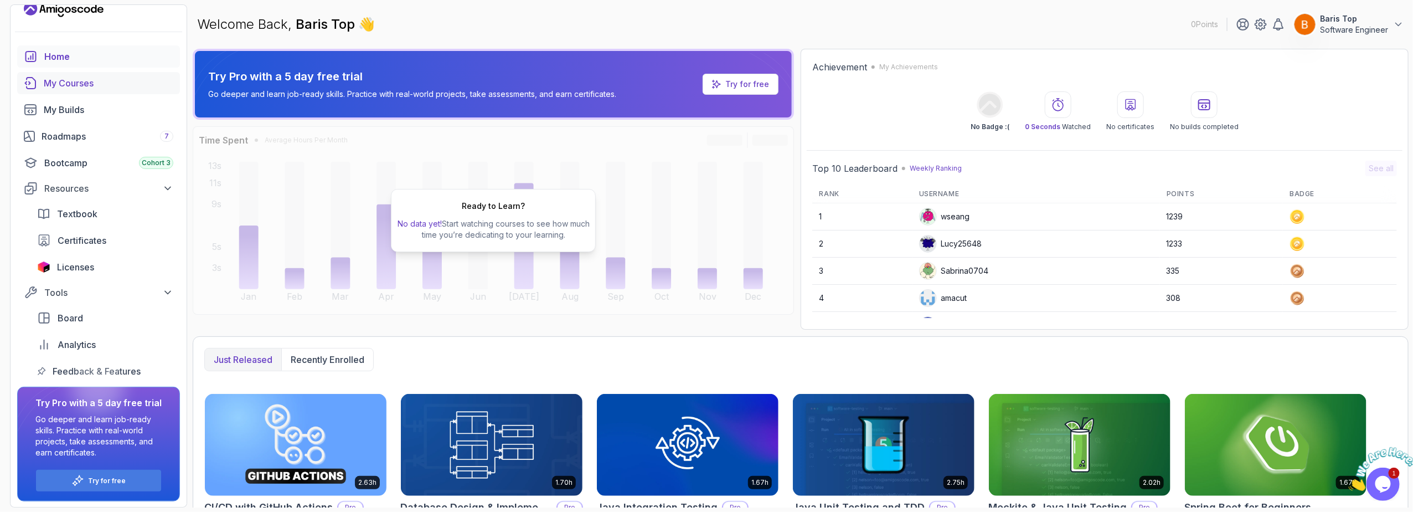
click at [109, 88] on div "My Courses" at bounding box center [109, 82] width 130 height 13
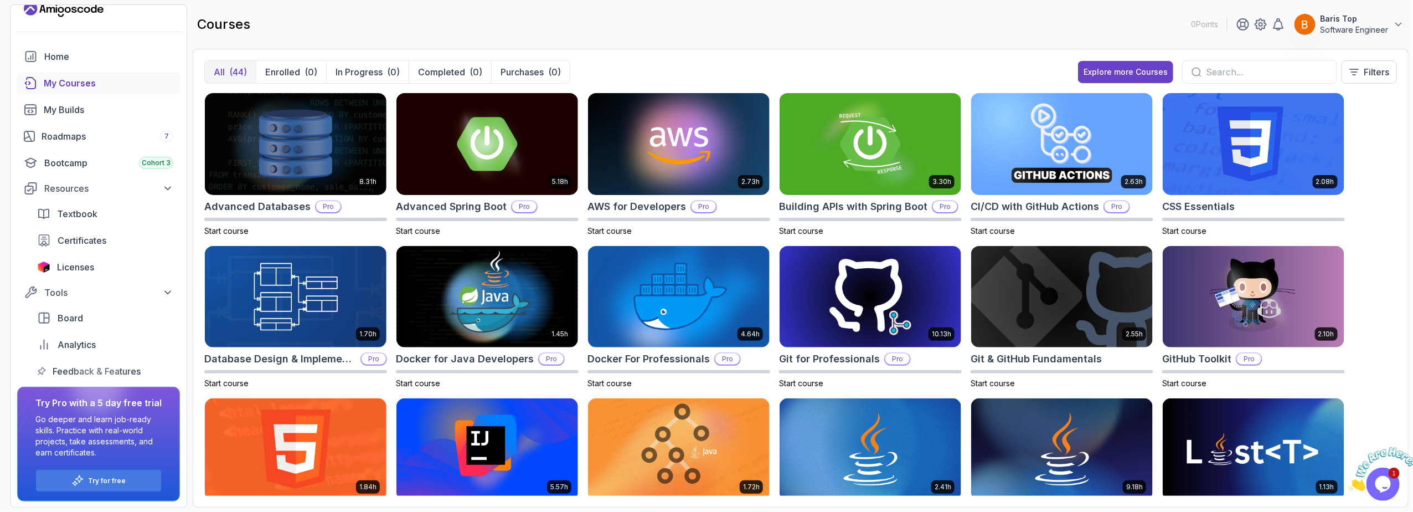
click at [740, 75] on input "text" at bounding box center [1267, 71] width 122 height 13
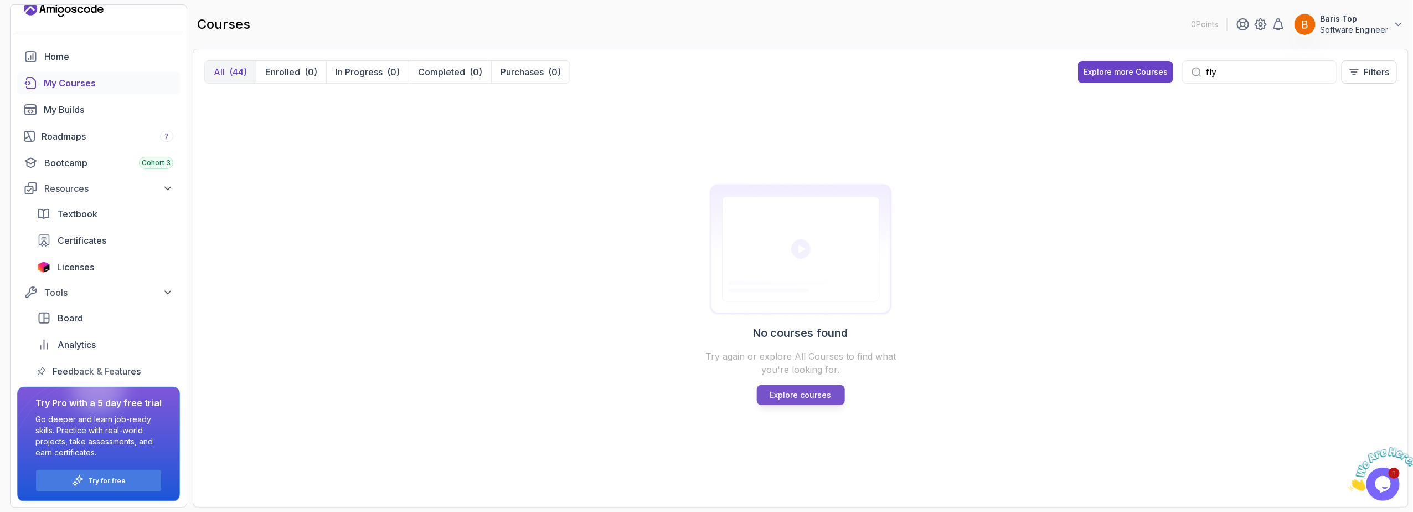
type input "fly"
click at [740, 396] on p "Explore courses" at bounding box center [800, 394] width 61 height 11
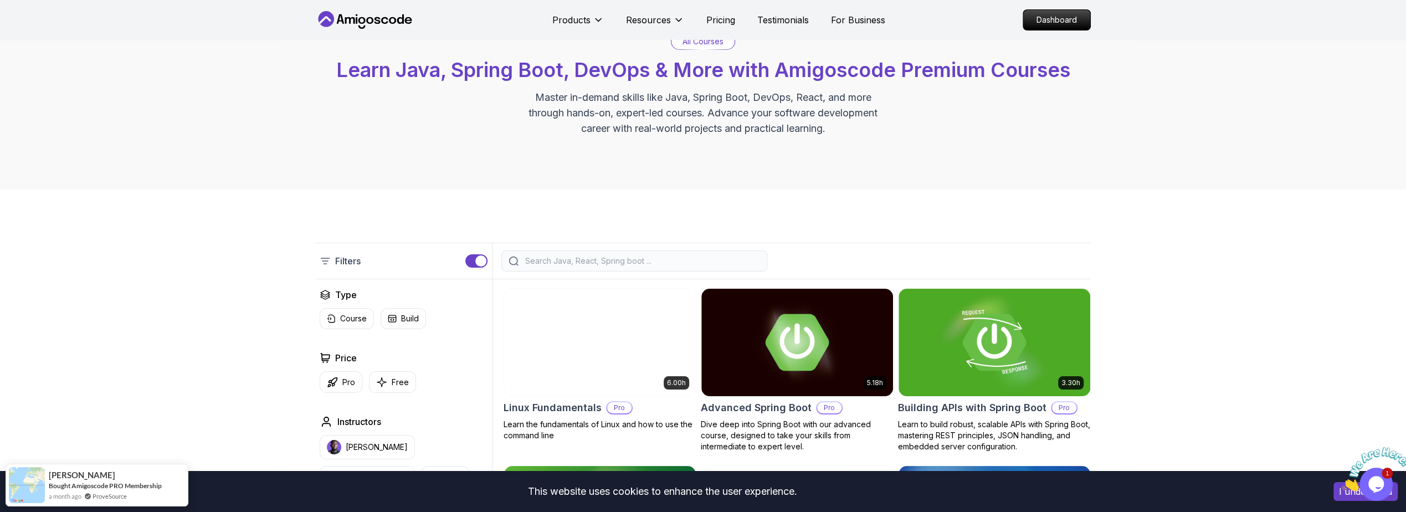
scroll to position [133, 0]
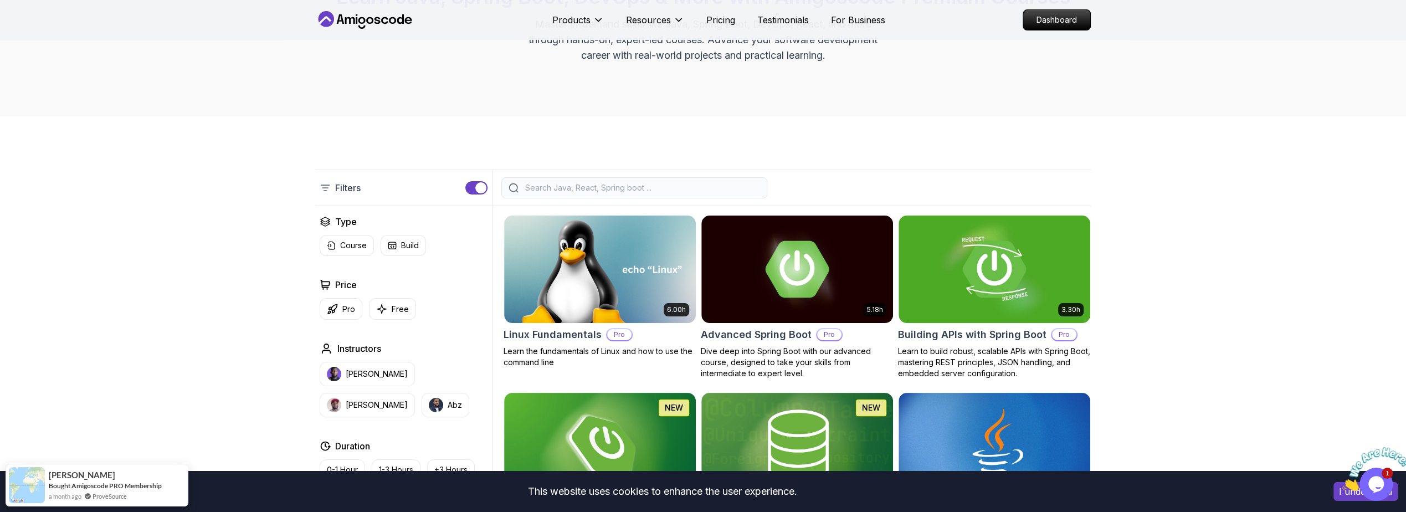
click at [600, 185] on input "search" at bounding box center [641, 187] width 237 height 11
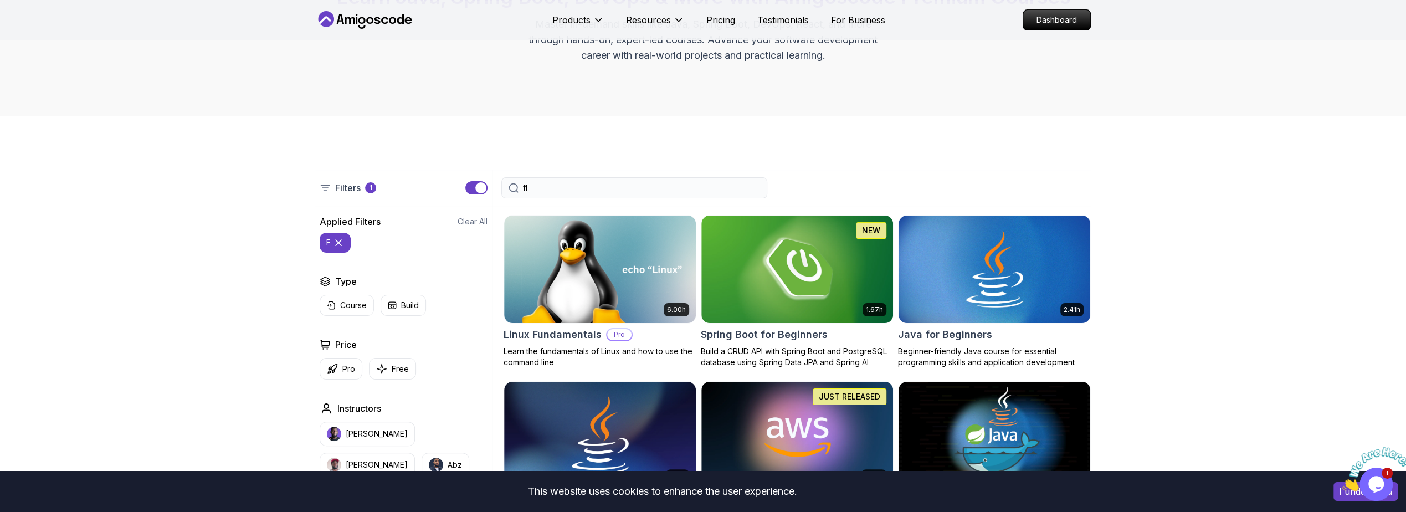
type input "fly"
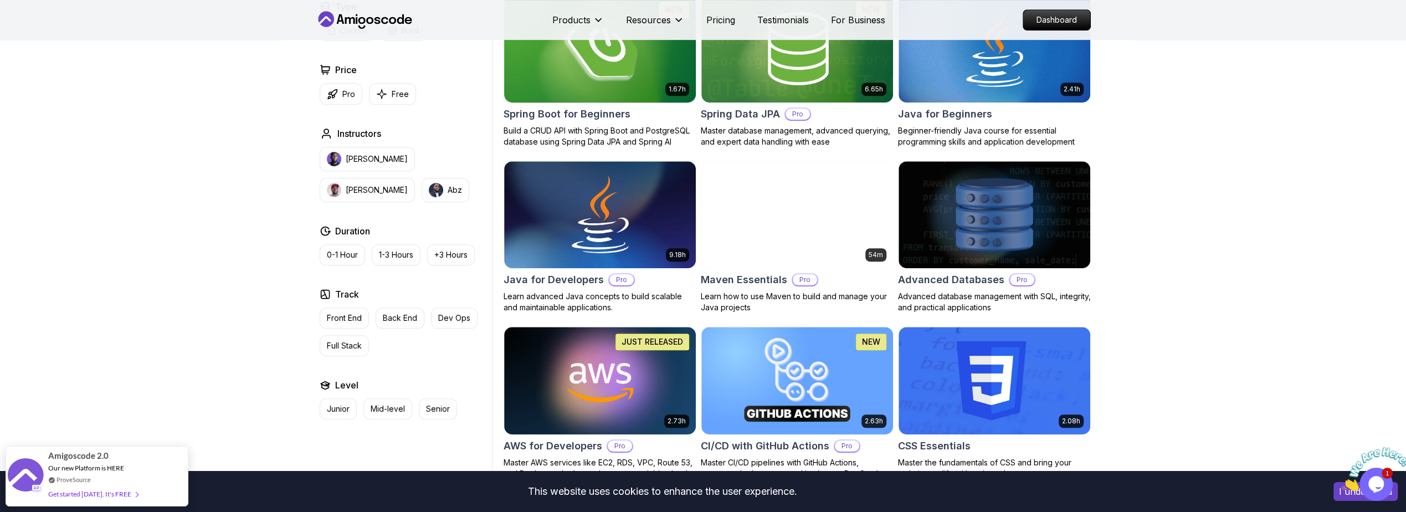
scroll to position [532, 0]
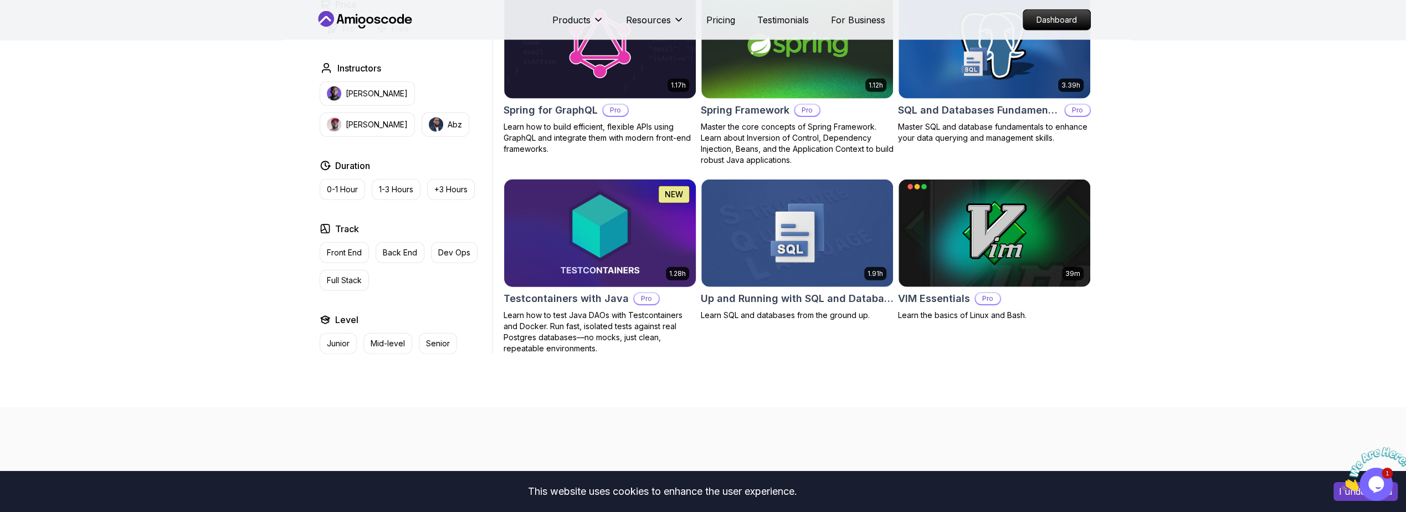
scroll to position [2858, 0]
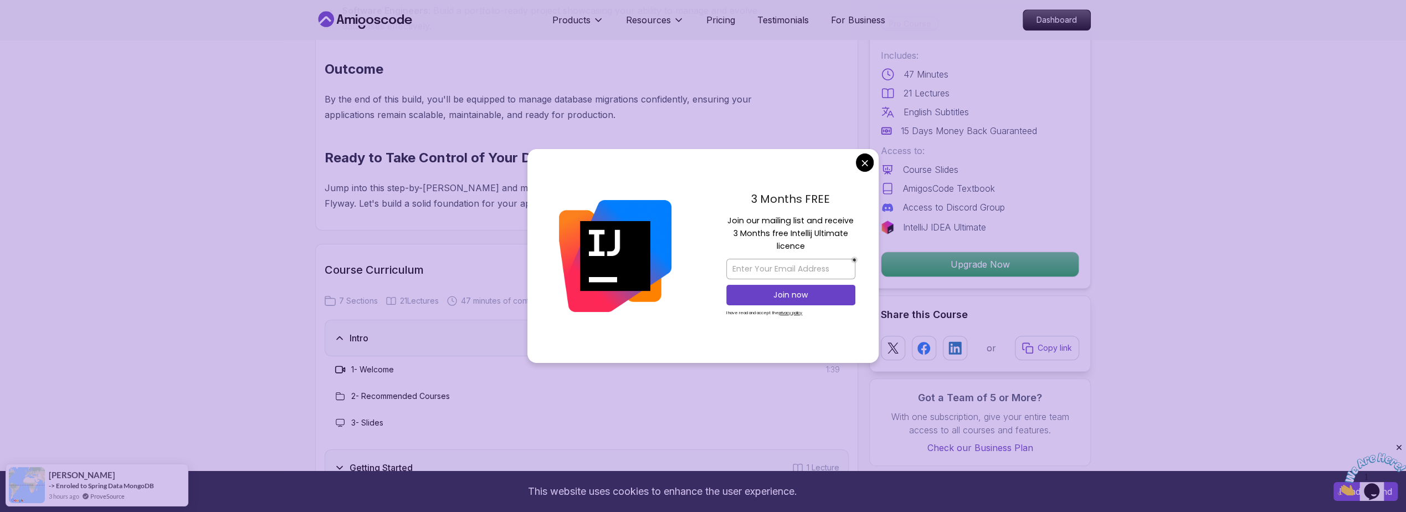
scroll to position [1263, 0]
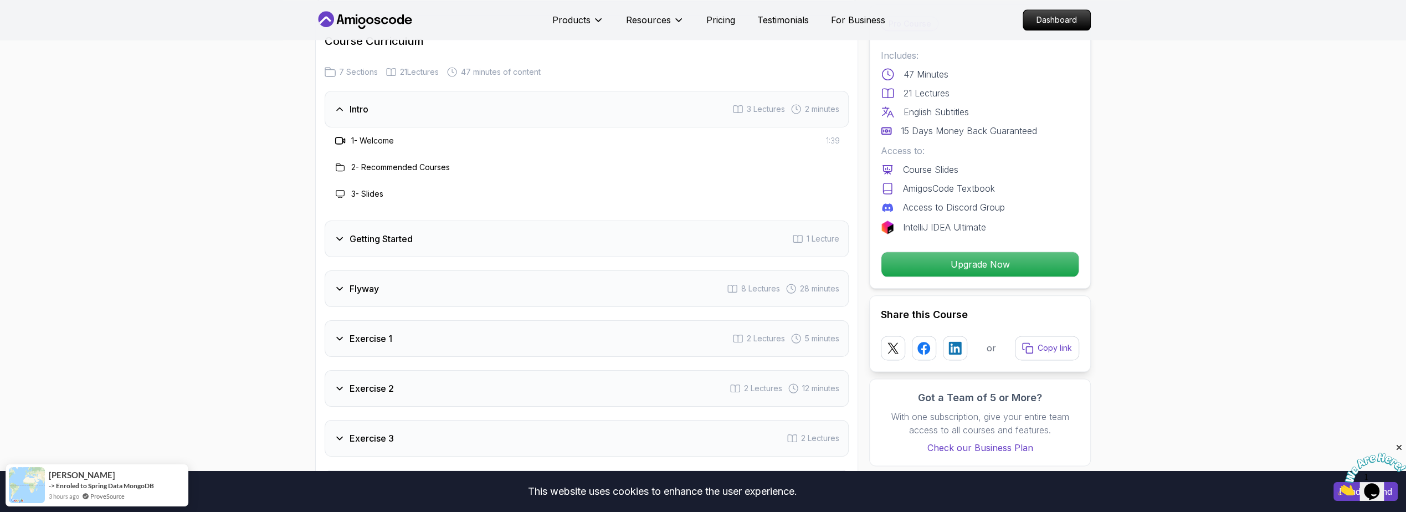
scroll to position [1395, 0]
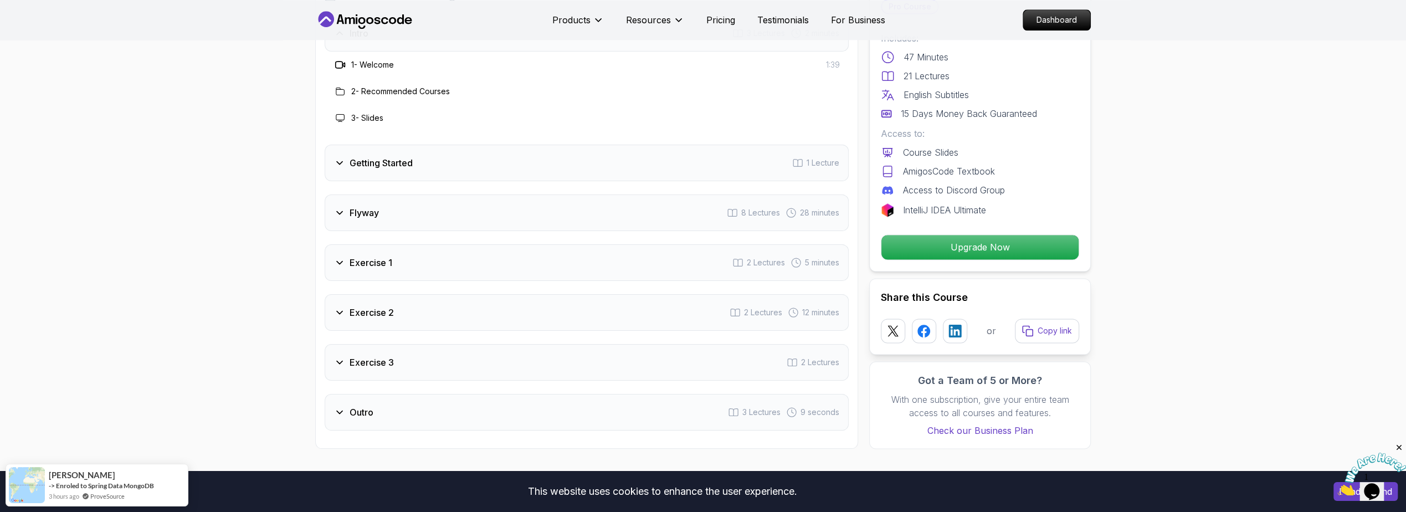
click at [425, 214] on div "Flyway 8 Lectures 28 minutes" at bounding box center [587, 212] width 524 height 37
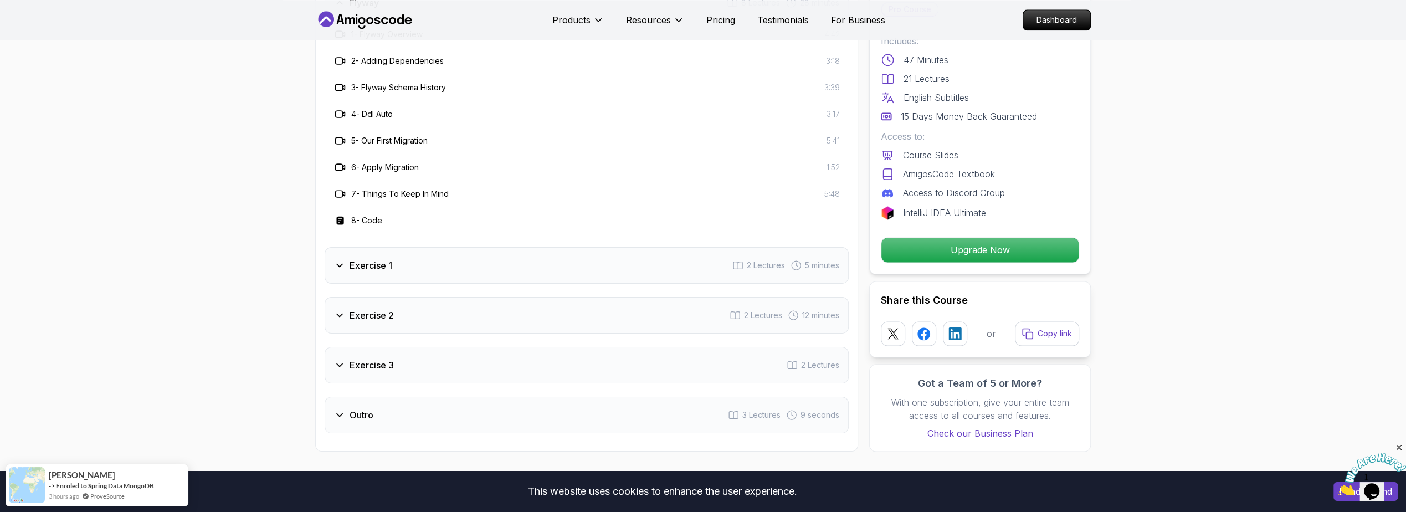
scroll to position [1529, 0]
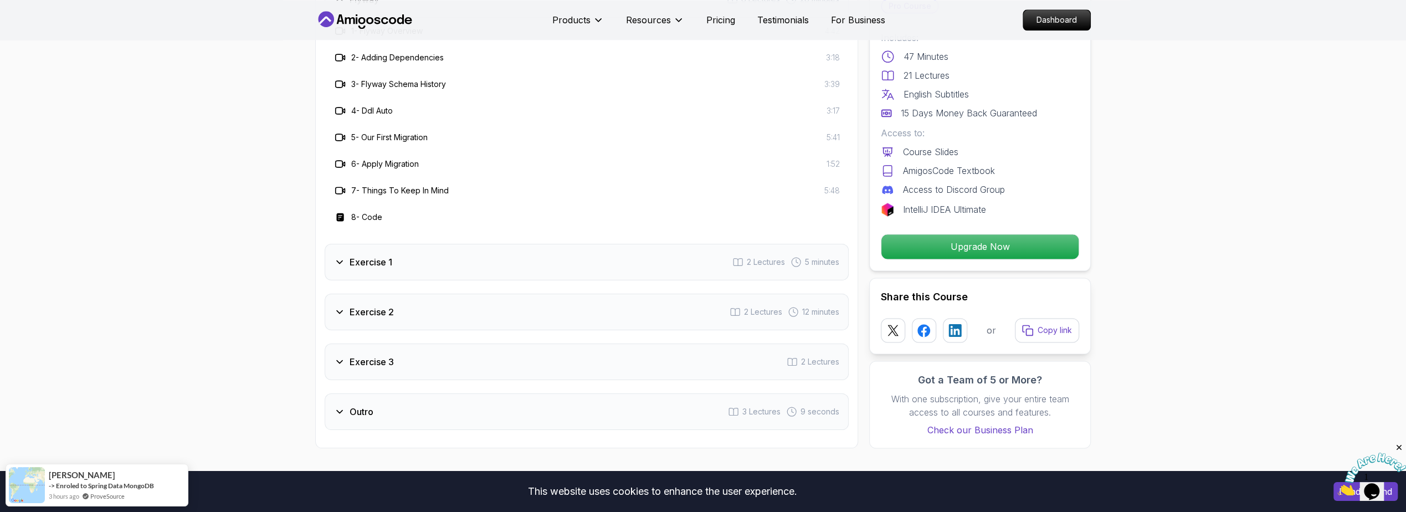
click at [456, 263] on div "Exercise 1 2 Lectures 5 minutes" at bounding box center [587, 262] width 524 height 37
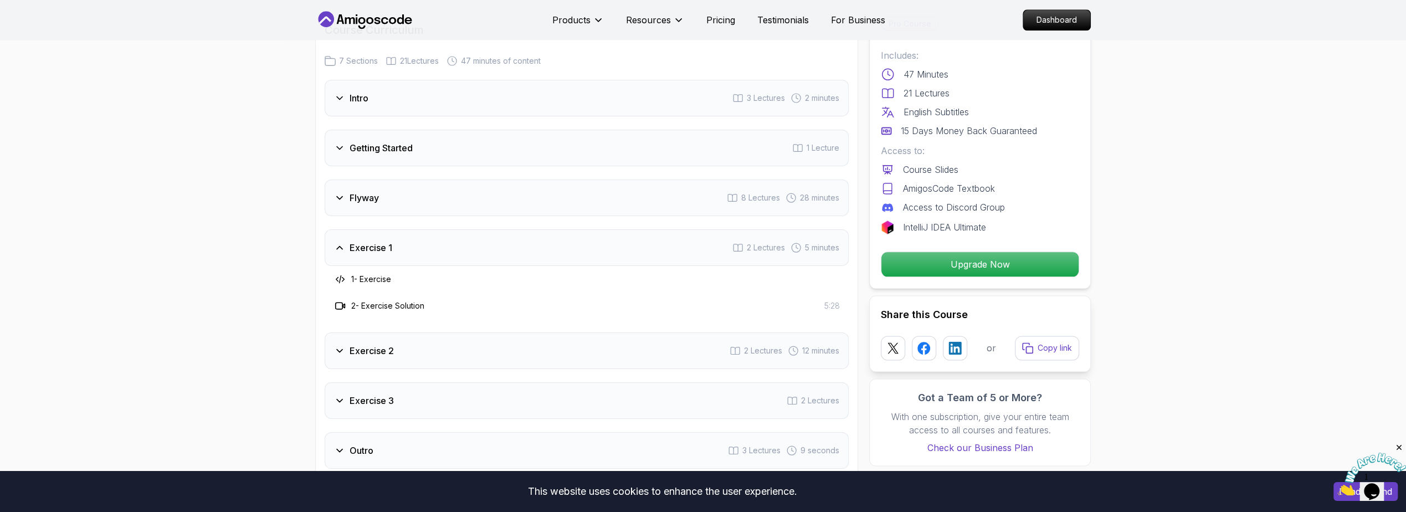
scroll to position [1329, 0]
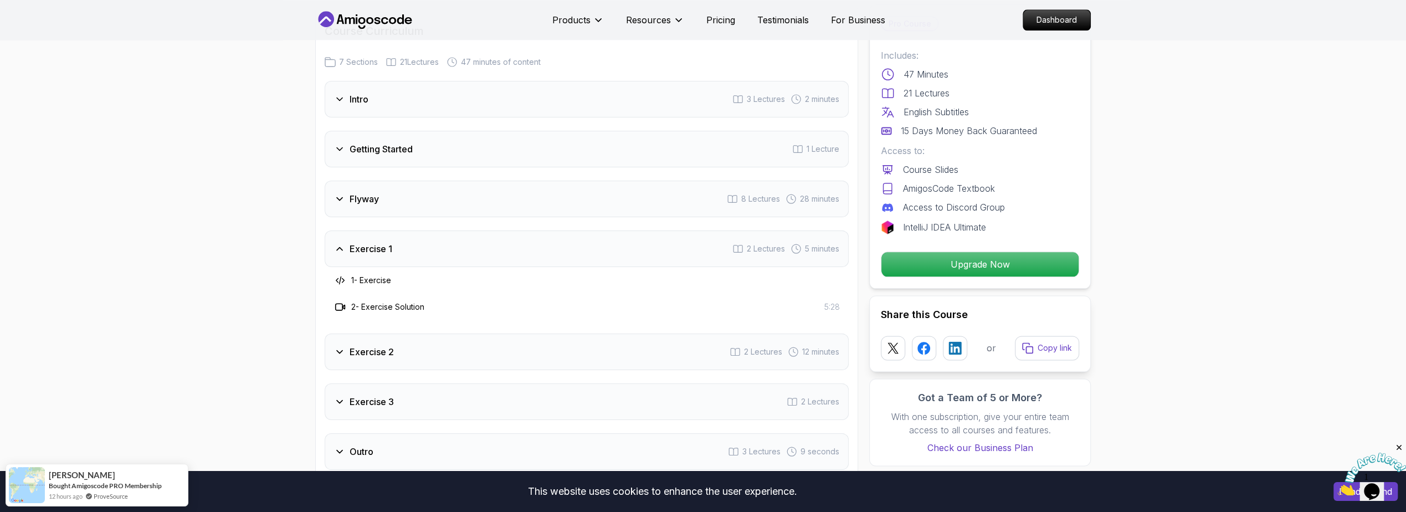
click at [400, 349] on div "Exercise 2 2 Lectures 12 minutes" at bounding box center [587, 351] width 524 height 37
click at [424, 203] on div "Flyway 8 Lectures 28 minutes" at bounding box center [587, 199] width 524 height 37
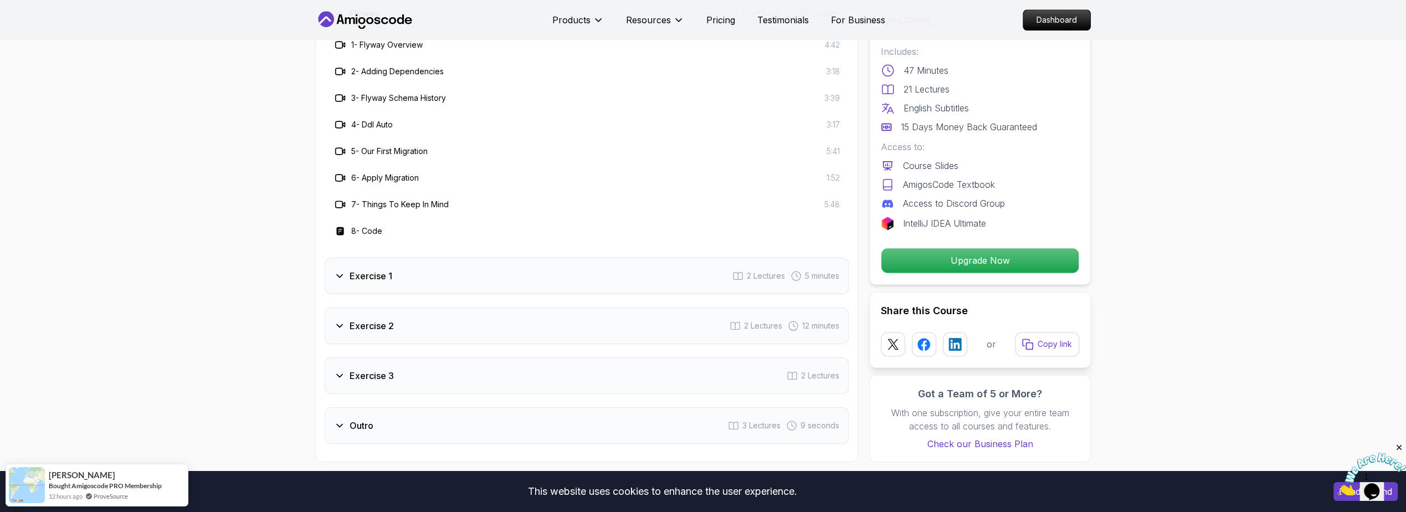
scroll to position [1395, 0]
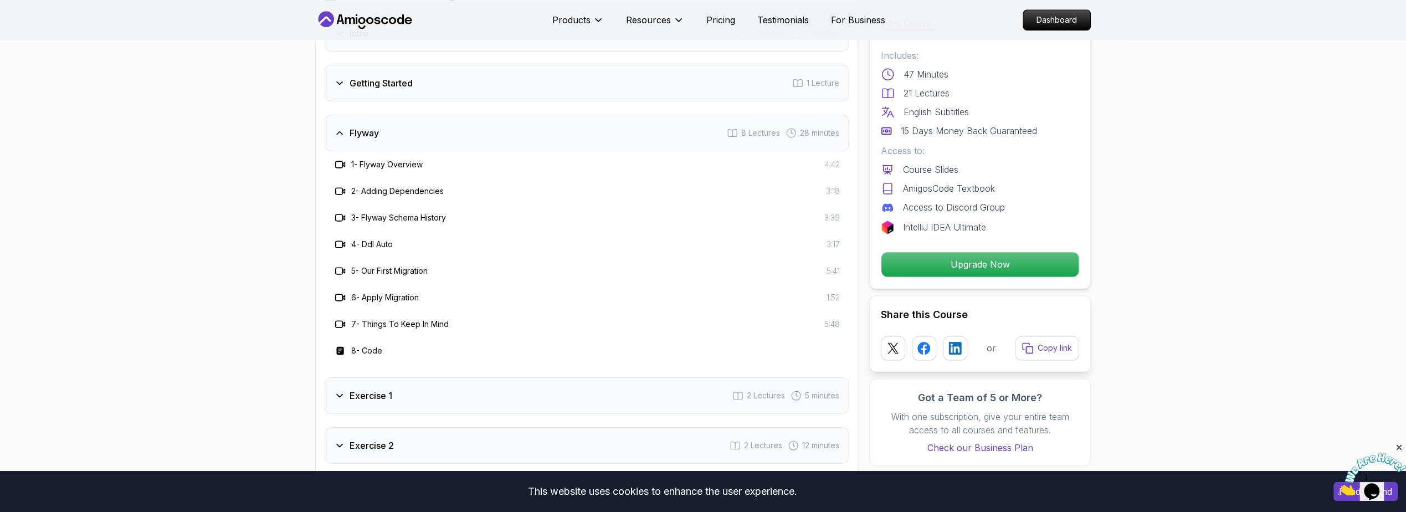
click at [438, 80] on div "Getting Started 1 Lecture" at bounding box center [587, 83] width 524 height 37
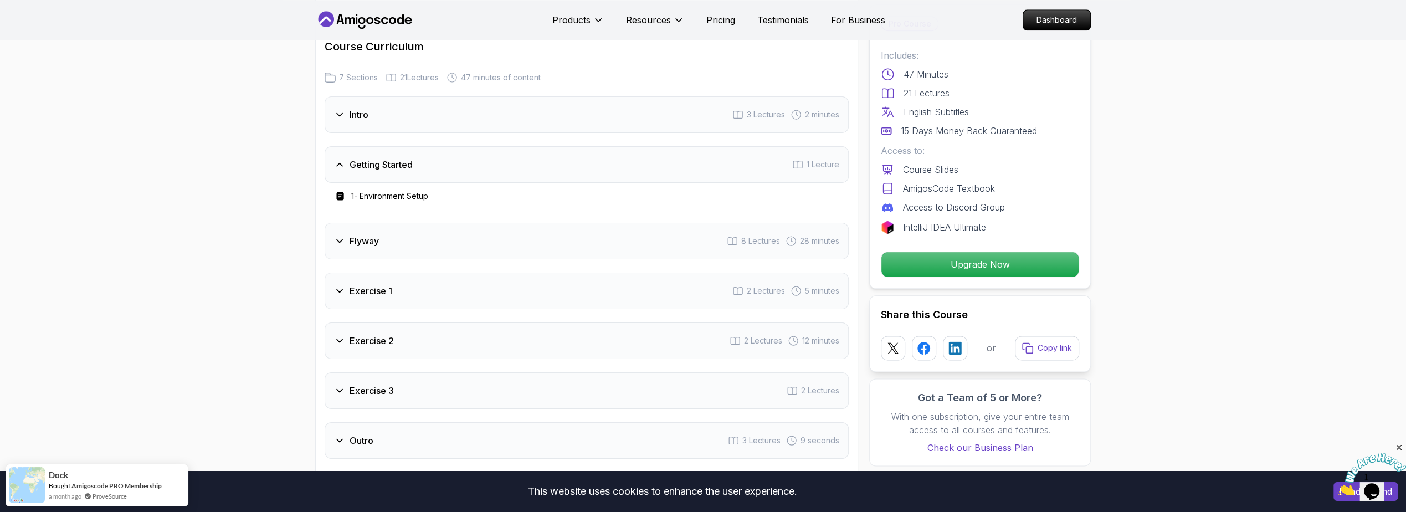
scroll to position [1196, 0]
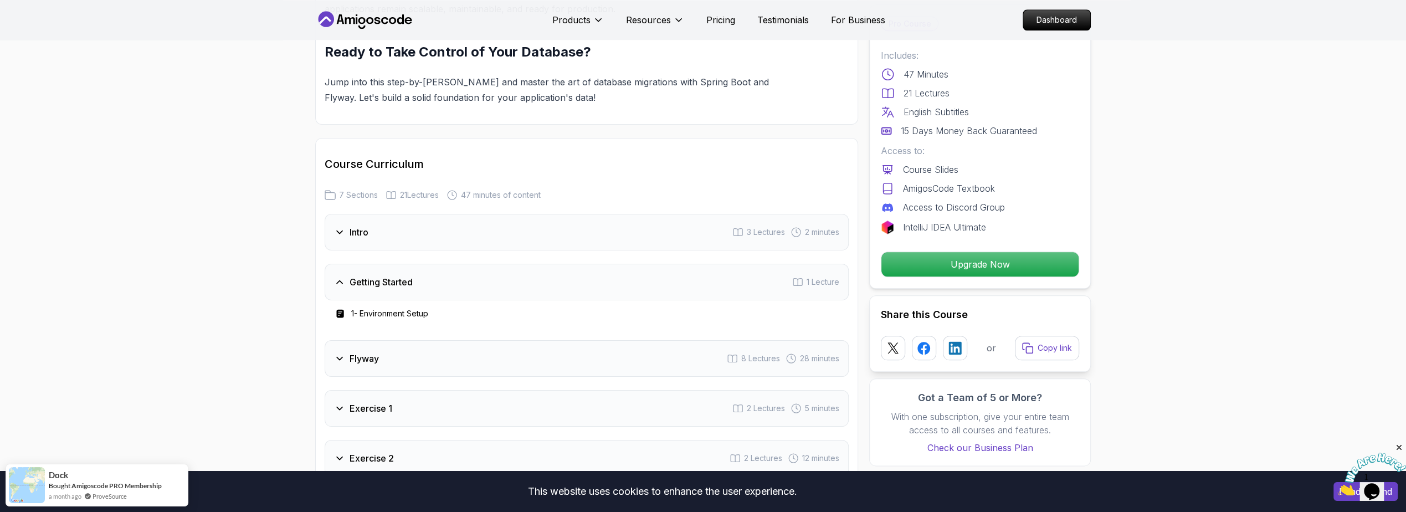
click at [382, 359] on div "Flyway 8 Lectures 28 minutes" at bounding box center [587, 358] width 524 height 37
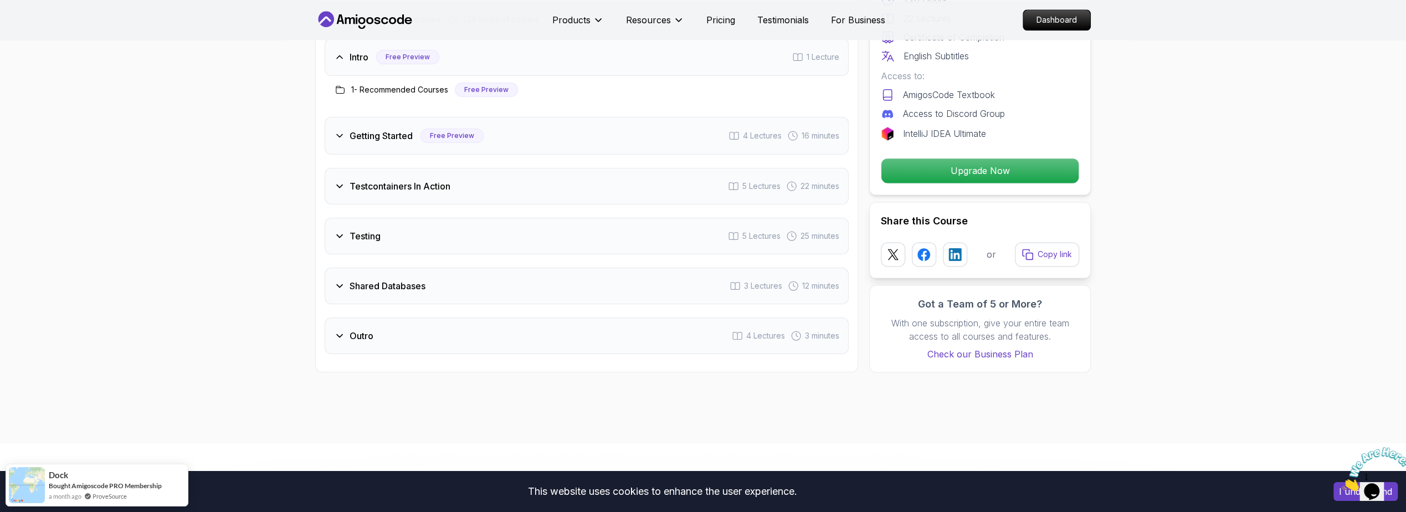
scroll to position [1529, 0]
click at [397, 185] on h3 "Testcontainers In Action" at bounding box center [399, 184] width 101 height 13
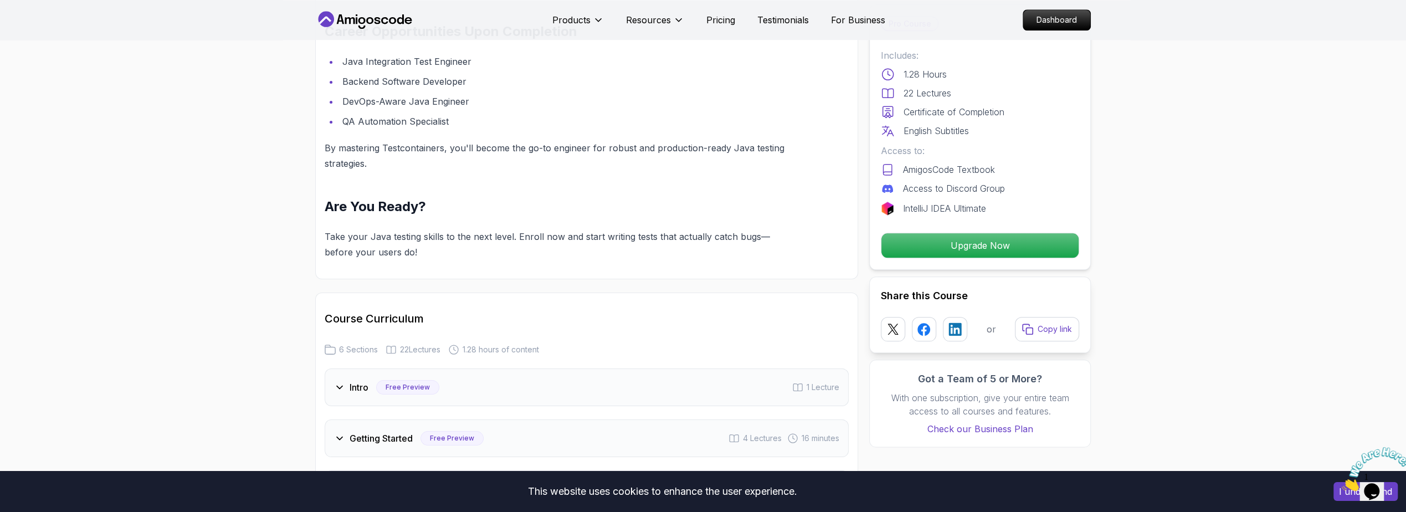
scroll to position [1196, 0]
